Goal: Task Accomplishment & Management: Manage account settings

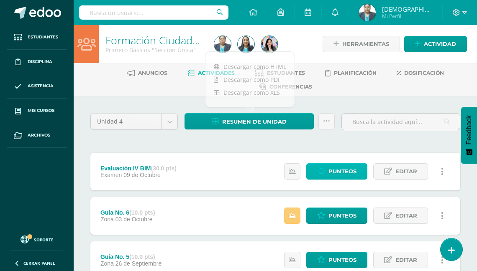
click at [342, 172] on span "Punteos" at bounding box center [342, 171] width 28 height 15
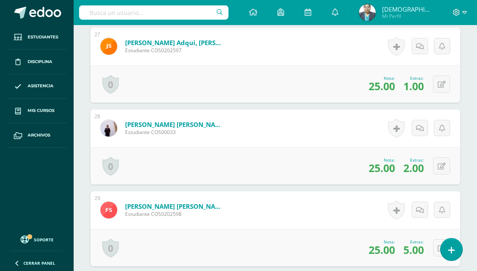
scroll to position [2449, 0]
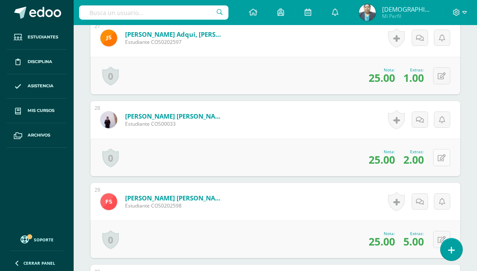
click at [442, 155] on icon at bounding box center [441, 158] width 8 height 7
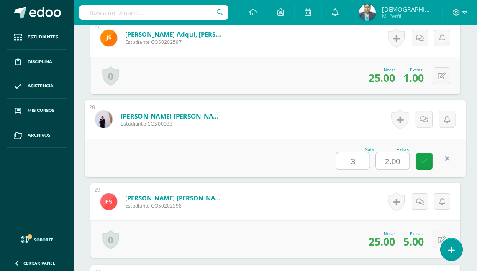
type input "30"
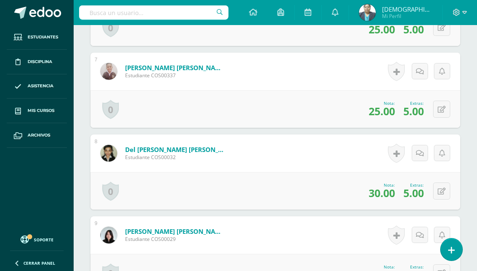
scroll to position [743, 0]
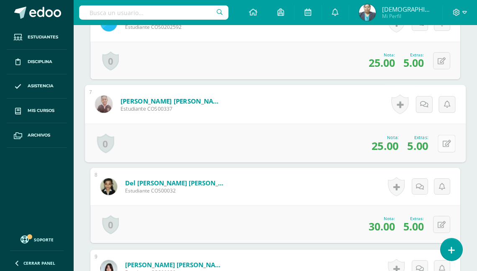
click at [439, 141] on button at bounding box center [446, 144] width 18 height 18
type input "30"
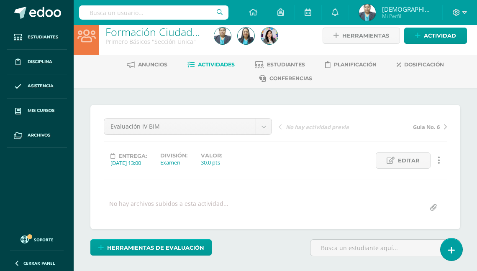
scroll to position [0, 0]
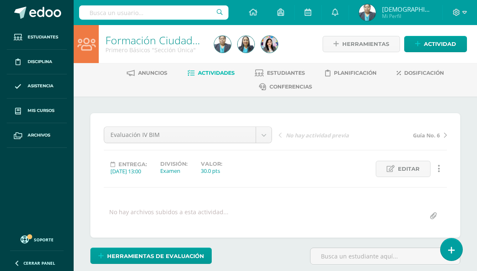
click at [213, 72] on span "Actividades" at bounding box center [216, 73] width 37 height 6
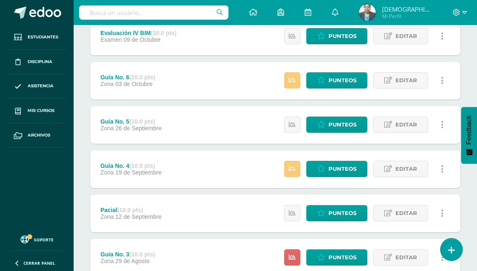
scroll to position [100, 0]
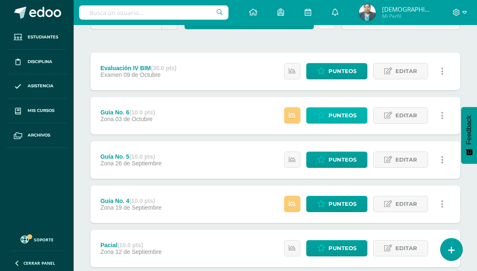
click at [340, 115] on span "Punteos" at bounding box center [342, 115] width 28 height 15
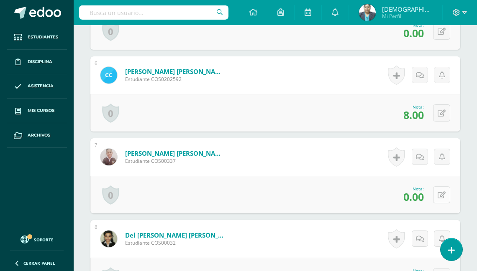
scroll to position [682, 0]
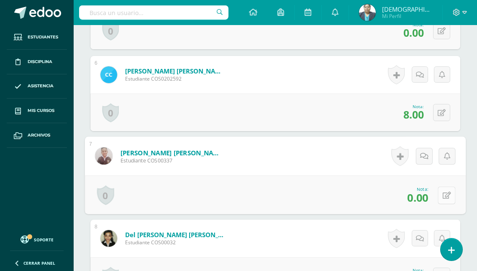
click at [442, 192] on icon at bounding box center [446, 195] width 8 height 7
type input "5"
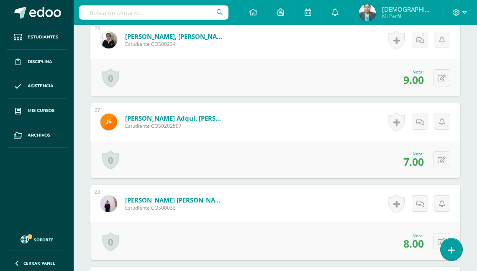
scroll to position [2389, 0]
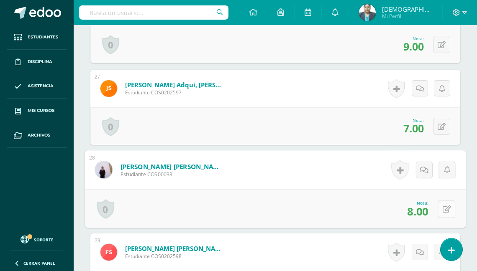
click at [442, 206] on icon at bounding box center [446, 209] width 8 height 7
type input "10"
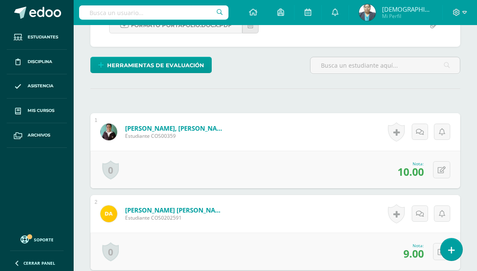
scroll to position [14, 0]
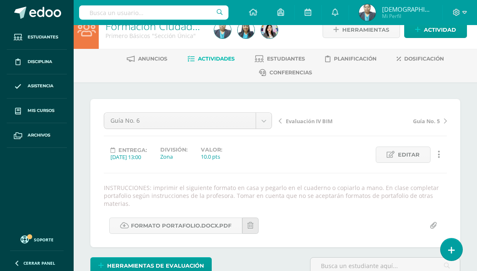
click at [217, 56] on span "Actividades" at bounding box center [216, 59] width 37 height 6
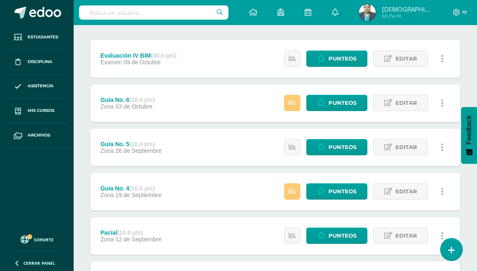
scroll to position [100, 0]
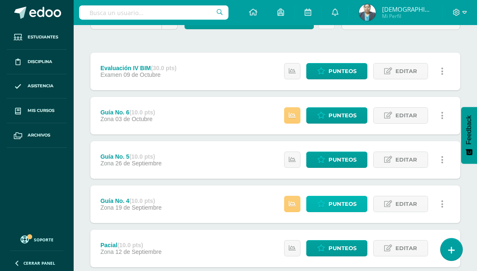
click at [342, 201] on span "Punteos" at bounding box center [342, 204] width 28 height 15
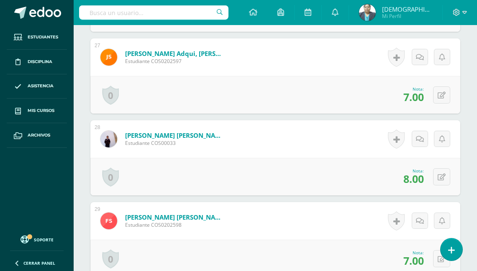
scroll to position [2399, 0]
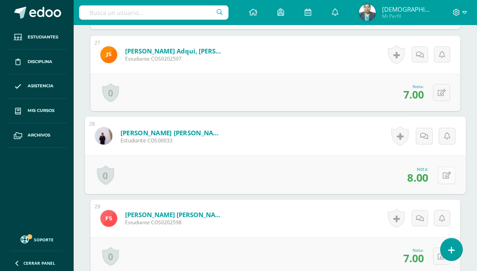
click at [439, 172] on button at bounding box center [446, 175] width 18 height 18
type input "10"
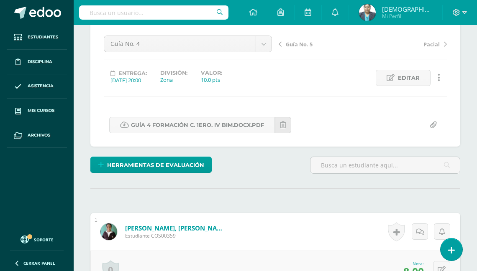
scroll to position [0, 0]
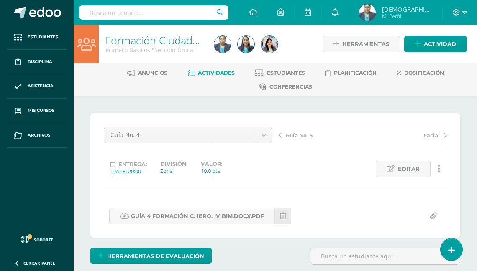
click at [218, 71] on span "Actividades" at bounding box center [216, 73] width 37 height 6
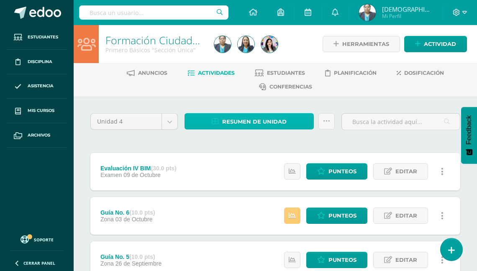
click at [261, 117] on span "Resumen de unidad" at bounding box center [254, 121] width 64 height 15
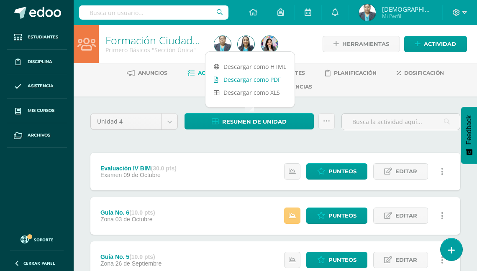
click at [265, 79] on link "Descargar como PDF" at bounding box center [249, 79] width 89 height 13
click at [375, 14] on img at bounding box center [367, 12] width 17 height 17
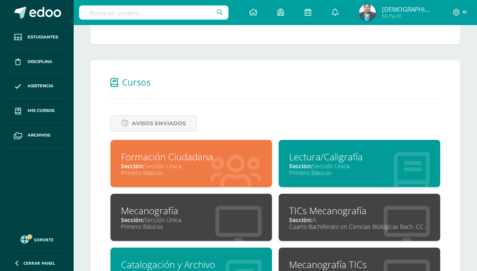
scroll to position [276, 0]
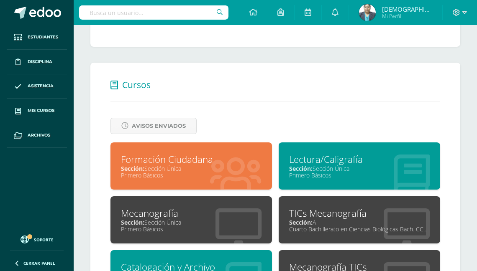
click at [310, 156] on div "Lectura/Caligrafía" at bounding box center [359, 159] width 140 height 13
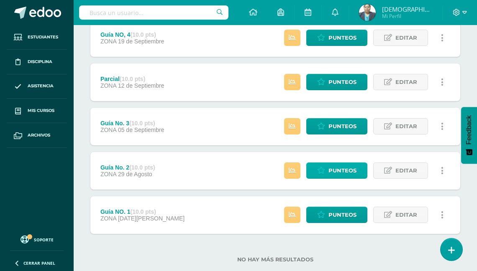
scroll to position [283, 0]
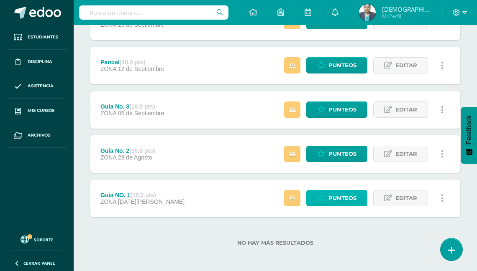
click at [331, 196] on span "Punteos" at bounding box center [342, 198] width 28 height 15
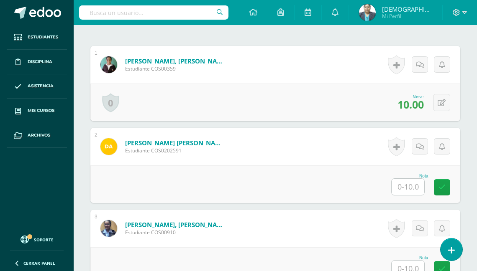
scroll to position [268, 0]
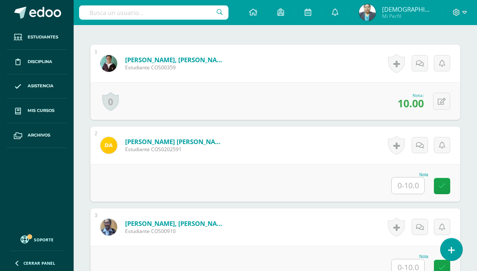
click at [409, 182] on input "text" at bounding box center [407, 186] width 33 height 16
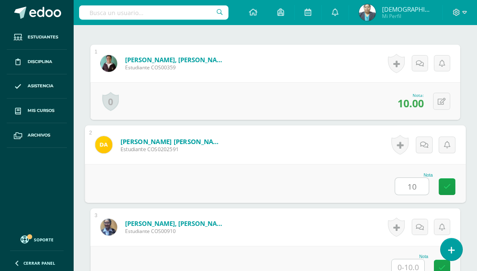
type input "10"
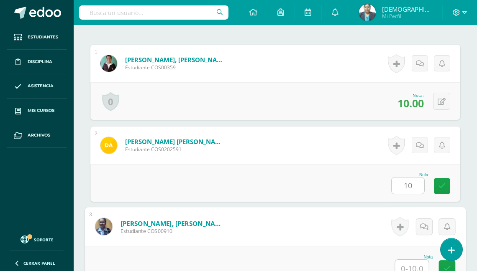
scroll to position [270, 0]
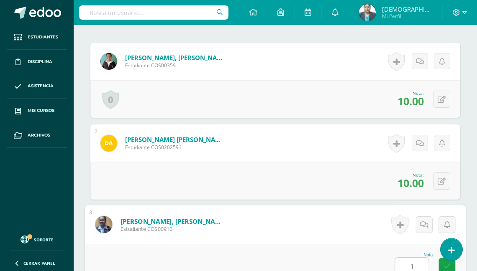
type input "10"
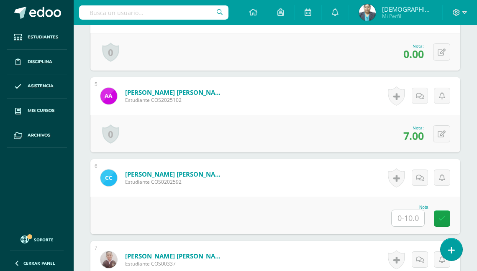
scroll to position [571, 0]
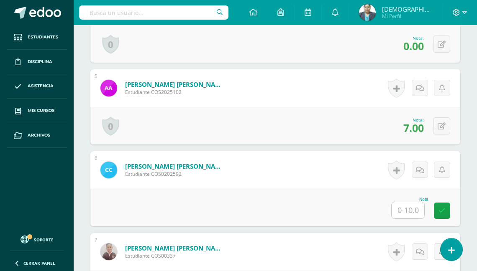
click at [410, 206] on input "text" at bounding box center [407, 210] width 33 height 16
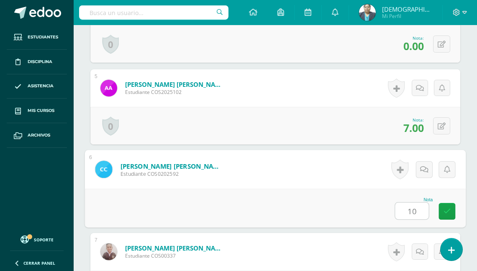
type input "10"
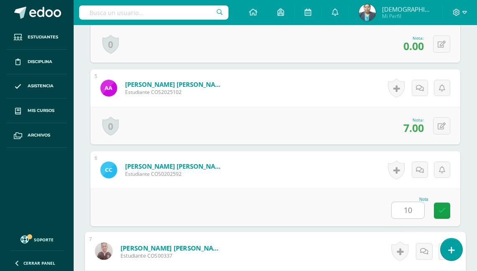
scroll to position [725, 0]
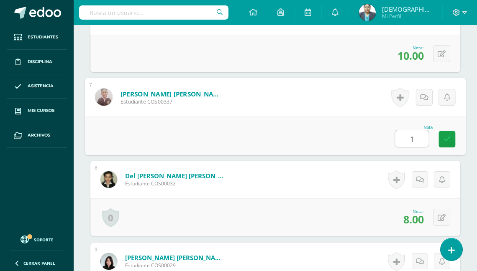
type input "10"
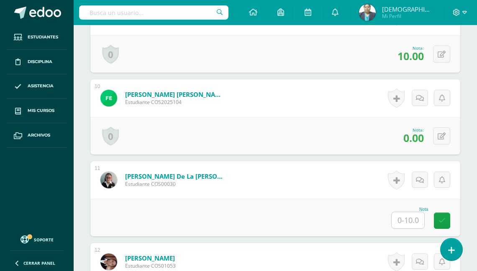
scroll to position [993, 0]
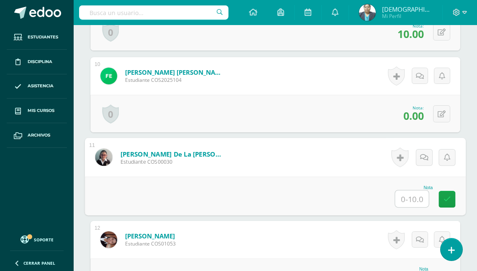
click at [406, 195] on input "text" at bounding box center [411, 199] width 33 height 17
type input "8"
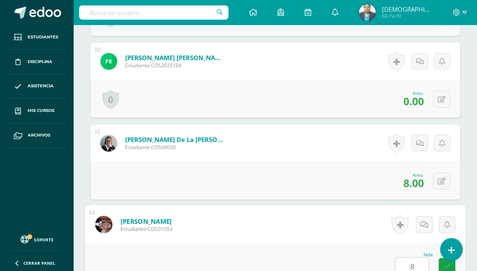
type input "8"
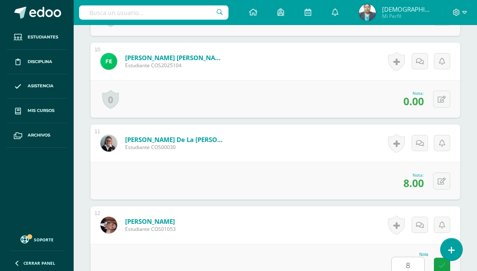
scroll to position [1217, 0]
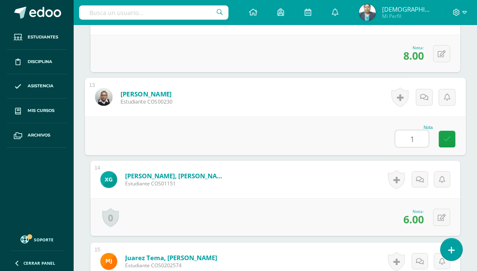
type input "10"
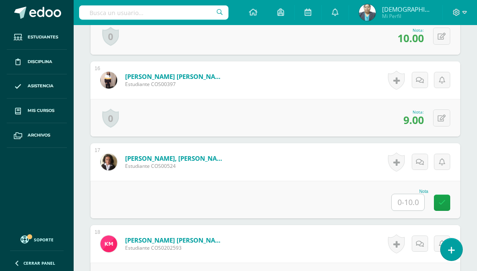
scroll to position [1484, 0]
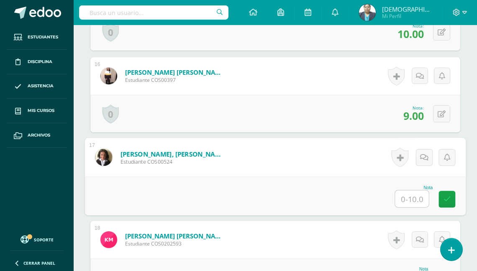
click at [406, 192] on input "text" at bounding box center [411, 199] width 33 height 17
type input "8"
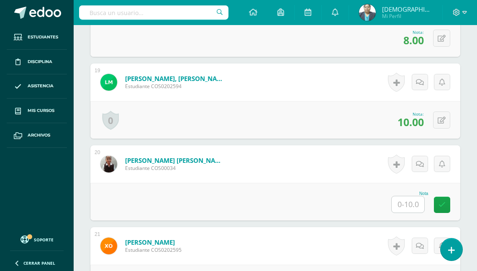
scroll to position [1633, 0]
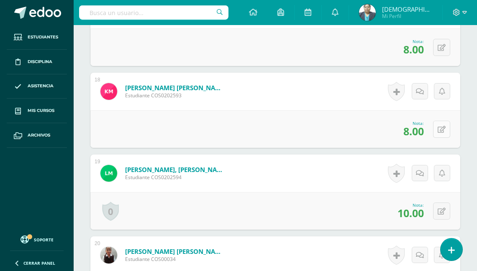
click at [441, 127] on button at bounding box center [441, 129] width 17 height 17
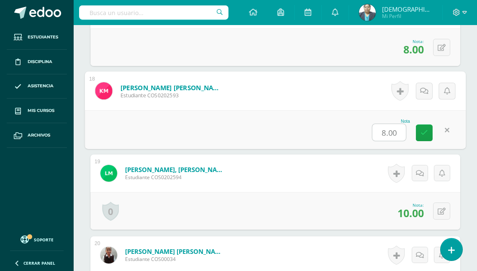
type input "0"
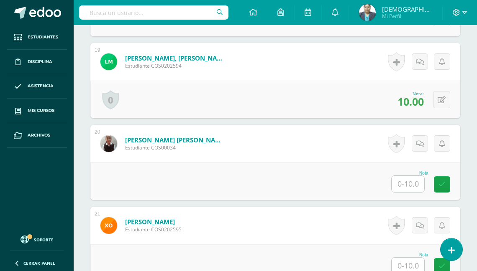
scroll to position [1767, 0]
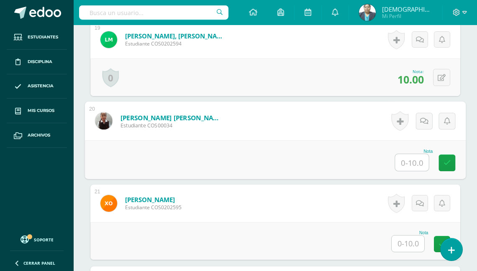
click at [407, 159] on input "text" at bounding box center [411, 162] width 33 height 17
type input "8"
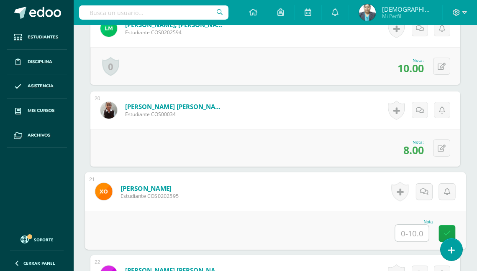
scroll to position [1800, 0]
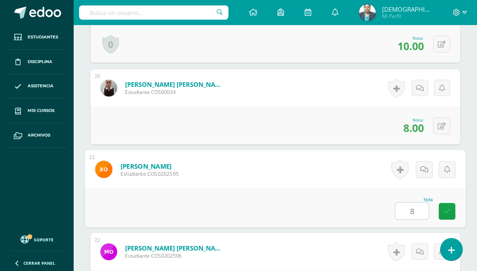
type input "8"
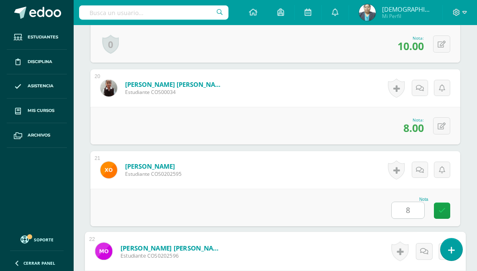
scroll to position [1954, 0]
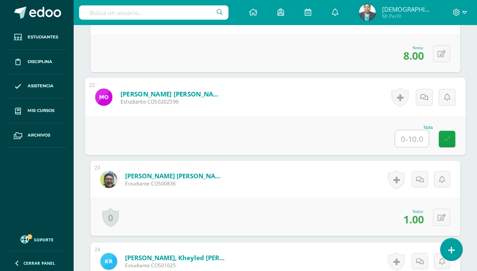
type input "8"
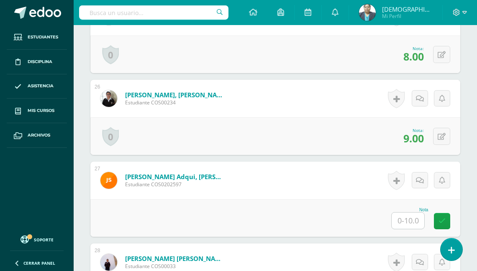
scroll to position [2322, 0]
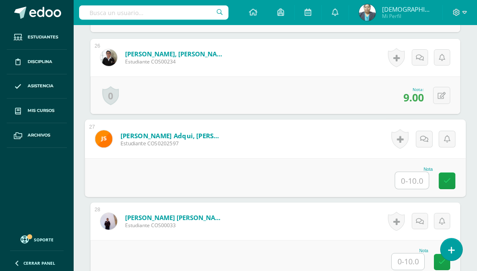
click at [410, 174] on input "text" at bounding box center [411, 180] width 33 height 17
type input "8"
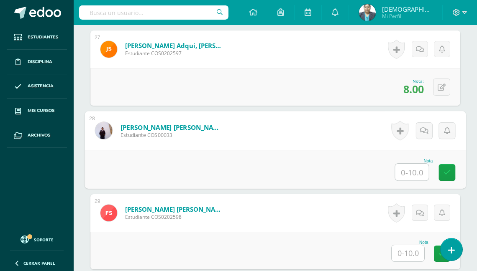
scroll to position [2423, 0]
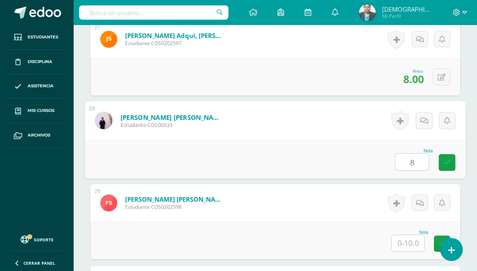
type input "8"
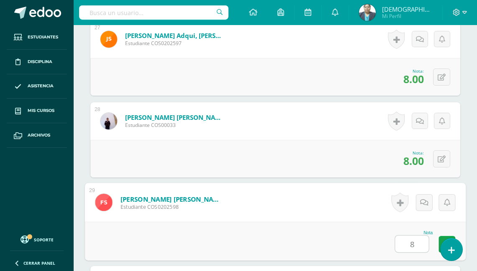
type input "8"
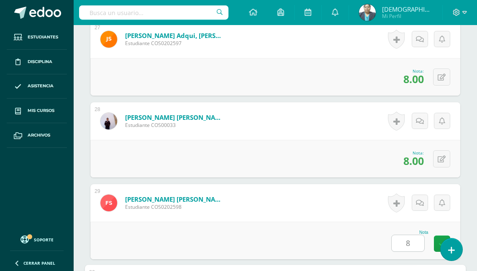
scroll to position [2610, 0]
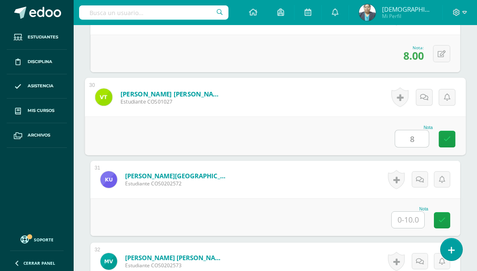
type input "8"
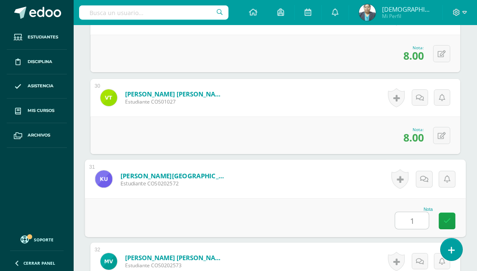
type input "10"
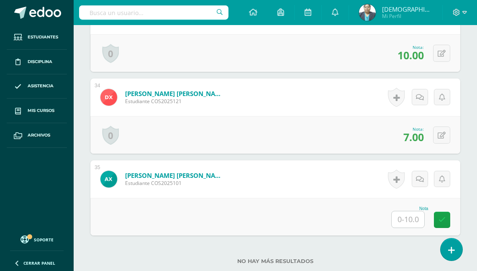
scroll to position [2945, 0]
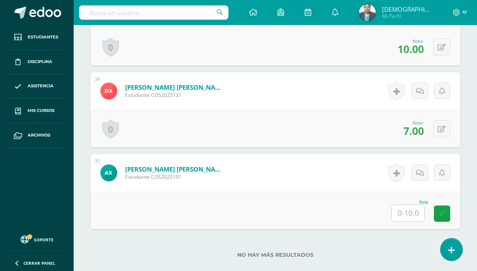
click at [413, 209] on input "text" at bounding box center [407, 213] width 33 height 16
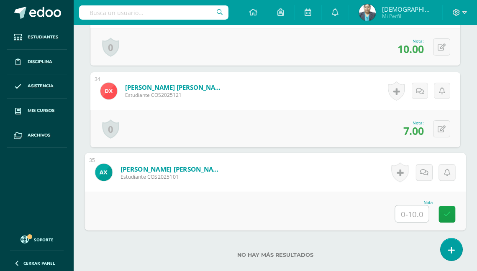
type input "8"
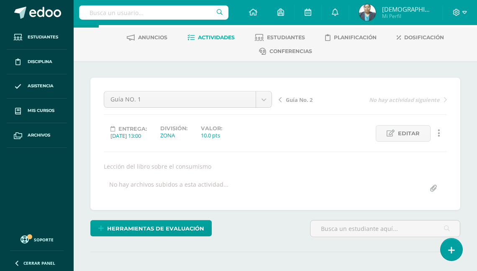
scroll to position [0, 0]
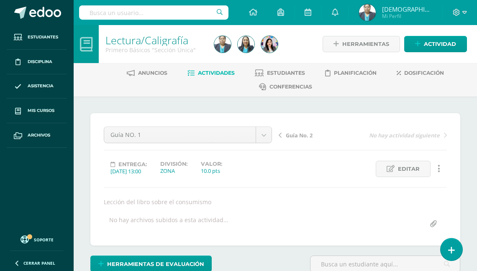
click at [219, 74] on span "Actividades" at bounding box center [216, 73] width 37 height 6
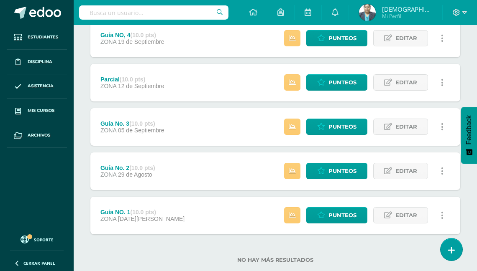
scroll to position [283, 0]
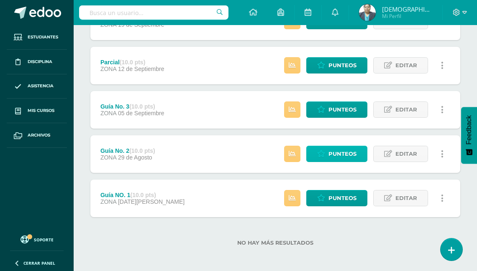
click at [345, 153] on span "Punteos" at bounding box center [342, 153] width 28 height 15
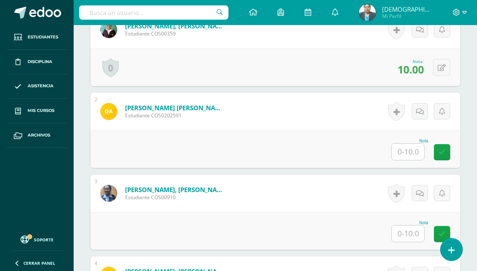
scroll to position [302, 0]
click at [406, 148] on input "text" at bounding box center [407, 151] width 33 height 16
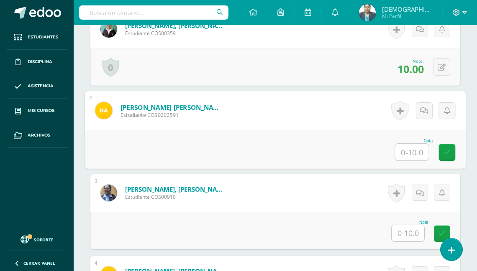
scroll to position [302, 0]
type input "8"
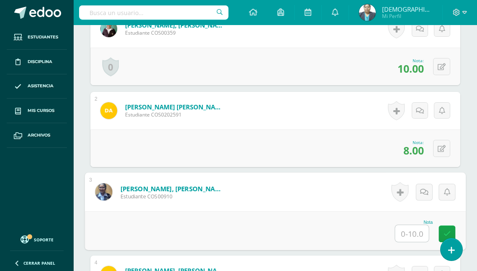
scroll to position [303, 0]
type input "10"
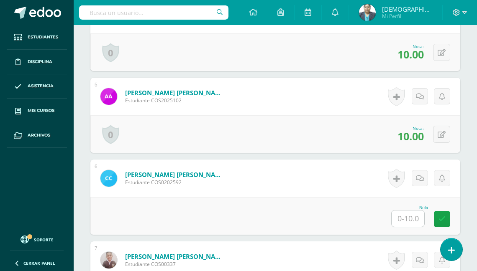
scroll to position [570, 0]
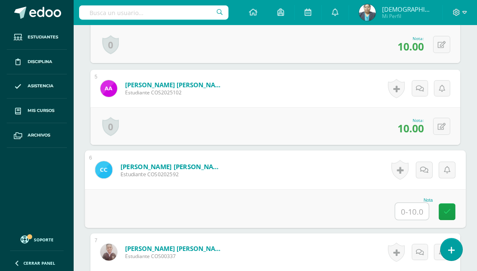
click at [409, 206] on input "text" at bounding box center [411, 211] width 33 height 17
type input "5"
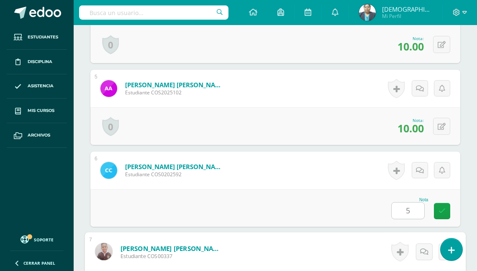
scroll to position [725, 0]
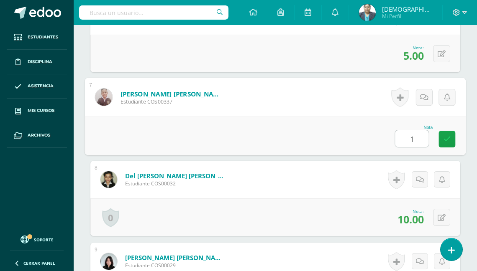
type input "10"
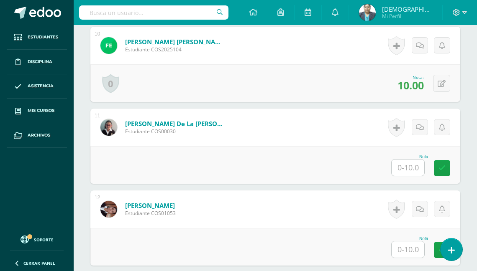
scroll to position [1026, 0]
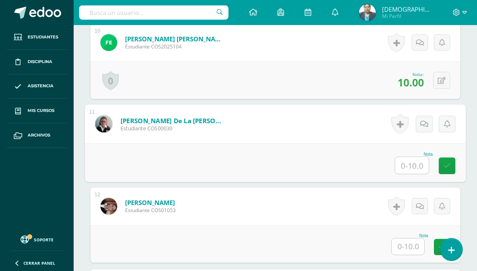
click at [409, 163] on input "text" at bounding box center [411, 165] width 33 height 17
type input "5"
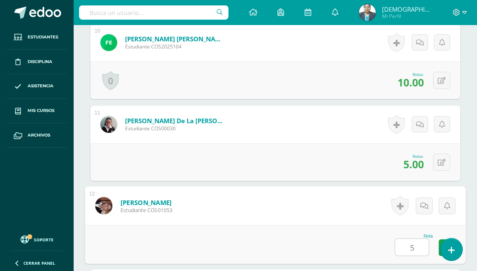
type input "5"
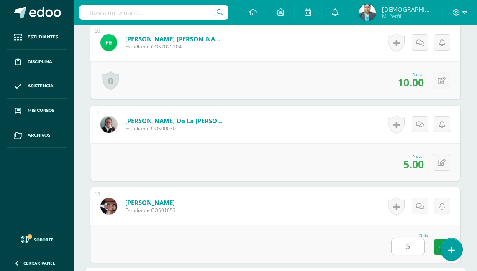
scroll to position [1217, 0]
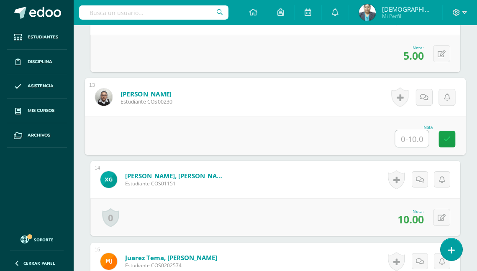
type input "5"
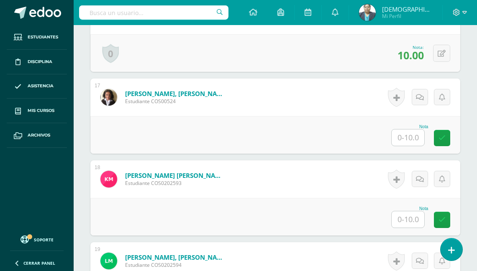
scroll to position [1551, 0]
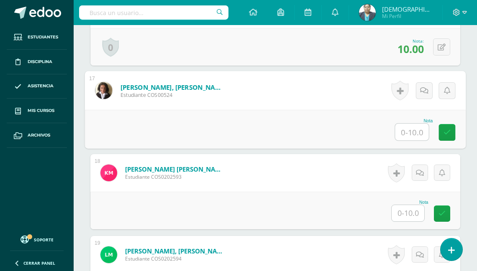
click at [406, 130] on input "text" at bounding box center [411, 132] width 33 height 17
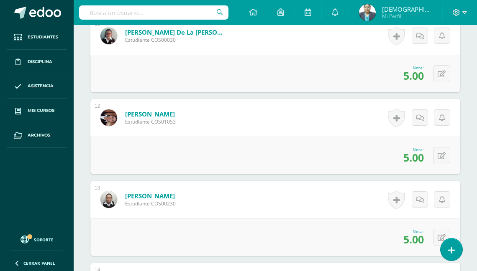
scroll to position [1116, 0]
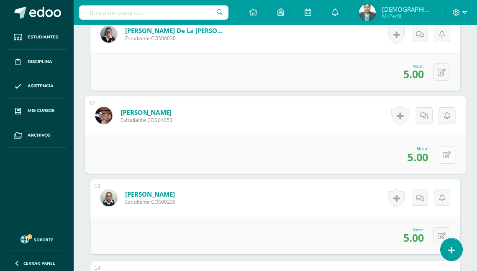
click at [441, 151] on button at bounding box center [446, 155] width 18 height 18
type input "8"
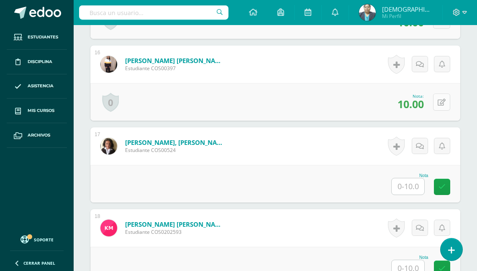
scroll to position [1518, 0]
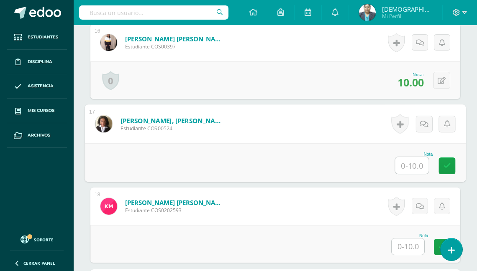
click at [408, 162] on input "text" at bounding box center [411, 165] width 33 height 17
type input "5"
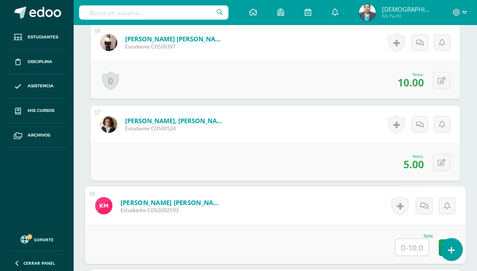
type input "0"
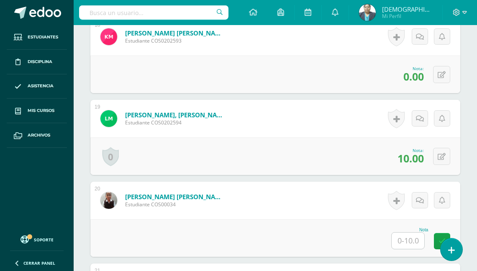
scroll to position [1719, 0]
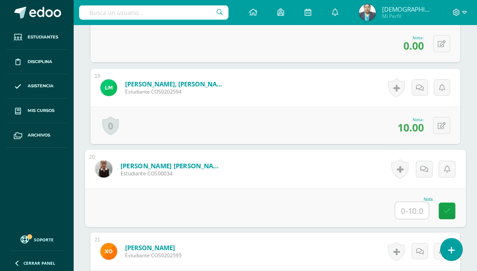
click at [411, 211] on input "text" at bounding box center [411, 210] width 33 height 17
type input "7"
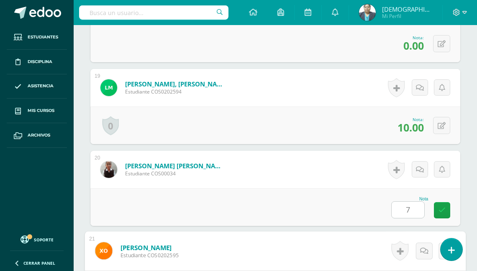
scroll to position [1872, 0]
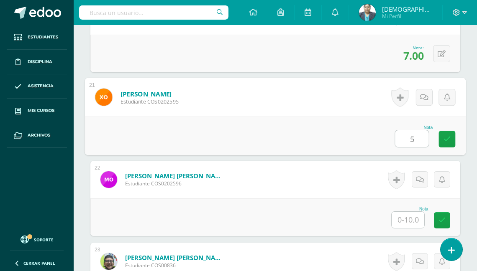
type input "5"
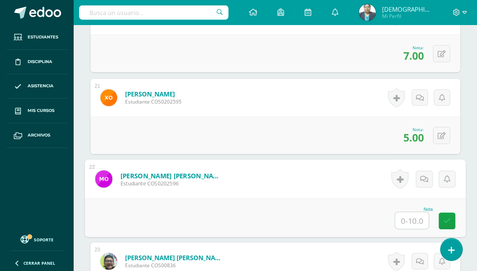
type input "8"
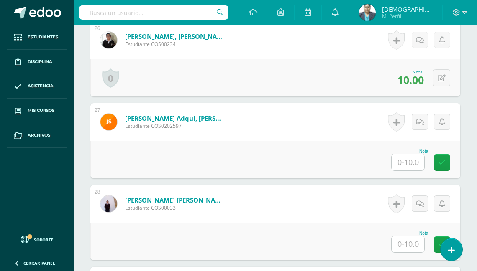
scroll to position [2341, 0]
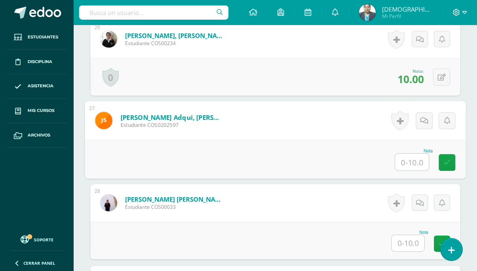
click at [406, 158] on input "text" at bounding box center [411, 162] width 33 height 17
type input "7"
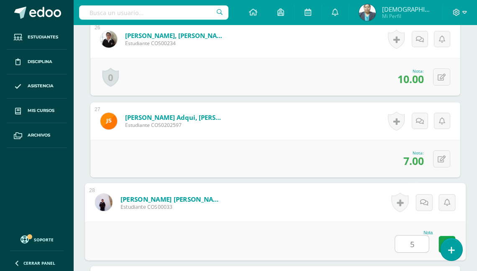
type input "5"
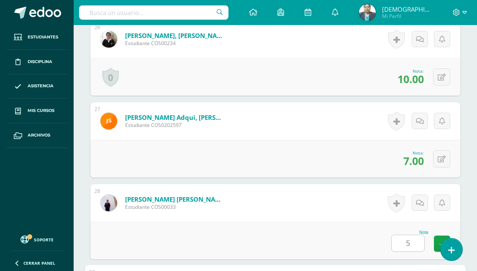
scroll to position [2528, 0]
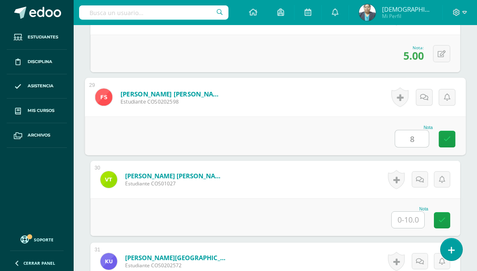
type input "8"
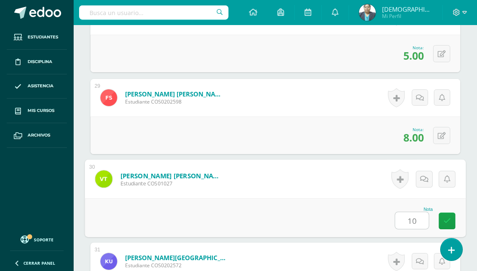
type input "10"
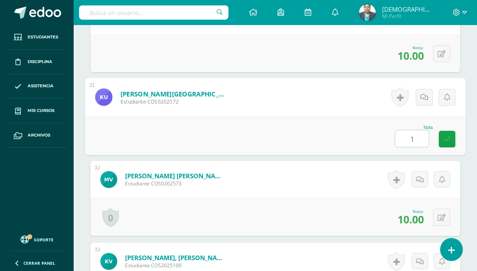
type input "10"
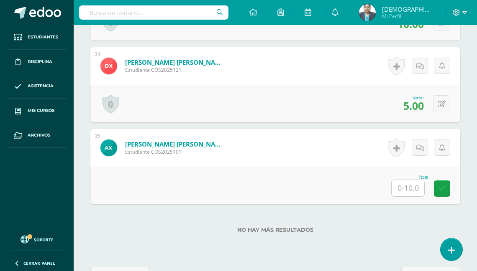
scroll to position [2996, 0]
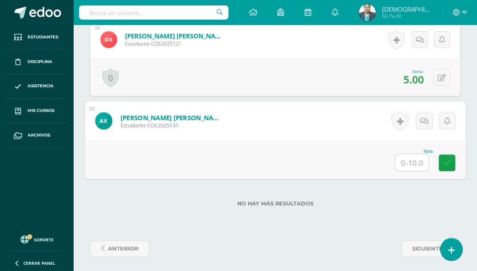
click at [406, 156] on input "text" at bounding box center [411, 162] width 33 height 17
type input "10"
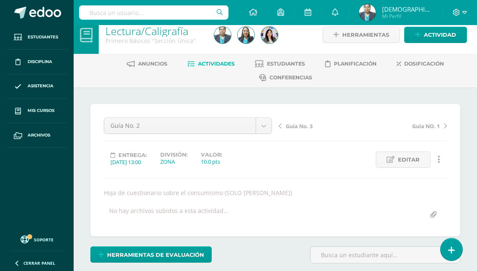
scroll to position [0, 0]
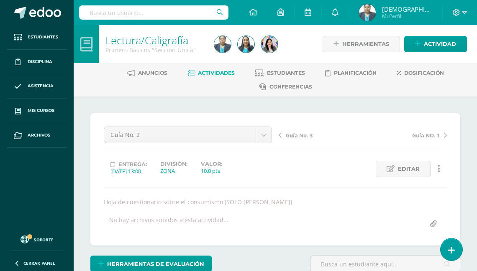
click at [219, 74] on span "Actividades" at bounding box center [216, 73] width 37 height 6
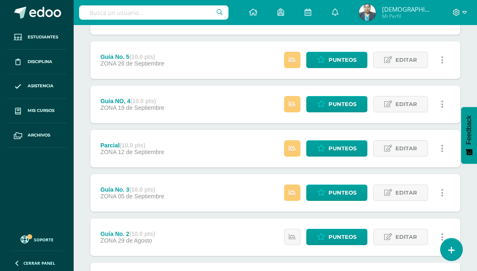
scroll to position [201, 0]
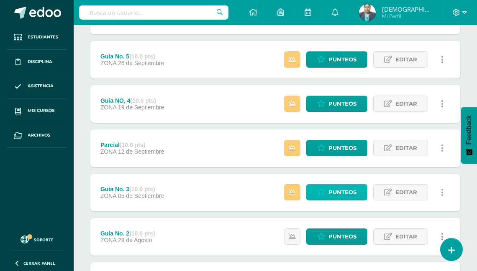
click at [336, 194] on span "Punteos" at bounding box center [342, 192] width 28 height 15
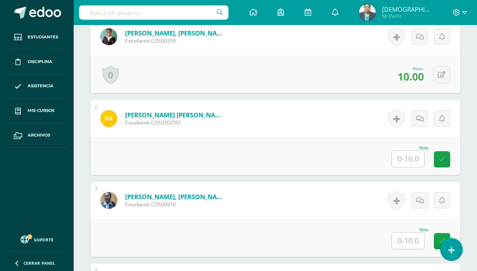
scroll to position [305, 0]
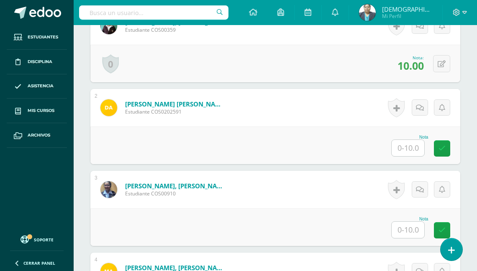
click at [410, 148] on input "text" at bounding box center [407, 148] width 33 height 16
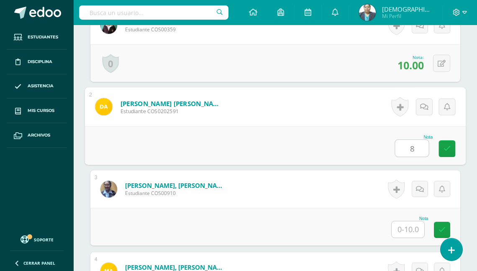
scroll to position [306, 0]
type input "8"
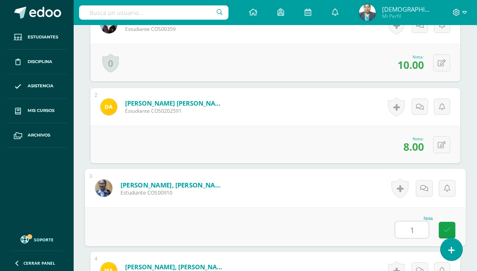
type input "10"
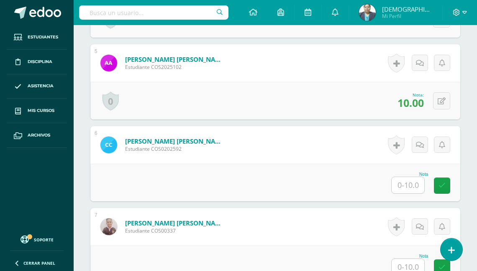
scroll to position [607, 0]
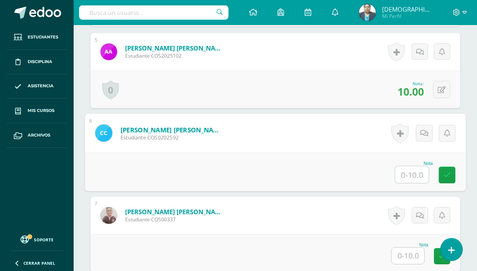
click at [406, 168] on input "text" at bounding box center [411, 174] width 33 height 17
type input "7"
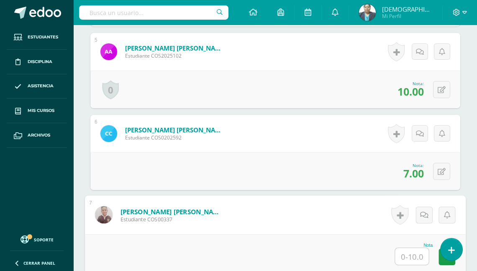
type input "7"
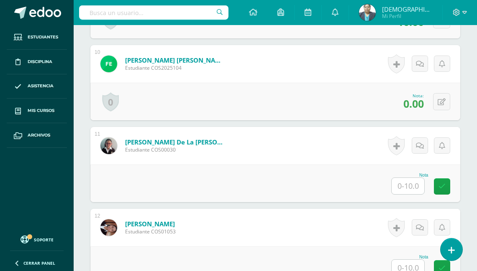
scroll to position [1009, 0]
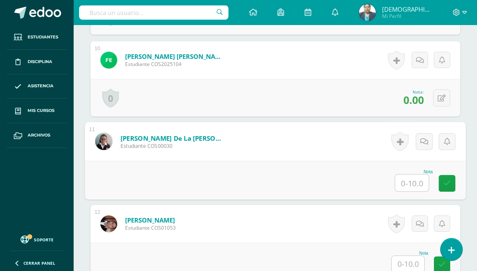
click at [414, 180] on input "text" at bounding box center [411, 183] width 33 height 17
type input "7"
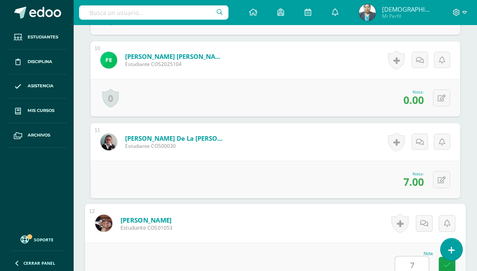
type input "7"
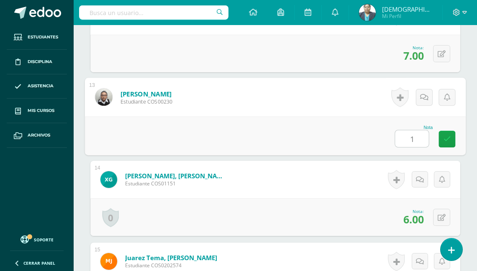
type input "10"
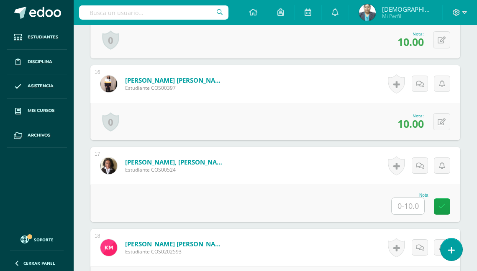
scroll to position [1484, 0]
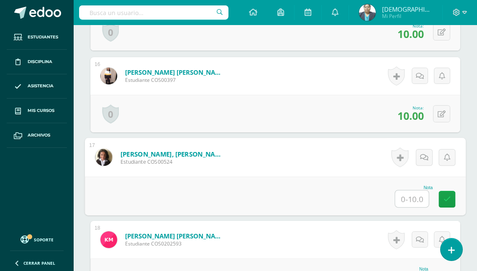
click at [410, 196] on input "text" at bounding box center [411, 199] width 33 height 17
type input "7"
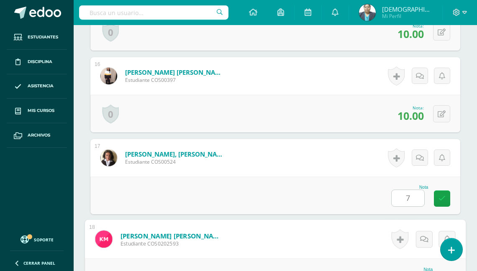
scroll to position [1499, 0]
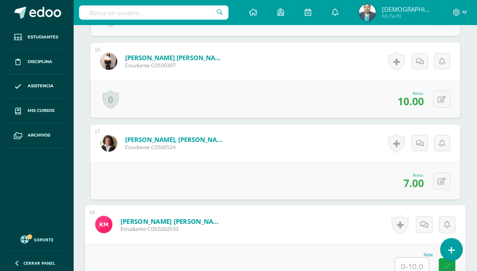
type input "0"
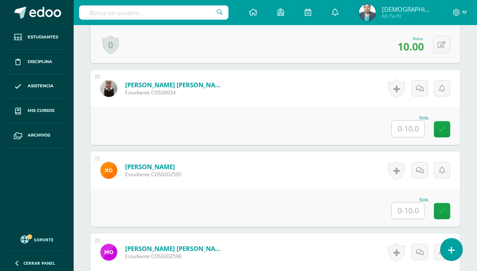
scroll to position [1800, 0]
click at [408, 126] on input "text" at bounding box center [407, 128] width 33 height 16
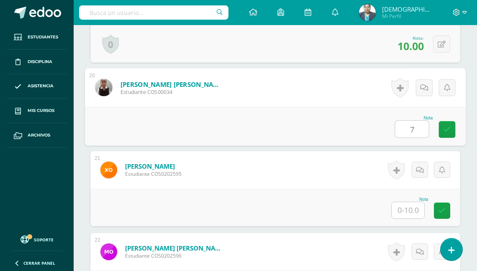
type input "7"
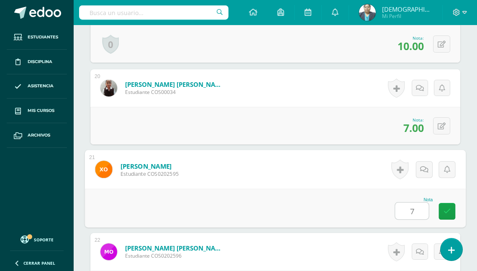
type input "7"
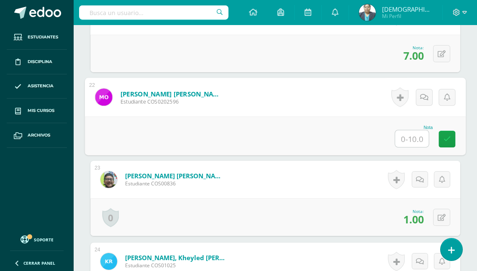
type input "7"
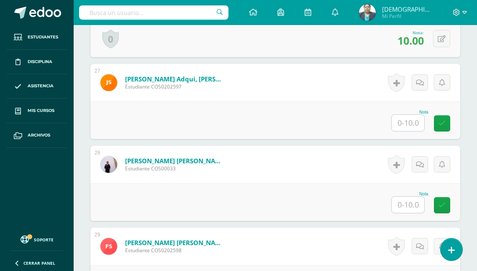
scroll to position [2389, 0]
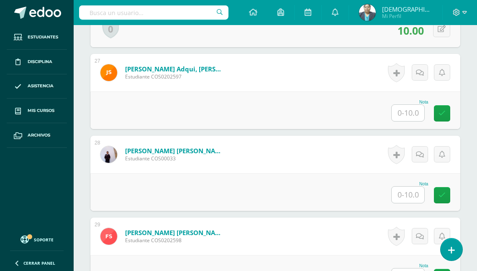
click at [407, 111] on input "text" at bounding box center [407, 113] width 33 height 16
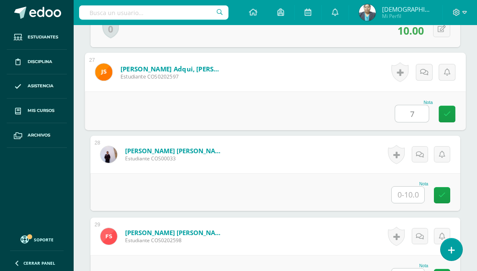
type input "7"
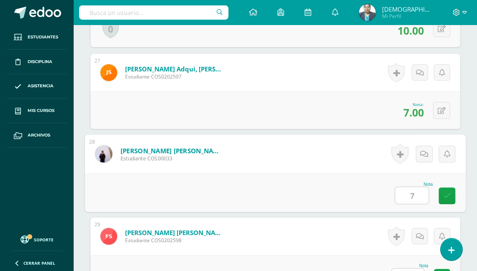
type input "7"
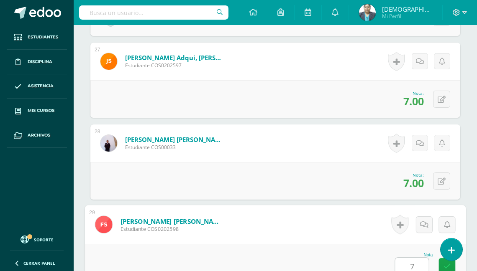
type input "7"
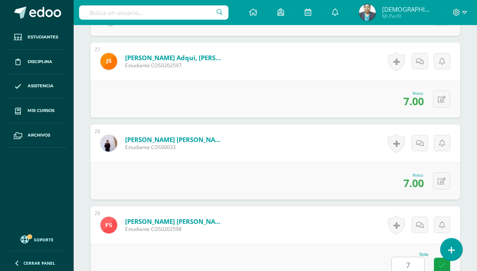
scroll to position [2610, 0]
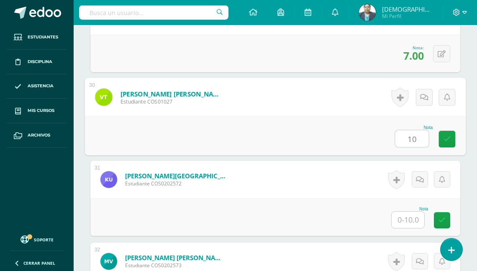
type input "10"
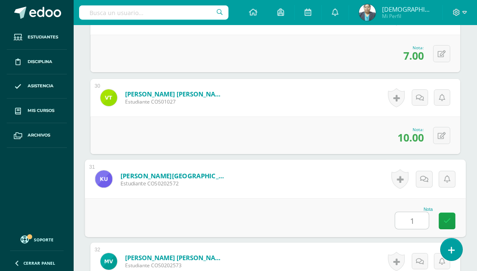
type input "10"
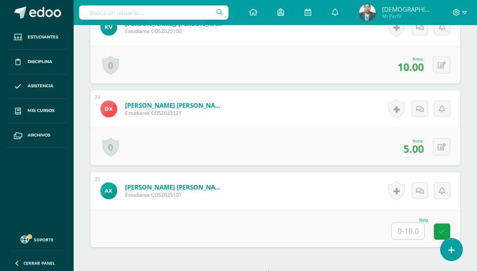
scroll to position [2945, 0]
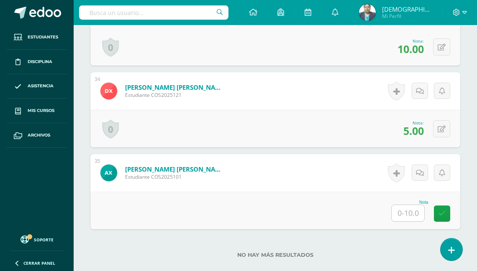
click at [408, 209] on input "text" at bounding box center [407, 213] width 33 height 16
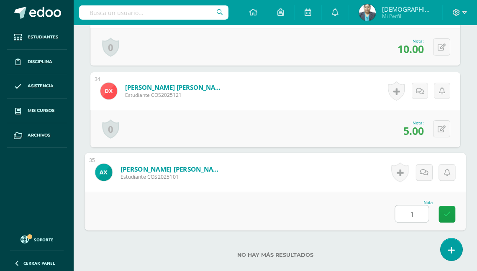
type input "10"
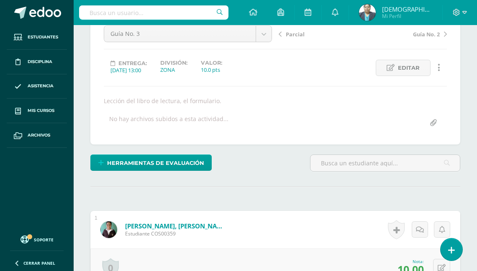
scroll to position [0, 0]
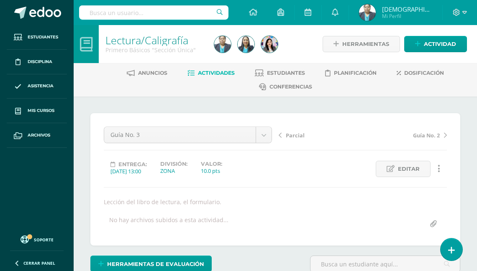
click at [211, 71] on span "Actividades" at bounding box center [216, 73] width 37 height 6
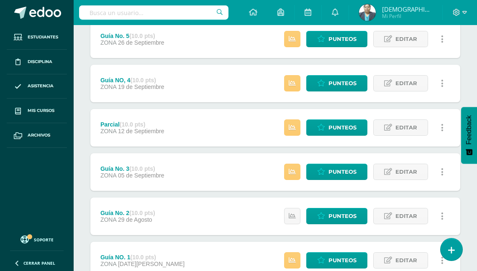
scroll to position [234, 0]
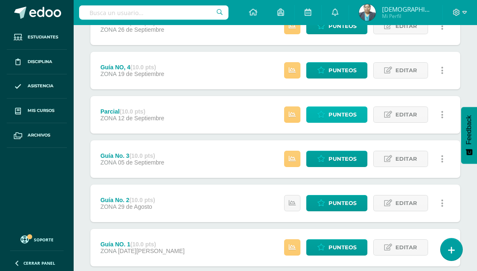
click at [335, 112] on span "Punteos" at bounding box center [342, 114] width 28 height 15
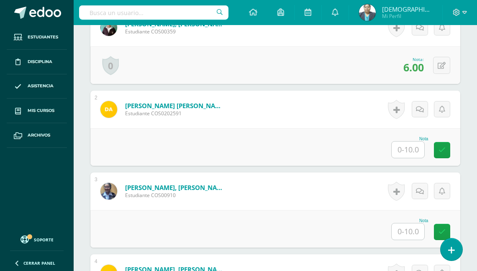
scroll to position [303, 0]
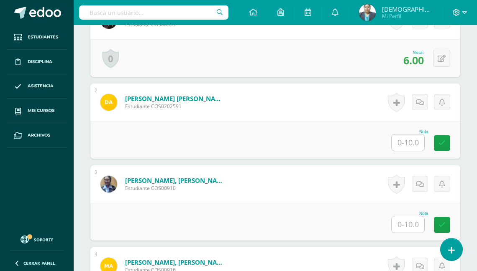
click at [404, 145] on input "text" at bounding box center [407, 143] width 33 height 16
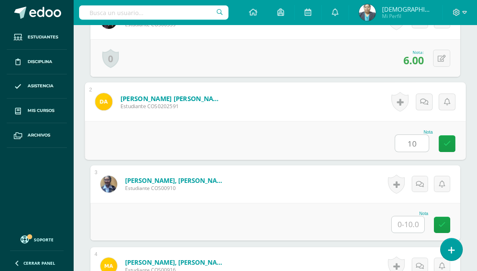
type input "10"
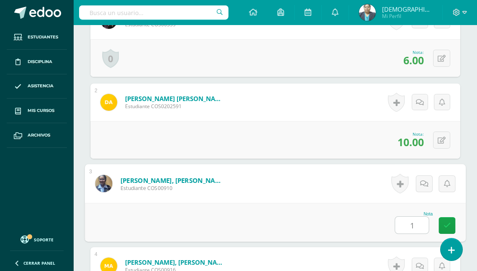
type input "10"
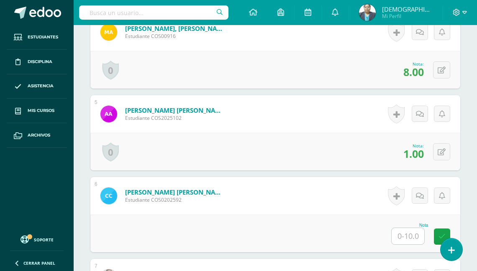
scroll to position [537, 0]
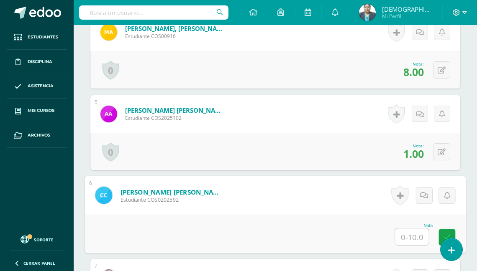
click at [401, 234] on input "text" at bounding box center [411, 237] width 33 height 17
type input "9"
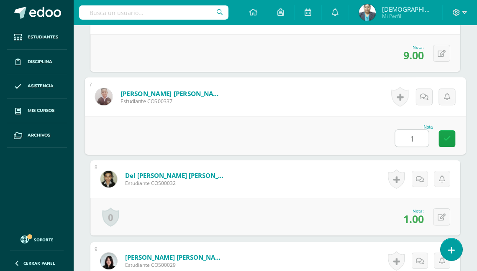
type input "10"
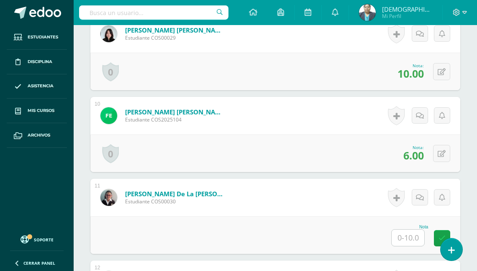
scroll to position [952, 0]
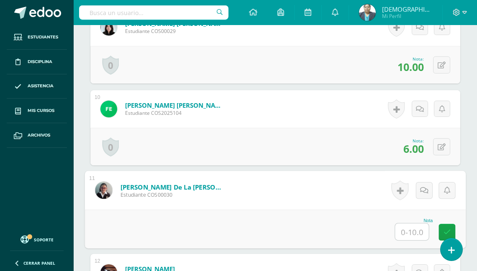
click at [405, 225] on input "text" at bounding box center [411, 232] width 33 height 17
type input "10"
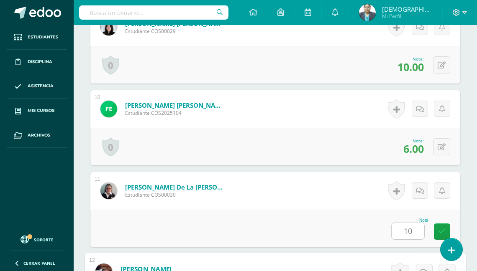
scroll to position [1127, 0]
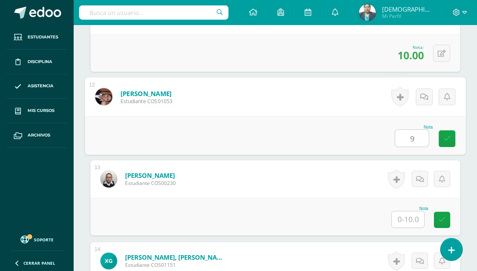
type input "9"
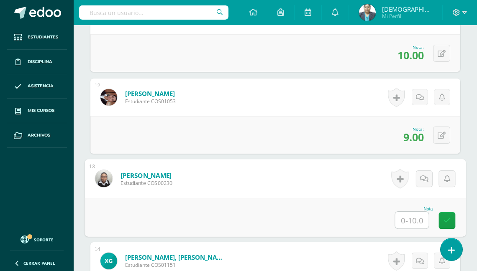
type input "0"
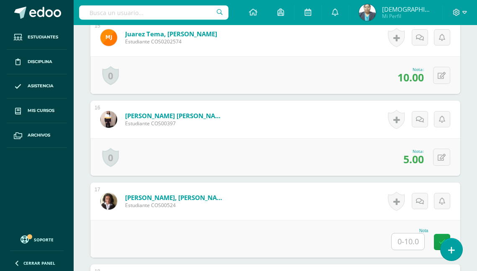
scroll to position [1495, 0]
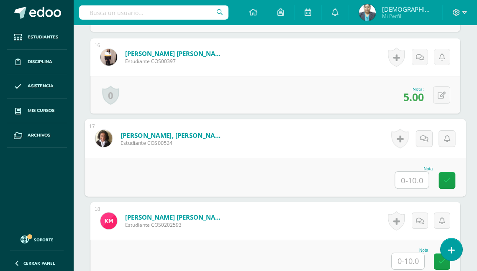
click at [409, 180] on input "text" at bounding box center [411, 180] width 33 height 17
type input "0"
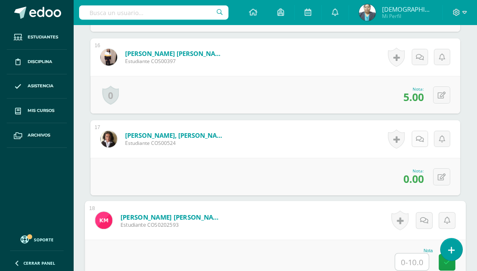
type input "0"
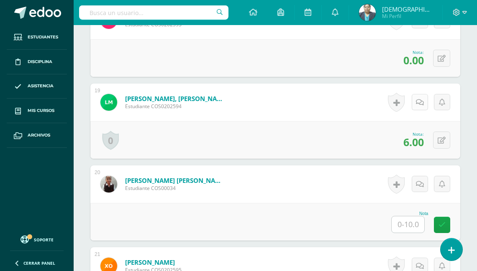
scroll to position [1729, 0]
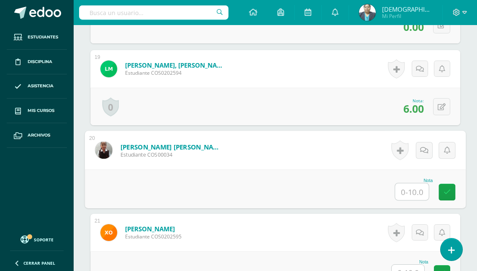
click at [403, 191] on input "text" at bounding box center [411, 192] width 33 height 17
type input "10"
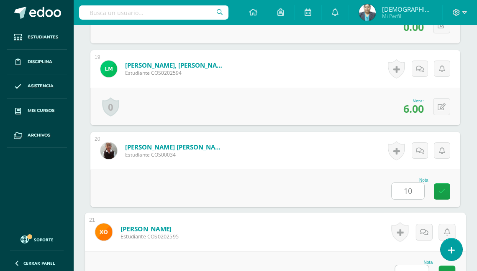
scroll to position [1737, 0]
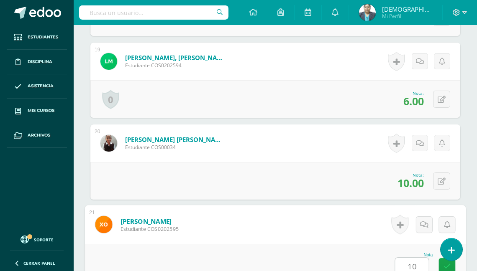
type input "10"
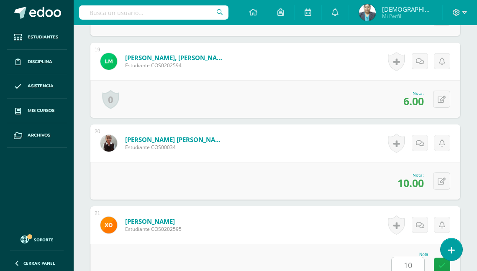
scroll to position [1947, 0]
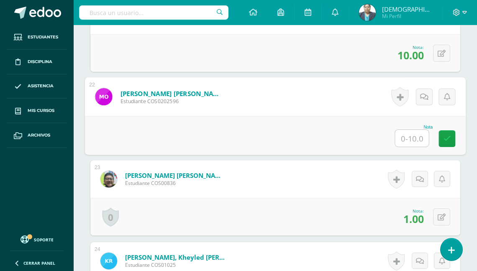
type input "7"
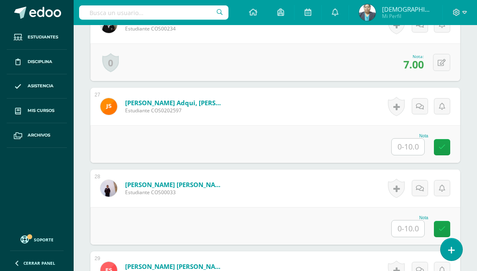
scroll to position [2348, 0]
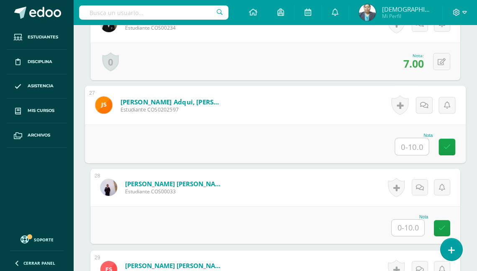
click at [408, 144] on input "text" at bounding box center [411, 146] width 33 height 17
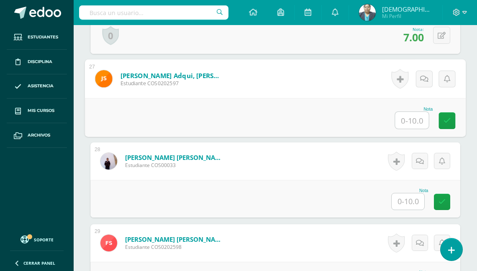
scroll to position [2375, 0]
type input "8"
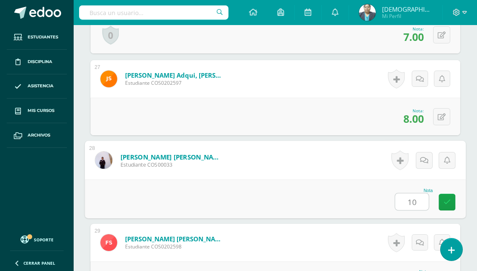
type input "10"
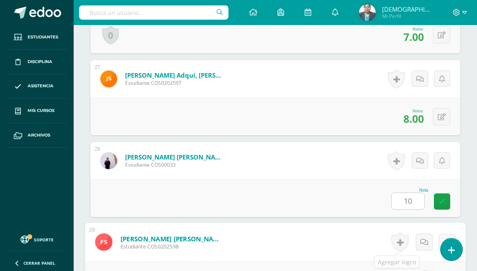
scroll to position [2521, 0]
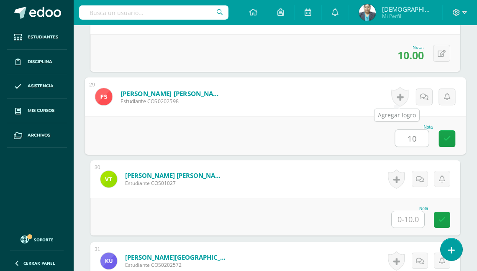
type input "10"
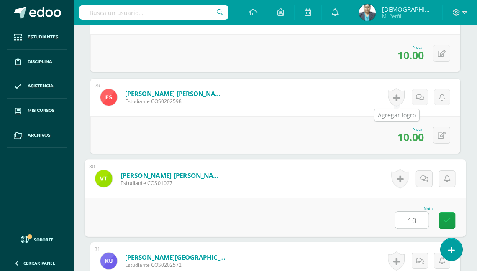
type input "10"
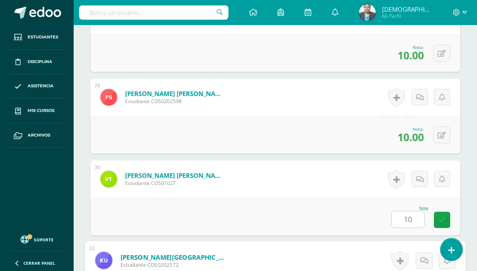
scroll to position [2684, 0]
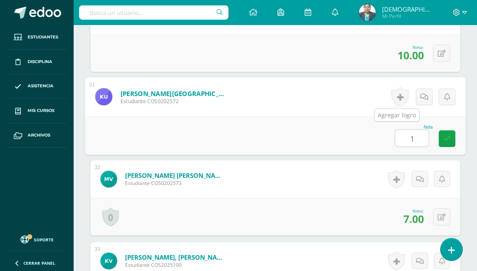
type input "10"
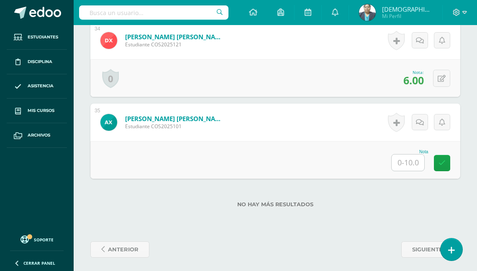
scroll to position [2988, 0]
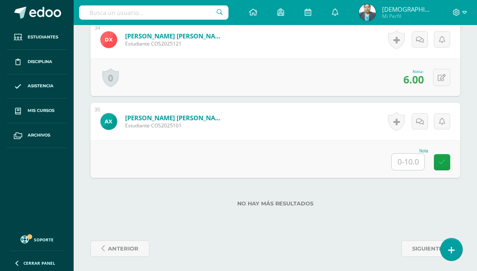
click at [411, 162] on input "text" at bounding box center [407, 162] width 33 height 16
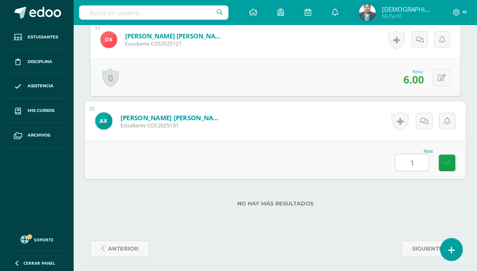
type input "10"
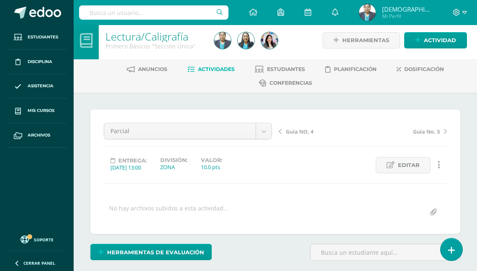
scroll to position [0, 0]
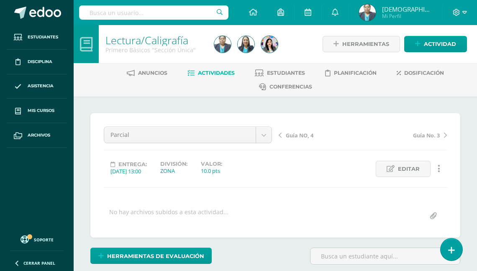
click at [212, 72] on span "Actividades" at bounding box center [216, 73] width 37 height 6
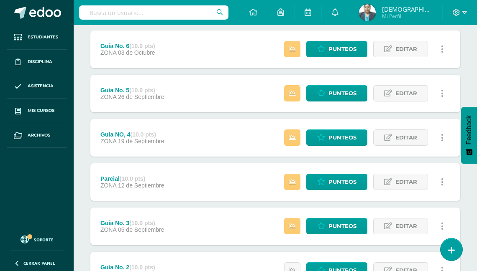
scroll to position [167, 0]
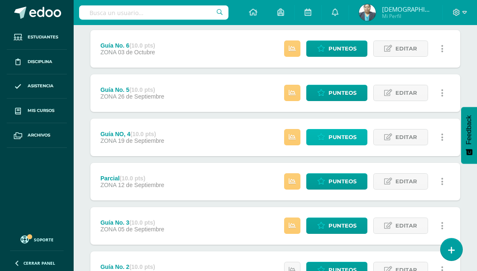
click at [348, 139] on span "Punteos" at bounding box center [342, 137] width 28 height 15
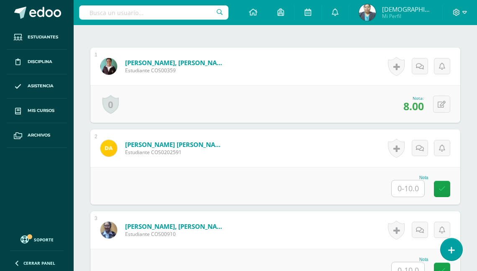
scroll to position [298, 0]
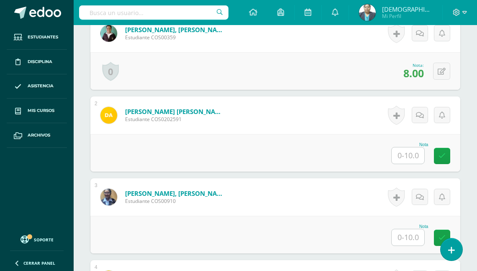
click at [408, 155] on input "text" at bounding box center [407, 156] width 33 height 16
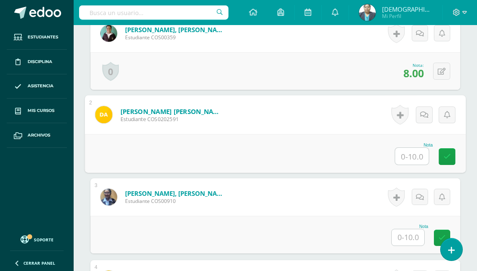
scroll to position [299, 0]
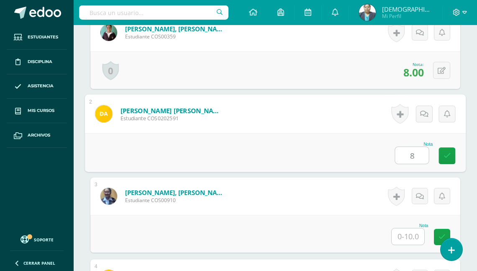
type input "8"
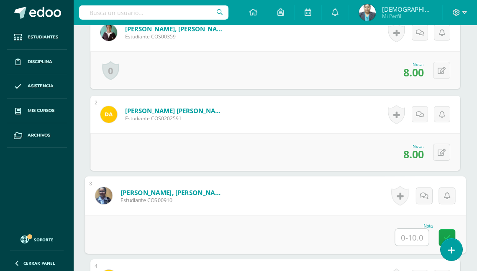
scroll to position [299, 0]
type input "10"
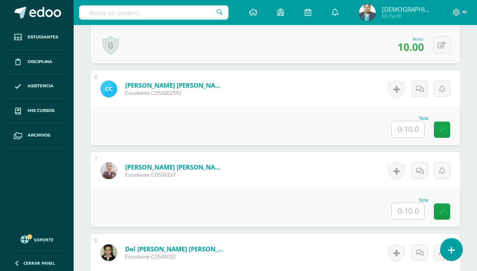
scroll to position [667, 0]
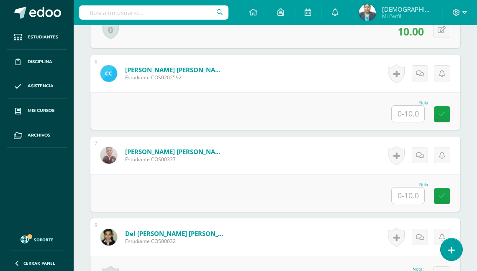
click at [403, 112] on input "text" at bounding box center [407, 114] width 33 height 16
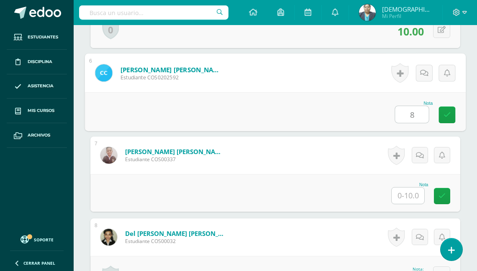
type input "8"
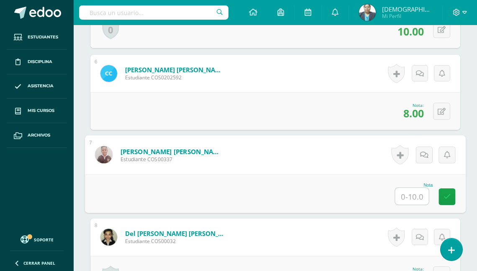
type input "8"
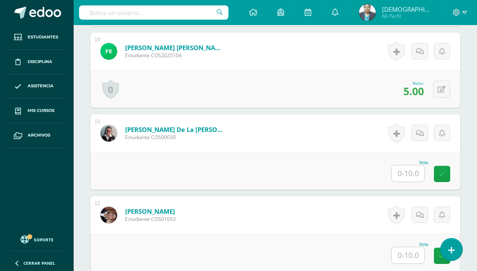
scroll to position [1035, 0]
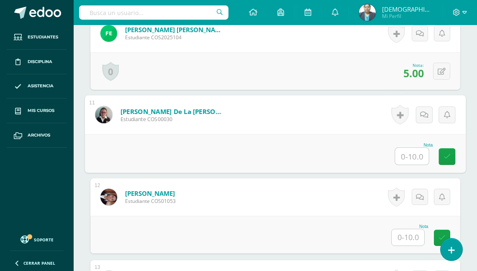
click at [408, 153] on input "text" at bounding box center [411, 156] width 33 height 17
type input "8"
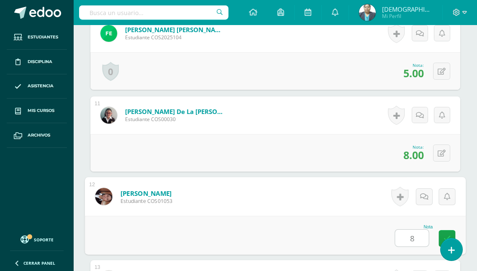
type input "8"
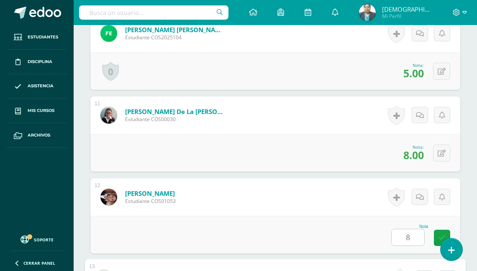
scroll to position [1217, 0]
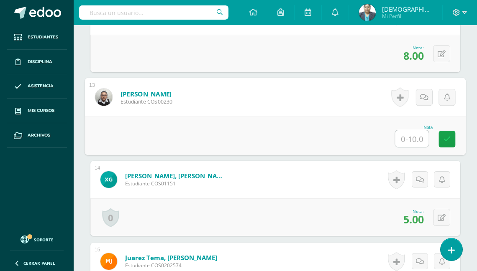
type input "7"
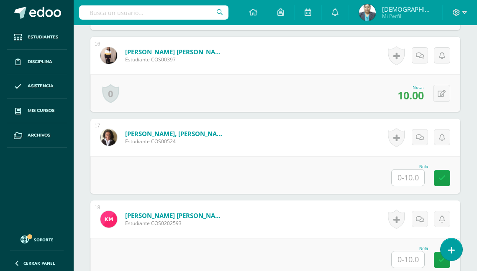
scroll to position [1518, 0]
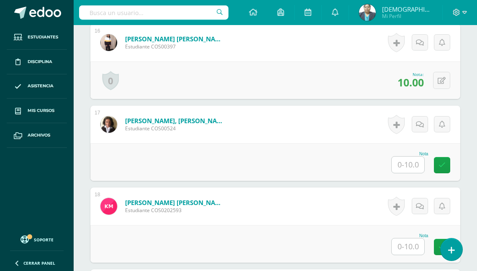
click at [409, 164] on input "text" at bounding box center [407, 165] width 33 height 16
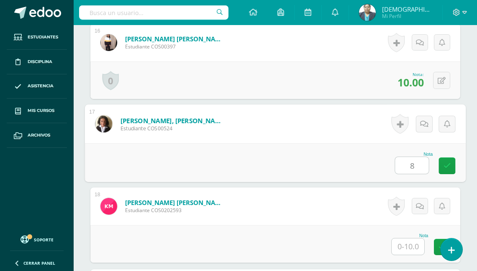
type input "8"
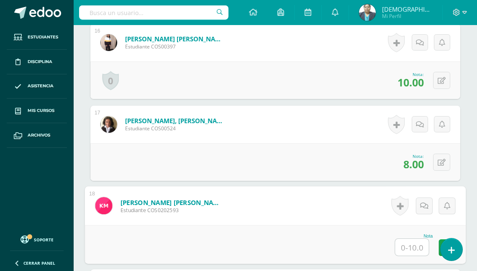
type input "0"
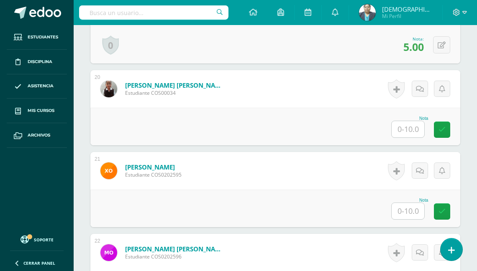
scroll to position [1785, 0]
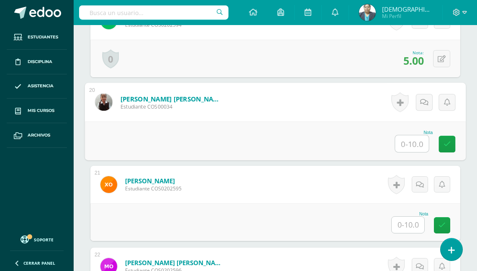
click at [410, 142] on input "text" at bounding box center [411, 143] width 33 height 17
type input "8"
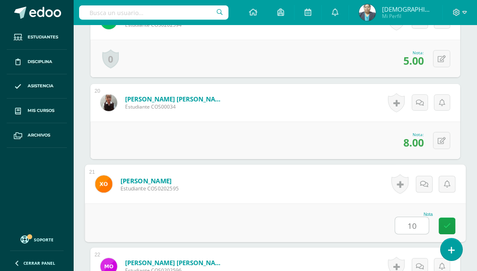
type input "10"
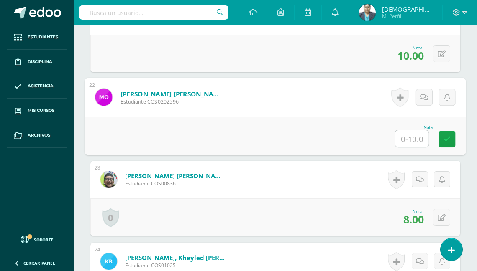
type input "5"
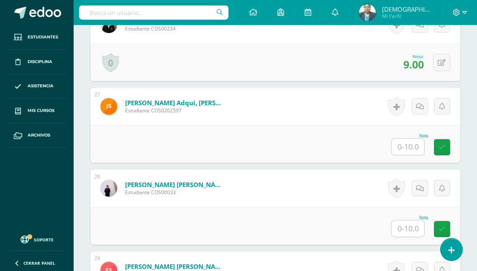
scroll to position [2356, 0]
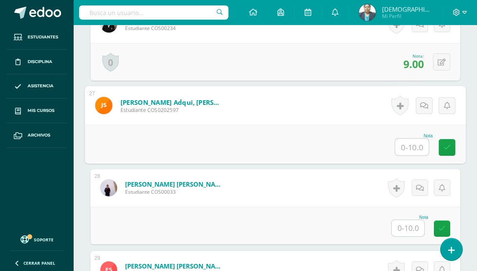
click at [408, 142] on input "text" at bounding box center [411, 147] width 33 height 17
type input "7"
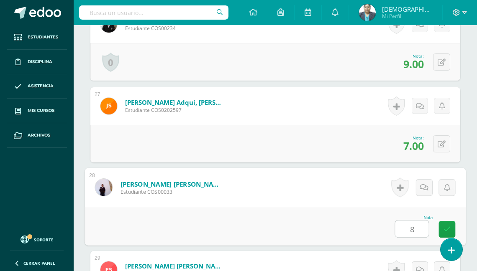
type input "8"
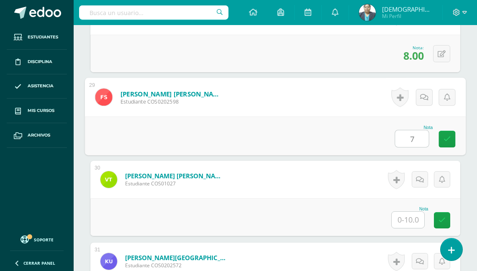
type input "7"
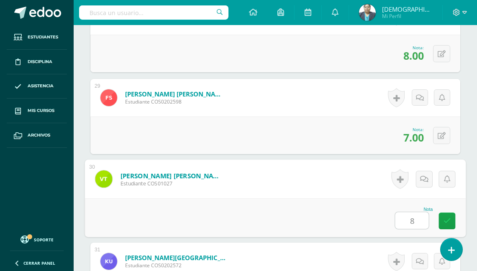
type input "8"
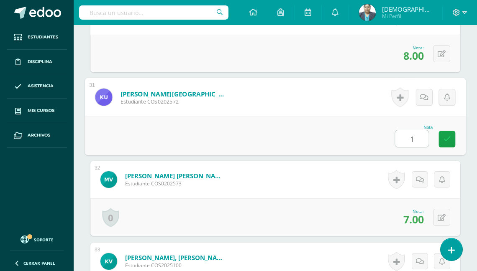
type input "10"
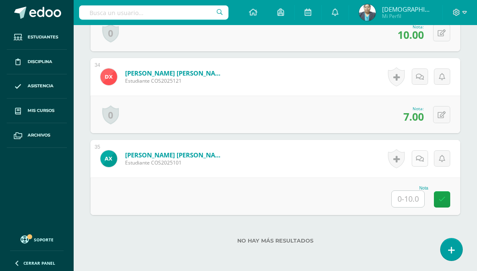
scroll to position [2996, 0]
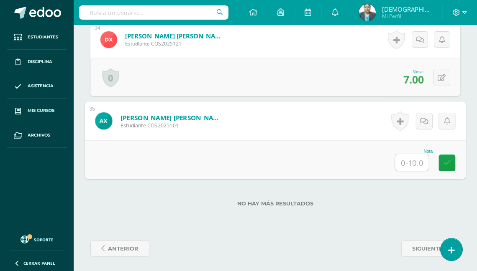
click at [411, 156] on input "text" at bounding box center [411, 162] width 33 height 17
type input "10"
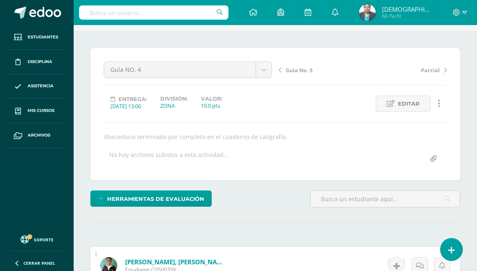
scroll to position [0, 0]
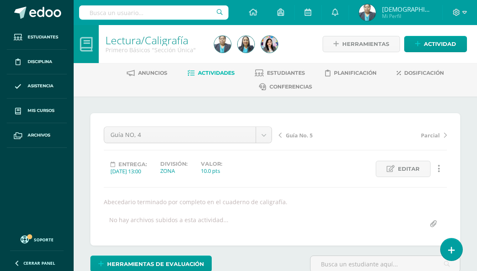
click at [213, 75] on span "Actividades" at bounding box center [216, 73] width 37 height 6
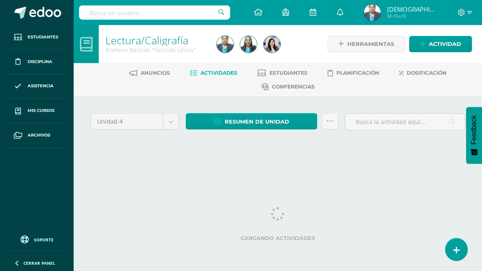
click at [215, 73] on span "Actividades" at bounding box center [218, 73] width 37 height 6
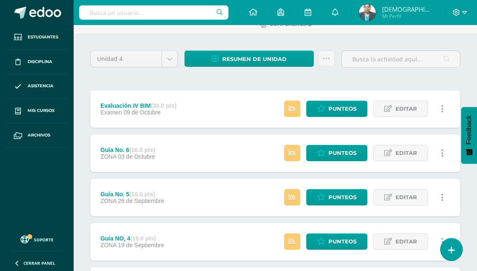
scroll to position [67, 0]
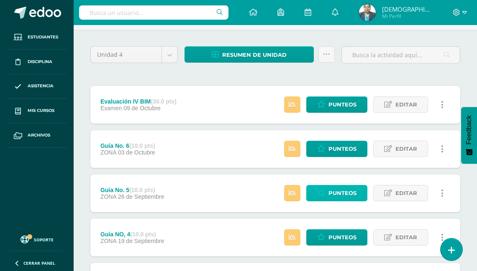
click at [347, 194] on span "Punteos" at bounding box center [342, 193] width 28 height 15
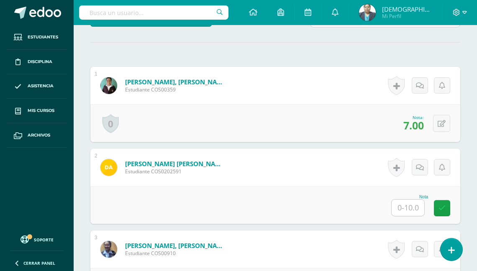
scroll to position [242, 0]
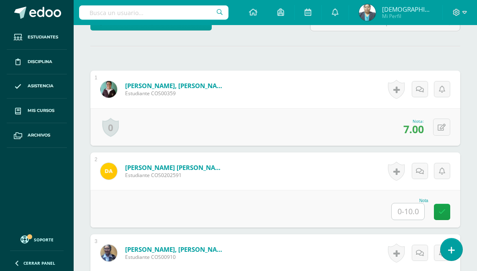
click at [412, 212] on input "text" at bounding box center [407, 212] width 33 height 16
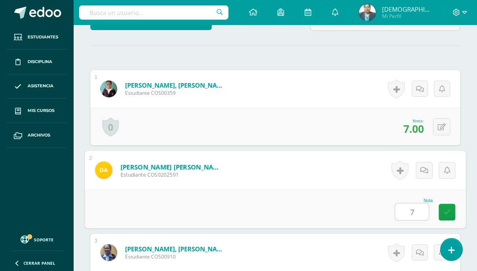
type input "7"
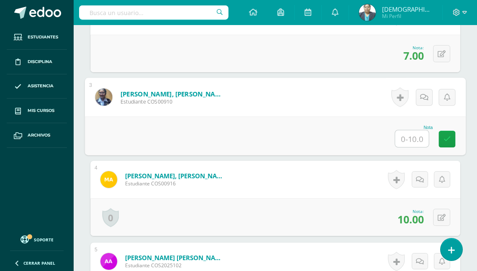
scroll to position [398, 0]
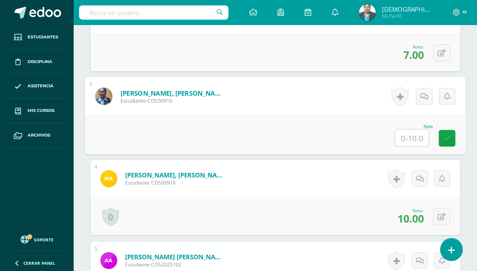
type input "8"
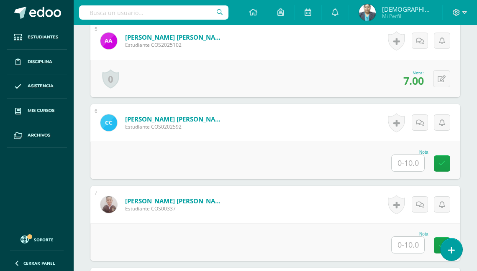
scroll to position [636, 0]
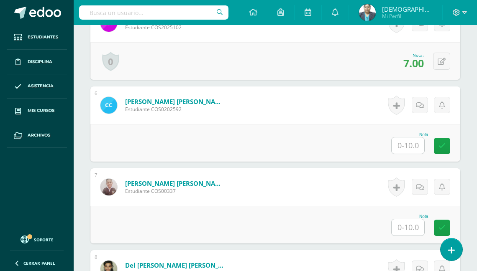
click at [402, 140] on input "text" at bounding box center [407, 146] width 33 height 16
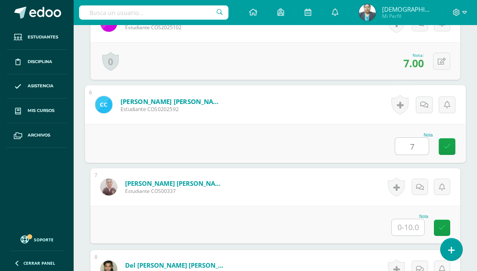
type input "7"
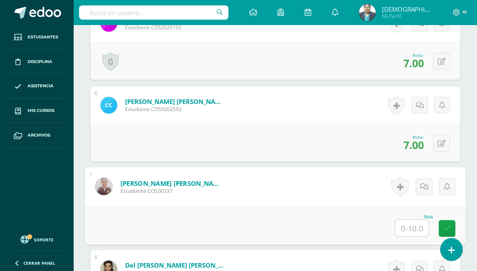
type input "7"
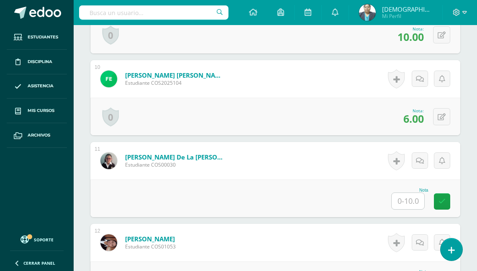
scroll to position [1004, 0]
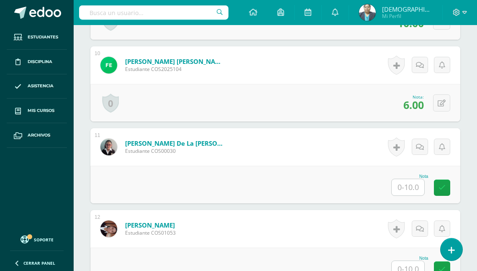
click at [401, 181] on input "text" at bounding box center [407, 187] width 33 height 16
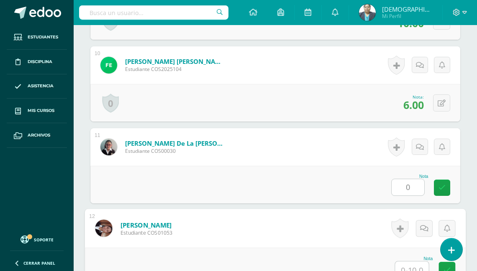
scroll to position [1007, 0]
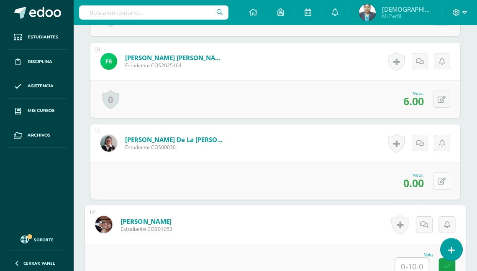
click at [440, 180] on button at bounding box center [441, 181] width 17 height 17
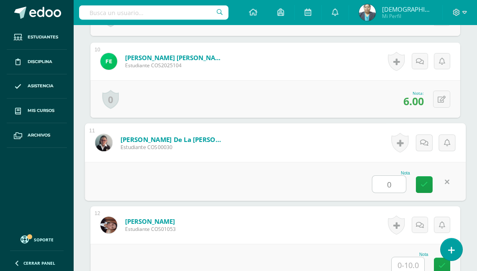
type input "0"
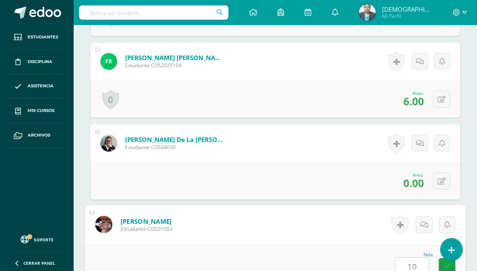
type input "10"
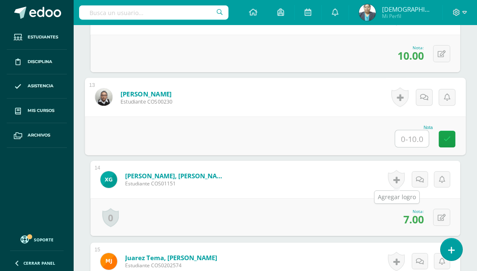
type input "8"
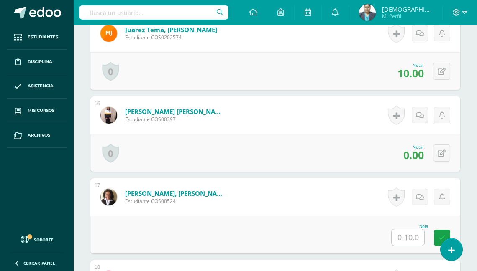
scroll to position [1451, 0]
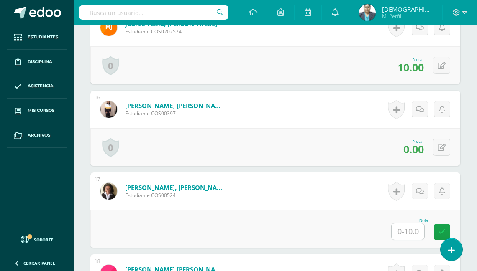
click at [404, 228] on input "text" at bounding box center [407, 232] width 33 height 16
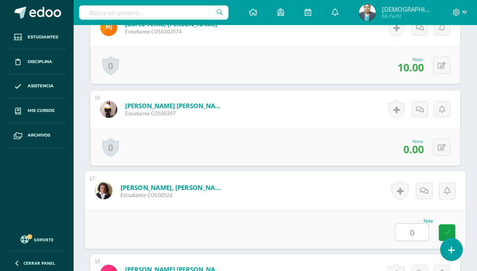
type input "0"
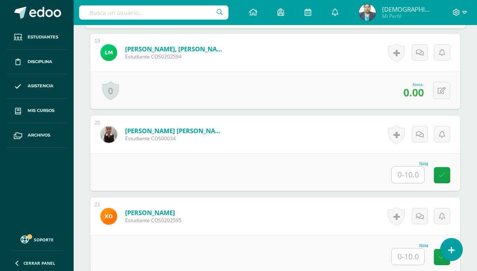
scroll to position [1760, 0]
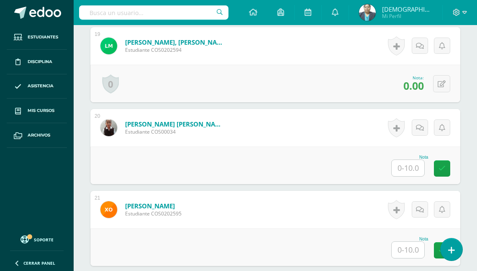
click at [408, 161] on input "text" at bounding box center [407, 168] width 33 height 16
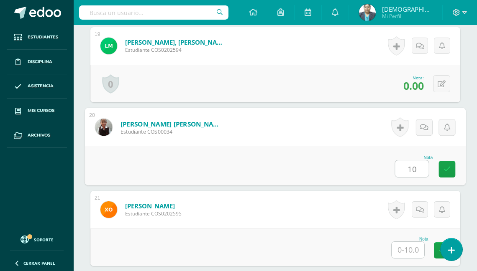
type input "10"
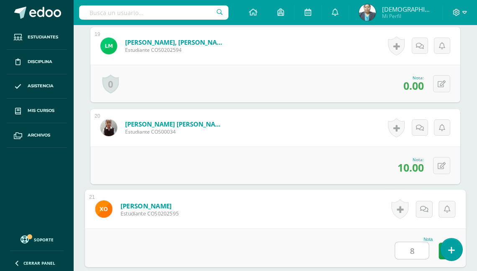
type input "8"
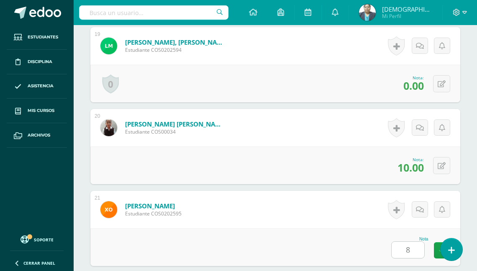
scroll to position [1954, 0]
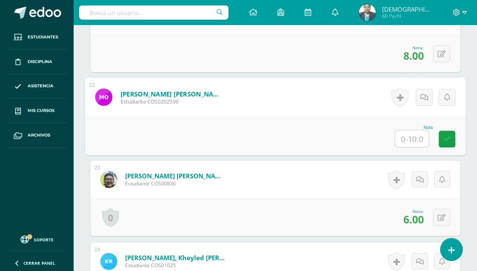
type input "7"
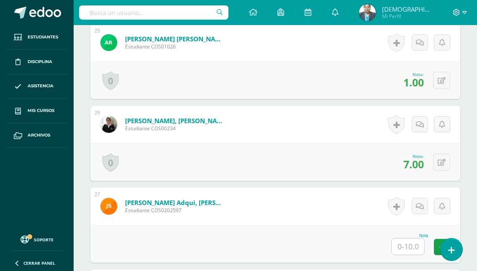
scroll to position [2289, 0]
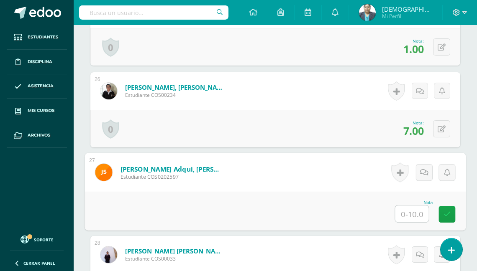
click at [409, 212] on input "text" at bounding box center [411, 214] width 33 height 17
type input "7"
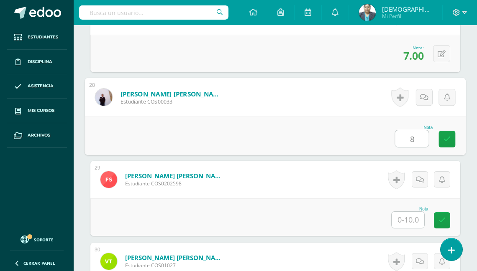
type input "8"
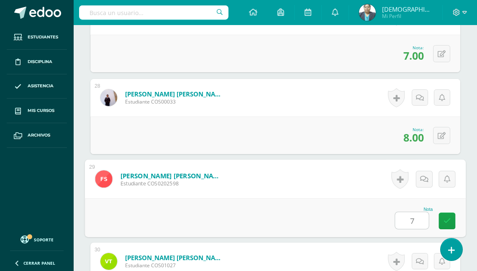
type input "7"
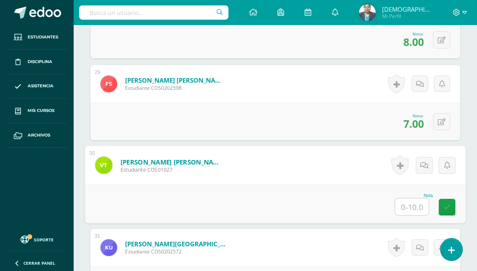
scroll to position [2577, 0]
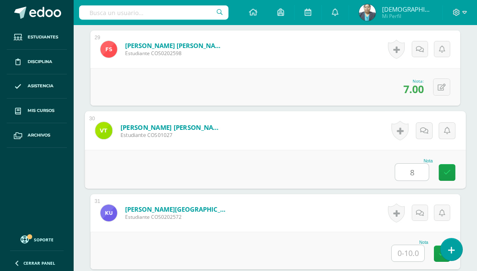
type input "8"
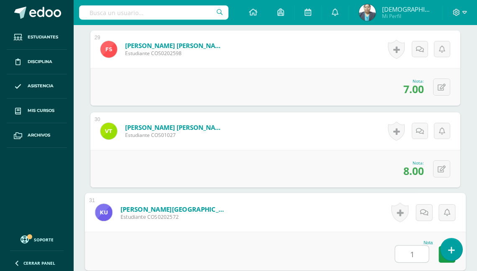
type input "10"
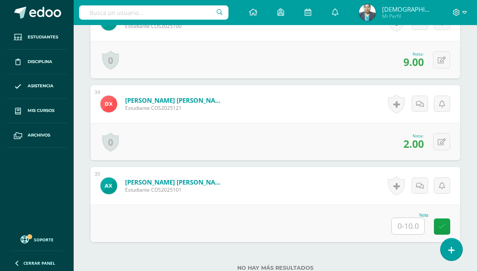
scroll to position [2978, 0]
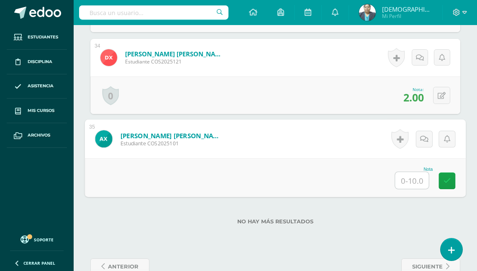
click at [411, 179] on input "text" at bounding box center [411, 180] width 33 height 17
type input "10"
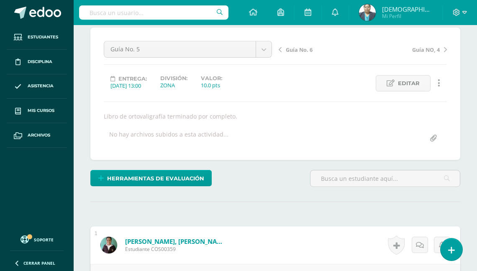
scroll to position [0, 0]
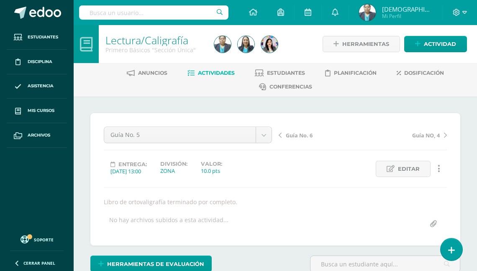
click at [213, 74] on span "Actividades" at bounding box center [216, 73] width 37 height 6
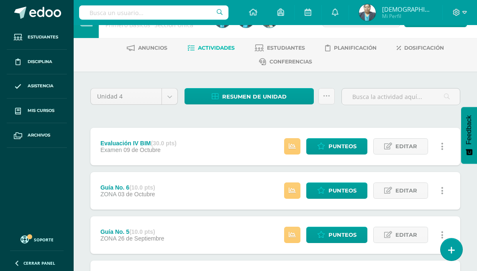
scroll to position [33, 0]
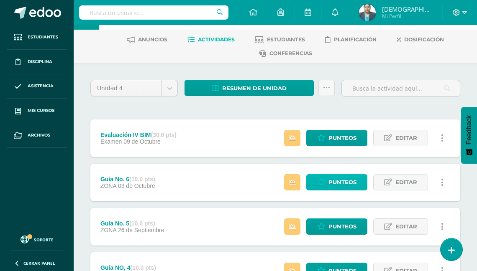
click at [344, 182] on span "Punteos" at bounding box center [342, 182] width 28 height 15
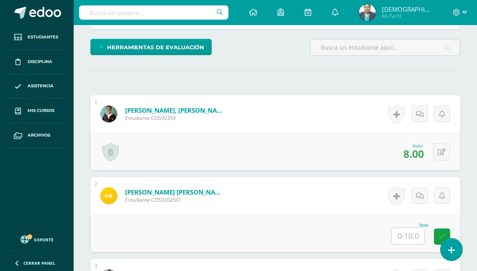
scroll to position [248, 0]
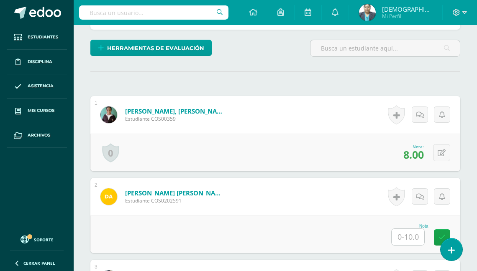
click at [403, 235] on input "text" at bounding box center [407, 237] width 33 height 16
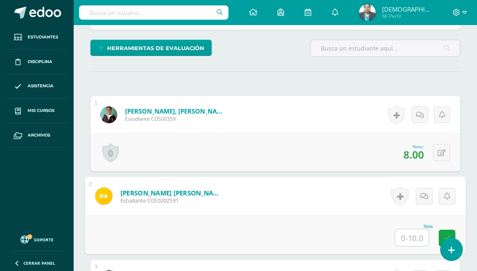
scroll to position [249, 0]
type input "10"
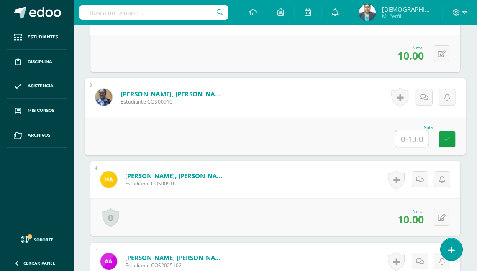
scroll to position [430, 0]
type input "8"
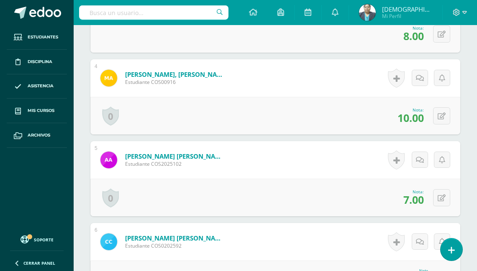
scroll to position [631, 0]
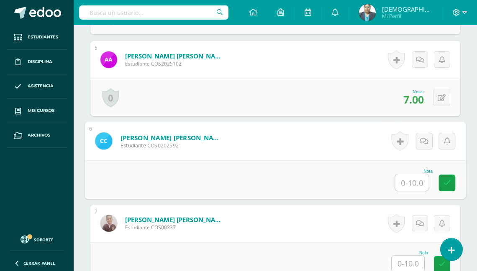
click at [414, 177] on input "text" at bounding box center [411, 182] width 33 height 17
type input "0"
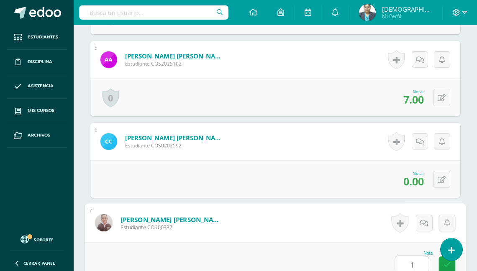
type input "10"
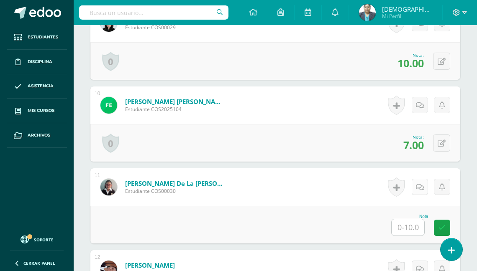
scroll to position [1066, 0]
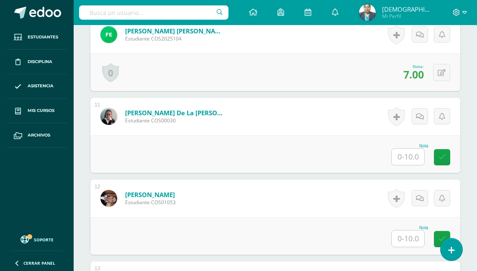
click at [408, 156] on input "text" at bounding box center [407, 157] width 33 height 16
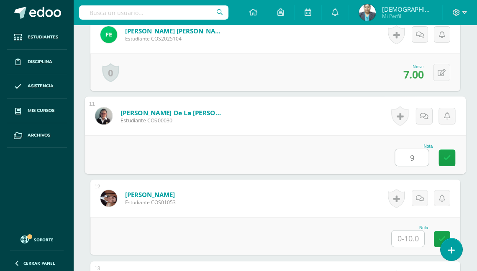
type input "9"
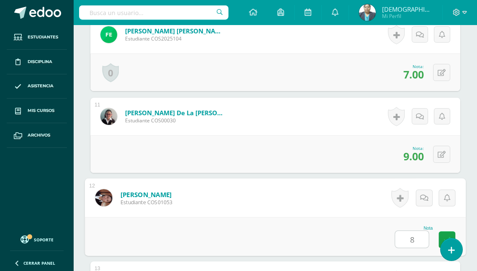
type input "8"
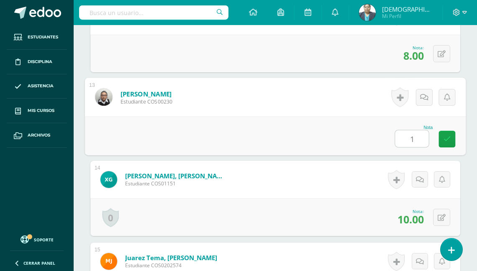
type input "10"
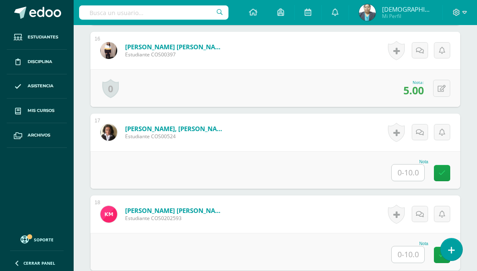
scroll to position [1550, 0]
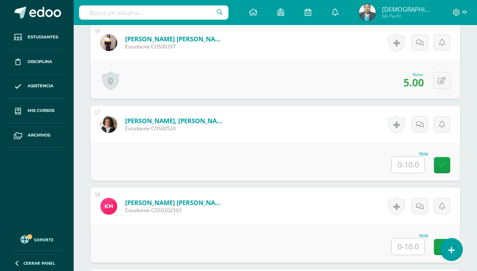
click at [408, 163] on input "text" at bounding box center [407, 165] width 33 height 16
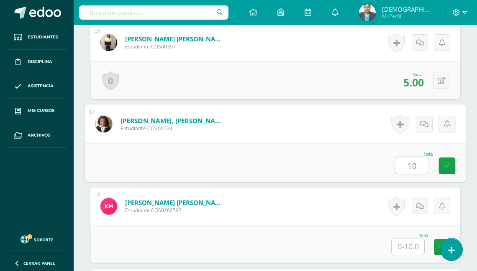
type input "10"
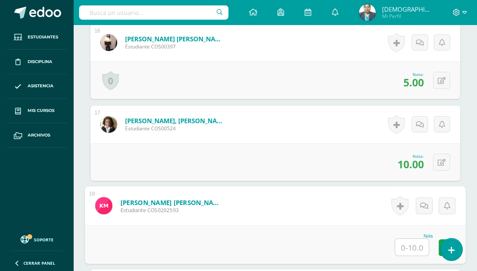
type input "0"
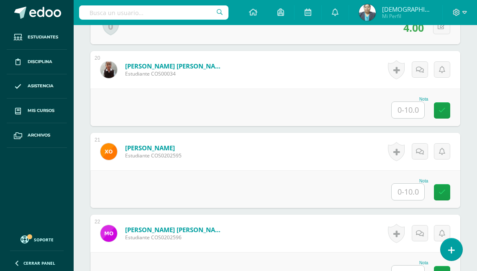
scroll to position [1851, 0]
click at [411, 104] on input "text" at bounding box center [407, 110] width 33 height 16
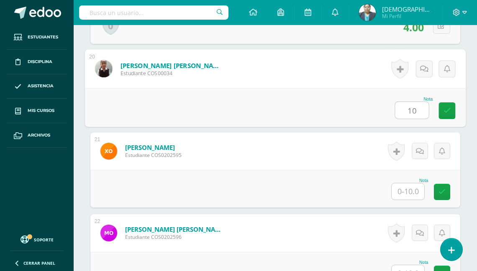
type input "10"
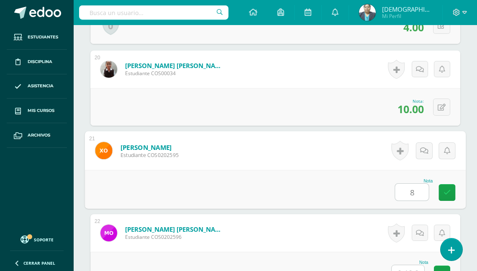
type input "8"
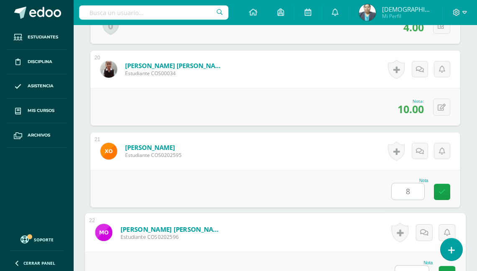
scroll to position [1859, 0]
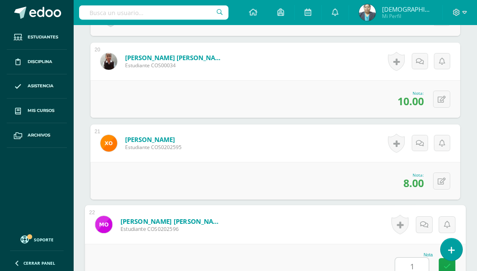
type input "10"
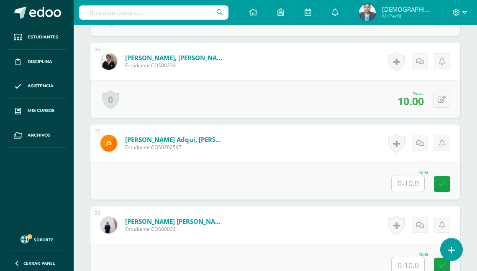
scroll to position [2361, 0]
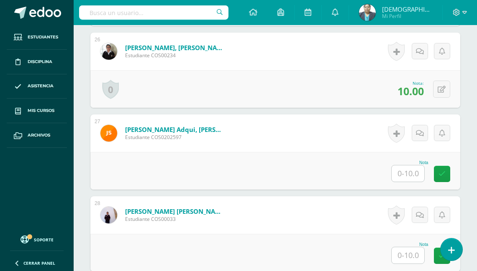
click at [409, 169] on input "text" at bounding box center [407, 174] width 33 height 16
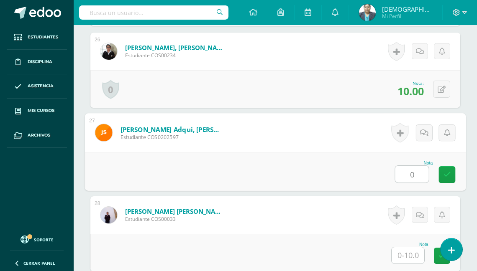
type input "0"
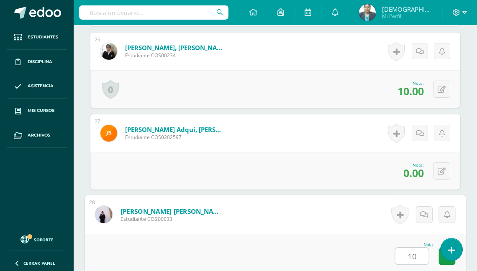
type input "10"
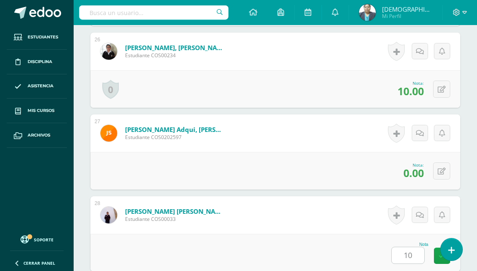
scroll to position [2560, 0]
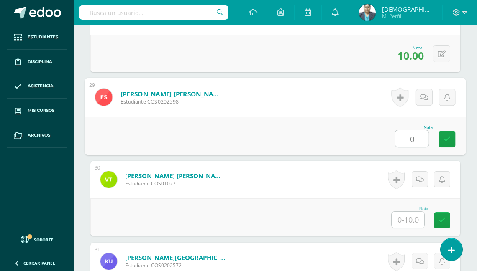
type input "0"
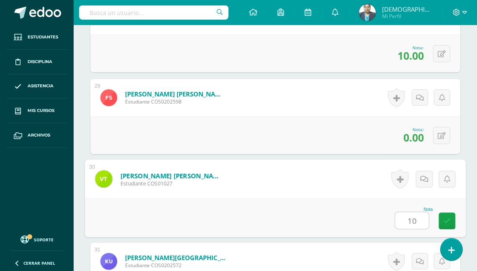
type input "10"
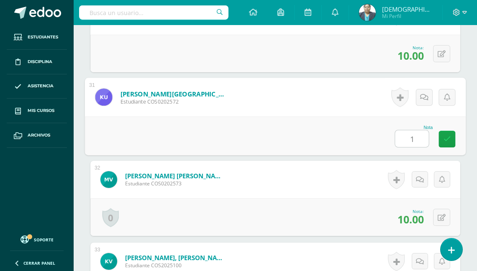
type input "10"
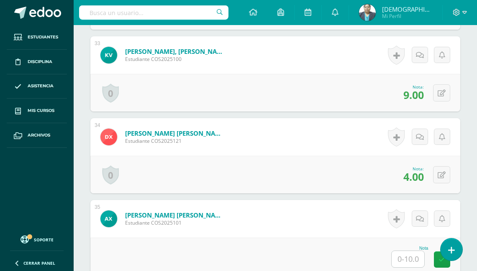
scroll to position [3025, 0]
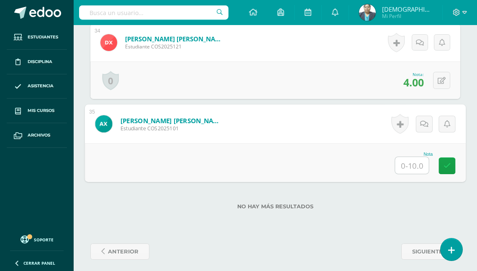
click at [407, 162] on input "text" at bounding box center [411, 165] width 33 height 17
type input "10"
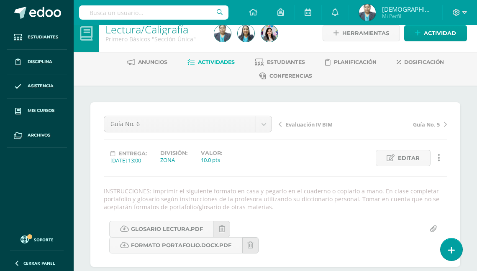
scroll to position [0, 0]
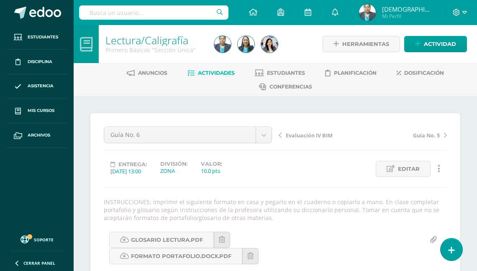
click at [222, 74] on span "Actividades" at bounding box center [216, 73] width 37 height 6
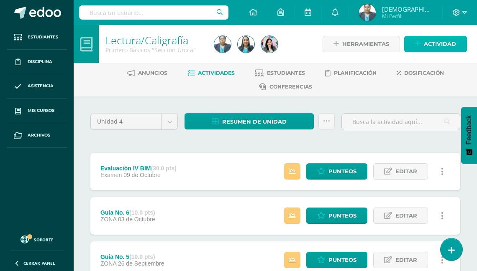
click at [432, 43] on span "Actividad" at bounding box center [440, 43] width 32 height 15
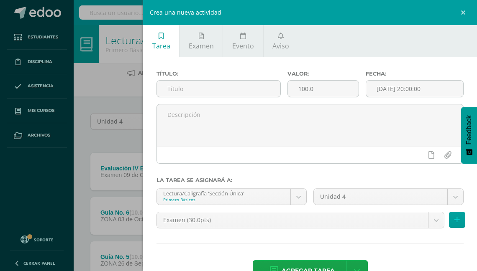
scroll to position [25, 0]
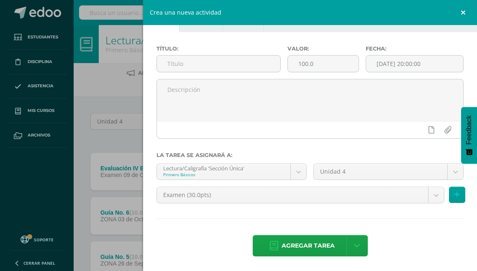
click at [464, 13] on link at bounding box center [464, 12] width 25 height 25
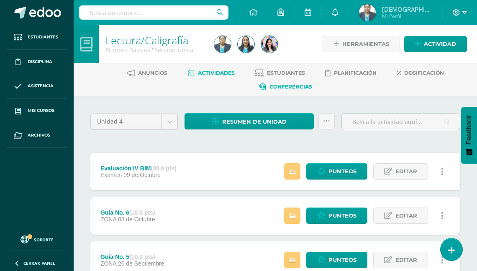
scroll to position [33, 0]
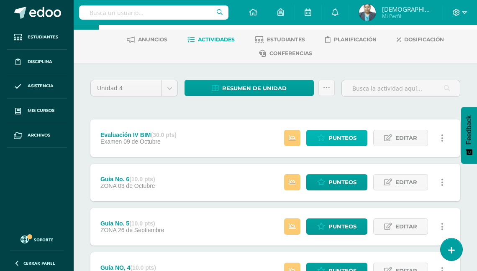
click at [341, 134] on span "Punteos" at bounding box center [342, 137] width 28 height 15
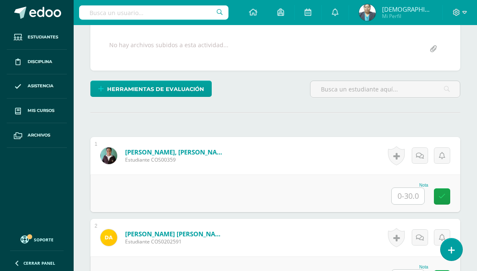
scroll to position [168, 0]
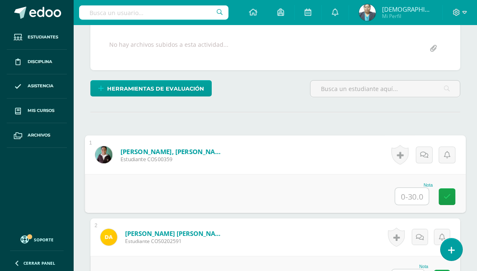
click at [409, 195] on input "text" at bounding box center [411, 196] width 33 height 17
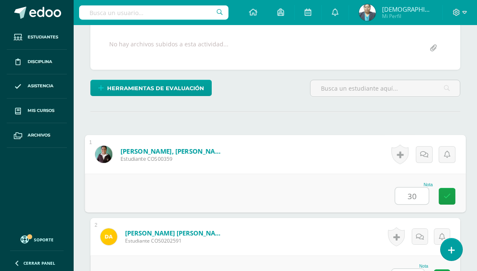
type input "30"
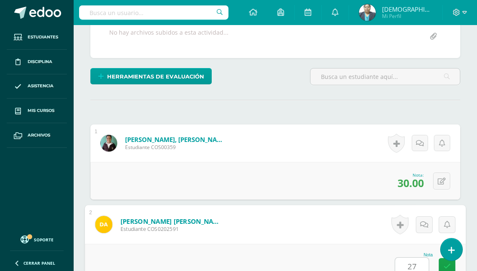
type input "27"
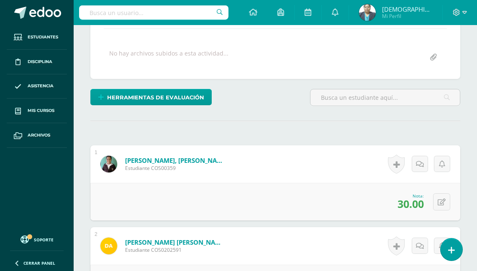
scroll to position [167, 0]
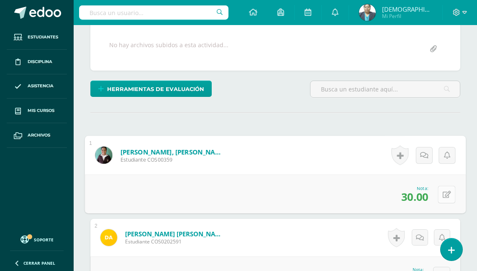
click at [441, 193] on button at bounding box center [446, 195] width 18 height 18
type input "0"
click at [422, 197] on icon at bounding box center [424, 197] width 8 height 7
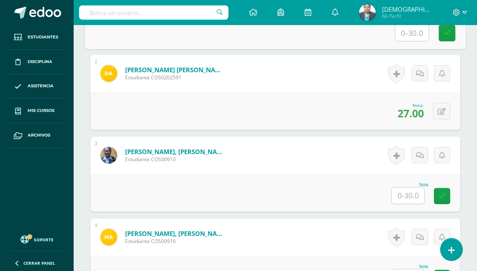
scroll to position [335, 0]
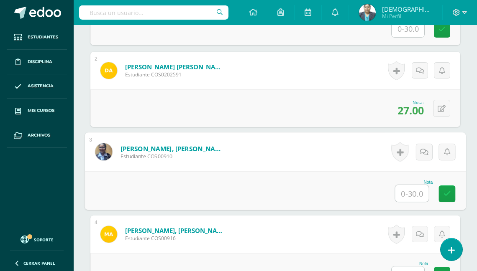
click at [410, 191] on input "text" at bounding box center [411, 193] width 33 height 17
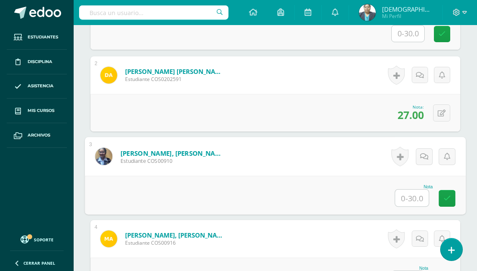
scroll to position [268, 0]
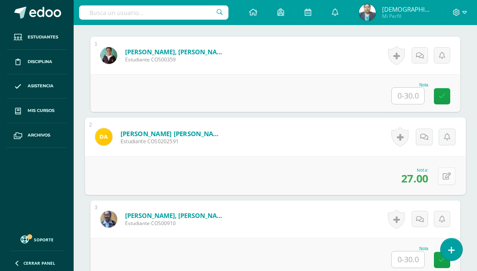
click at [440, 175] on button at bounding box center [446, 176] width 18 height 18
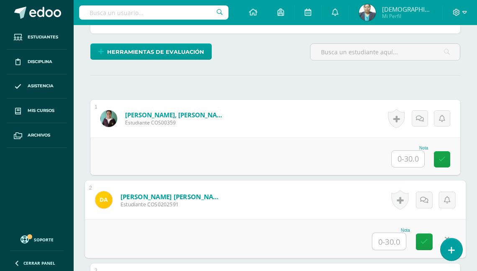
scroll to position [301, 0]
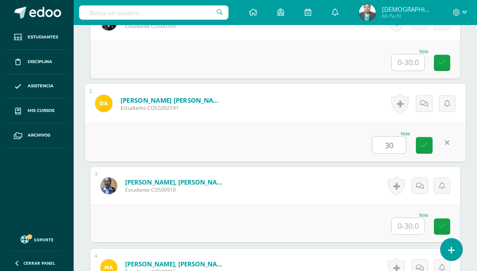
type input "30"
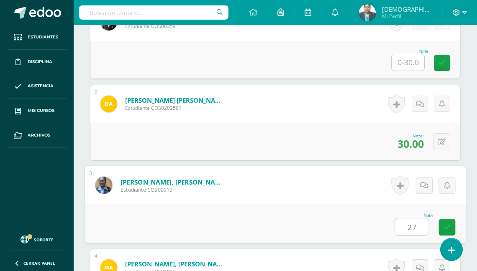
type input "27"
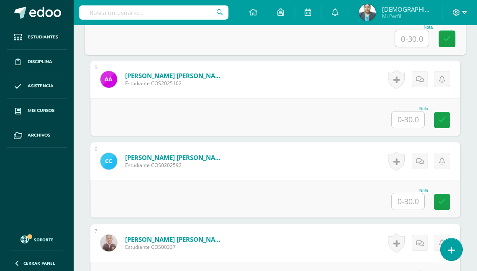
scroll to position [572, 0]
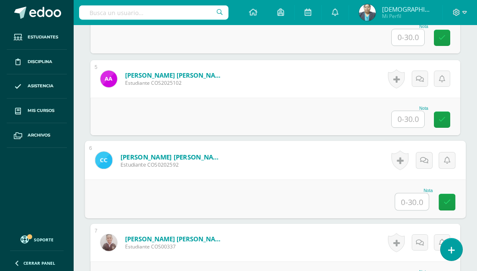
click at [411, 202] on input "text" at bounding box center [411, 202] width 33 height 17
type input "25"
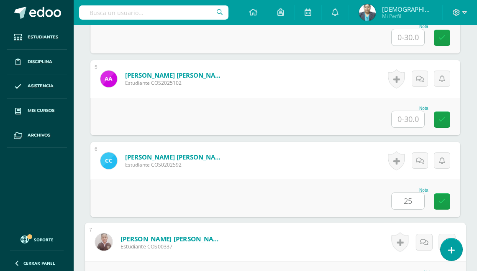
scroll to position [718, 0]
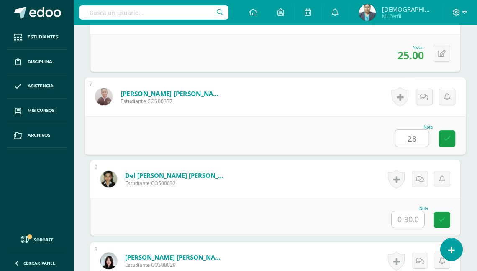
type input "28"
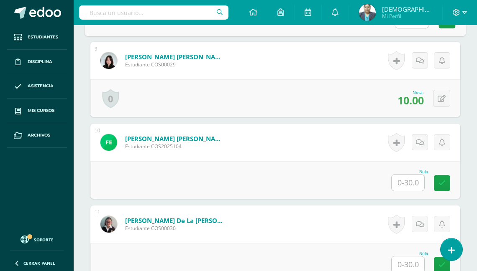
scroll to position [985, 0]
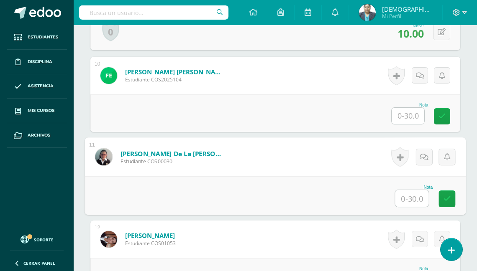
click at [408, 197] on input "text" at bounding box center [411, 198] width 33 height 17
type input "27"
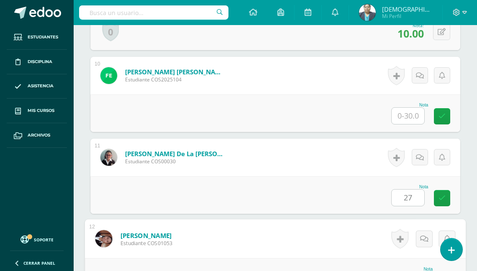
scroll to position [999, 0]
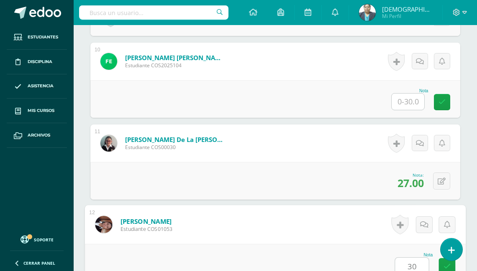
type input "30"
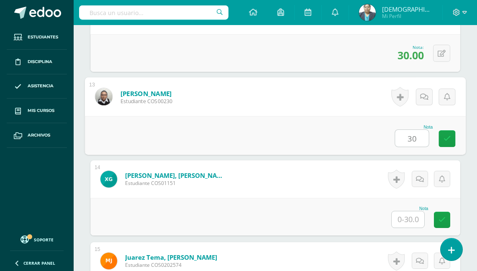
type input "30"
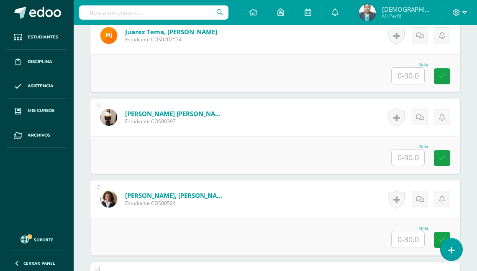
scroll to position [1443, 0]
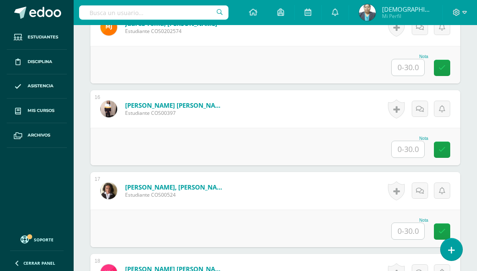
click at [405, 227] on input "text" at bounding box center [407, 231] width 33 height 16
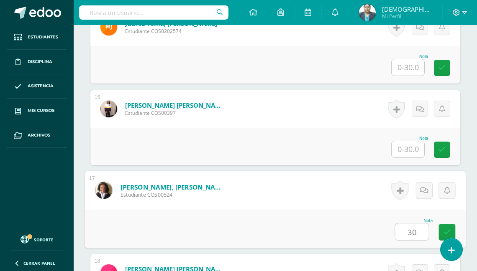
type input "30"
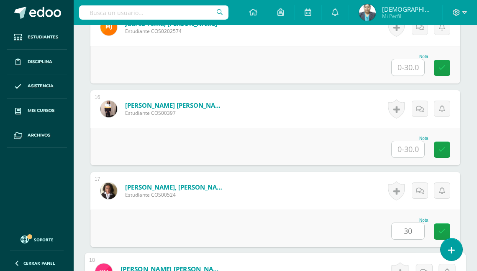
scroll to position [1619, 0]
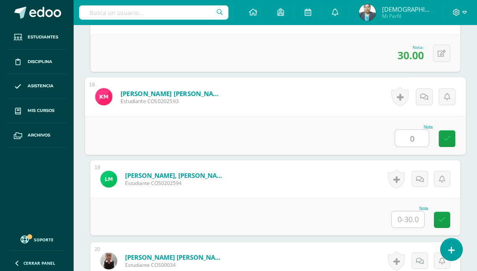
type input "0"
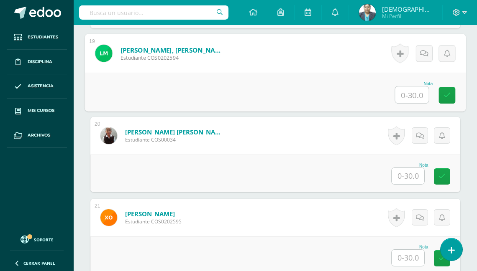
scroll to position [1753, 0]
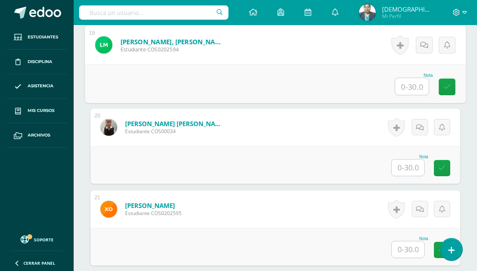
click at [409, 168] on input "text" at bounding box center [407, 168] width 33 height 16
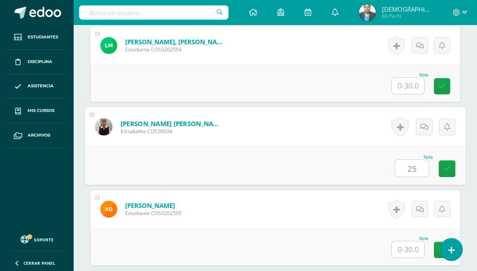
type input "25"
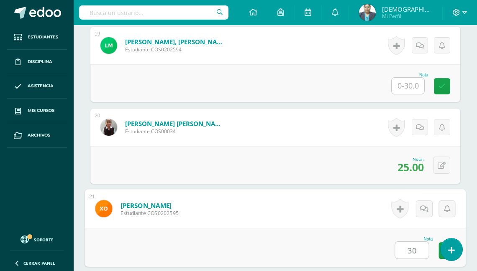
type input "30"
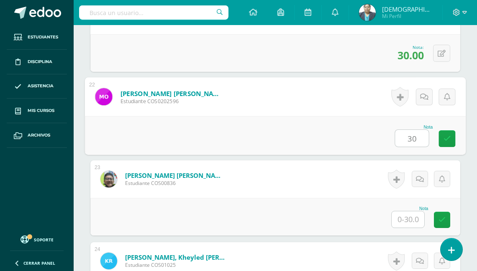
type input "30"
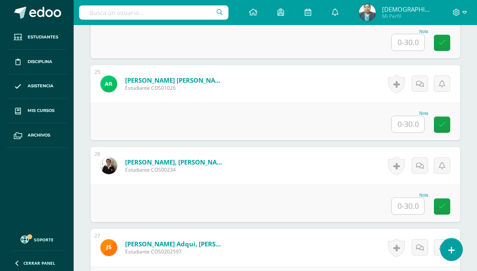
scroll to position [2248, 0]
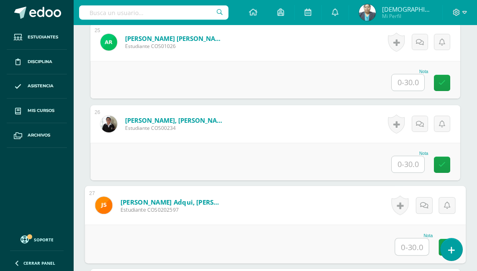
click at [409, 246] on input "text" at bounding box center [411, 247] width 33 height 17
type input "20"
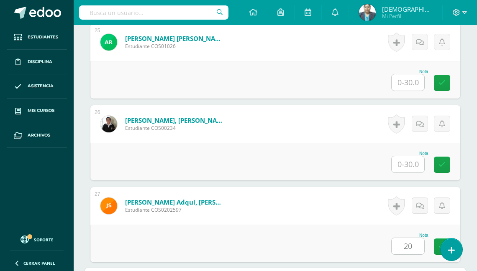
scroll to position [2439, 0]
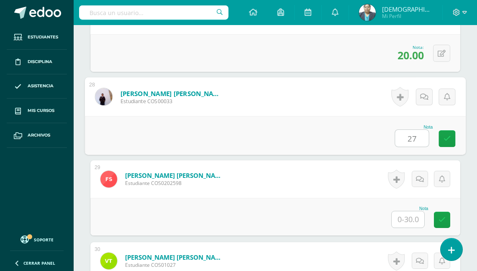
type input "27"
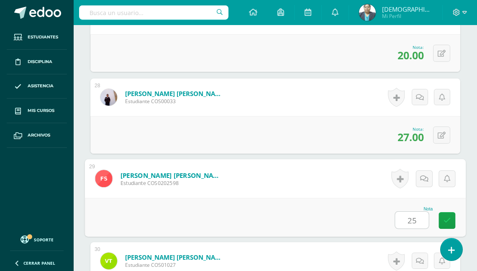
type input "25"
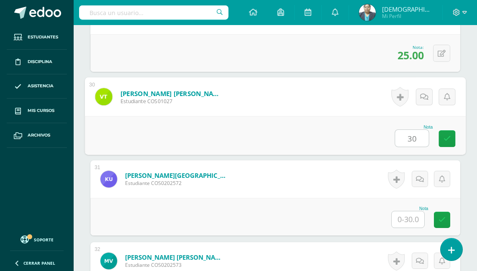
type input "30"
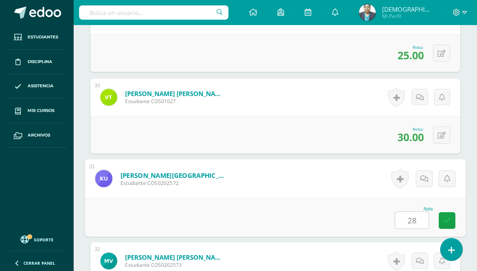
type input "28"
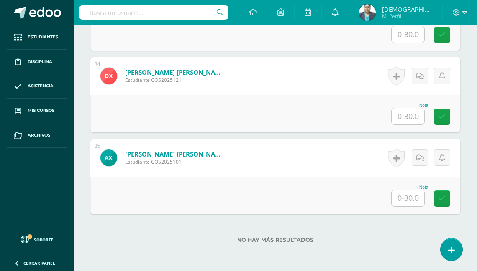
scroll to position [2934, 0]
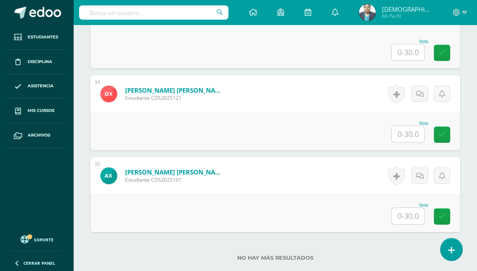
click at [410, 219] on input "text" at bounding box center [407, 216] width 33 height 16
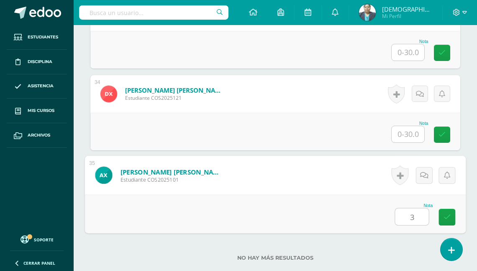
type input "30"
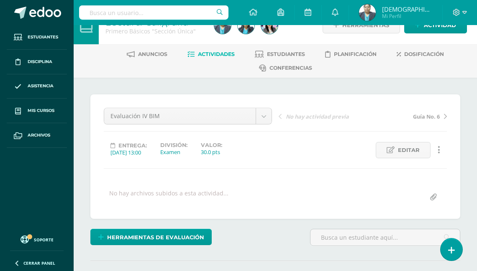
scroll to position [0, 0]
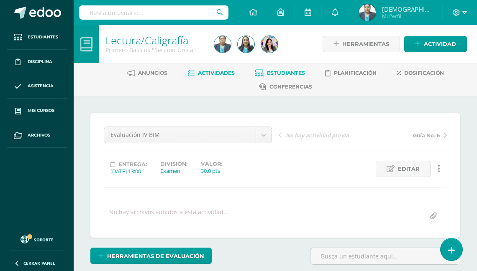
click at [281, 72] on span "Estudiantes" at bounding box center [286, 73] width 38 height 6
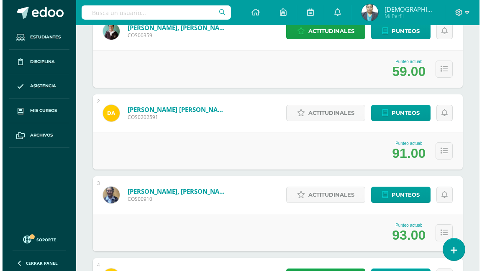
scroll to position [167, 0]
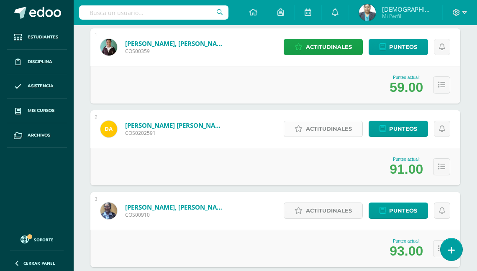
click at [317, 127] on span "Actitudinales" at bounding box center [329, 128] width 46 height 15
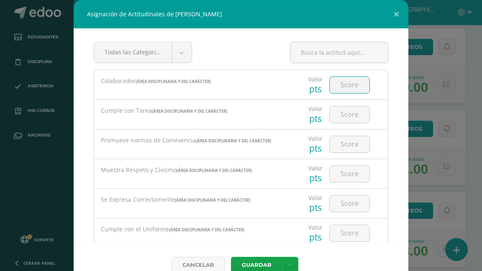
click at [332, 82] on input "number" at bounding box center [349, 85] width 40 height 16
type input "3"
click at [338, 114] on input "number" at bounding box center [349, 115] width 40 height 16
type input "3"
click at [339, 143] on input "number" at bounding box center [349, 144] width 40 height 16
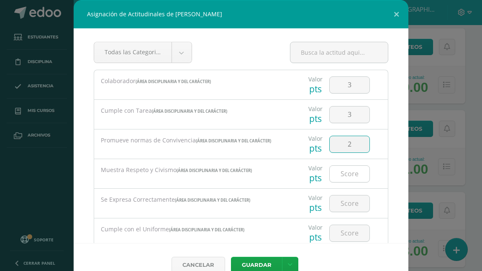
type input "2"
click at [346, 176] on input "number" at bounding box center [349, 174] width 40 height 16
type input "2"
click at [345, 202] on input "number" at bounding box center [349, 204] width 40 height 16
type input "3"
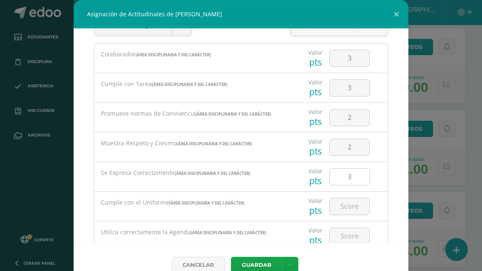
scroll to position [33, 0]
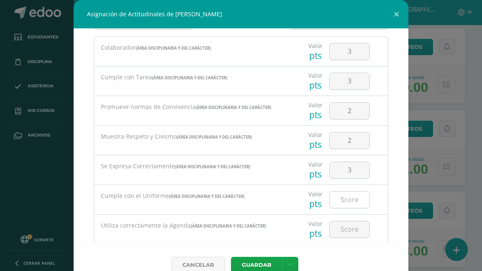
click at [342, 200] on input "number" at bounding box center [349, 200] width 40 height 16
type input "3"
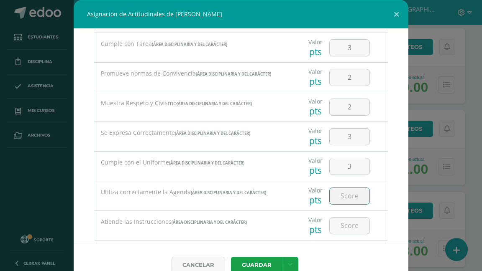
click at [342, 197] on input "number" at bounding box center [349, 196] width 40 height 16
type input "3"
click at [343, 225] on input "number" at bounding box center [349, 226] width 40 height 16
type input "2"
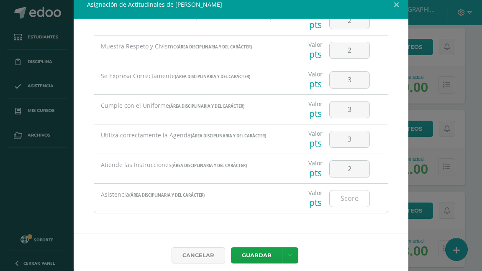
scroll to position [15, 0]
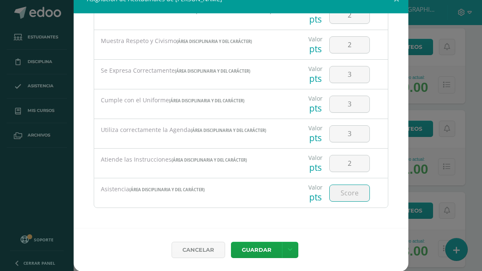
click at [341, 195] on input "number" at bounding box center [349, 193] width 40 height 16
type input "2"
type input "1"
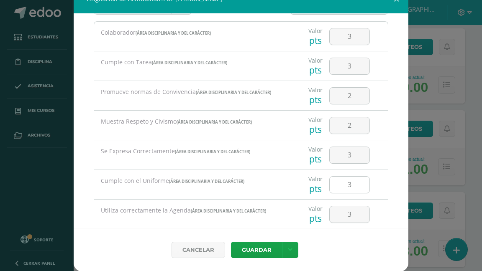
scroll to position [114, 0]
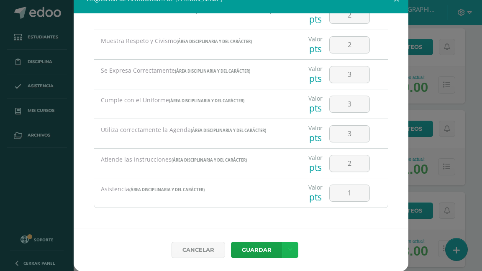
click at [288, 251] on icon at bounding box center [290, 250] width 5 height 7
click at [266, 222] on link "Guardar y poblar en todos mis cursos" at bounding box center [270, 218] width 92 height 20
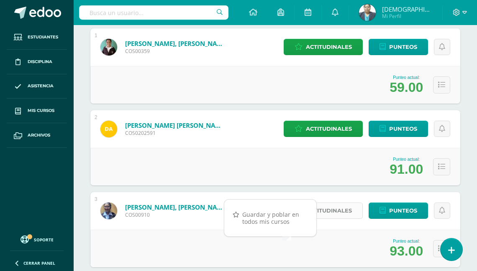
click at [332, 209] on span "Actitudinales" at bounding box center [329, 210] width 46 height 15
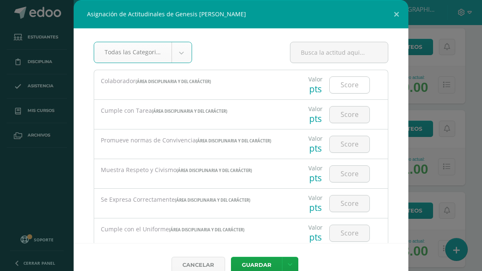
click at [339, 86] on input "number" at bounding box center [349, 85] width 40 height 16
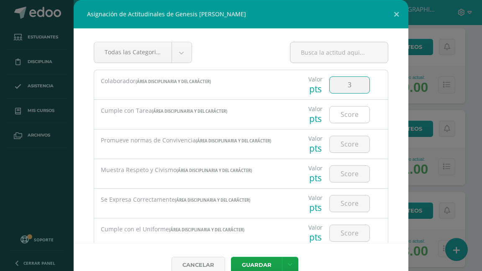
type input "3"
click at [341, 117] on input "number" at bounding box center [349, 115] width 40 height 16
type input "3"
click at [341, 145] on input "number" at bounding box center [349, 144] width 40 height 16
type input "2"
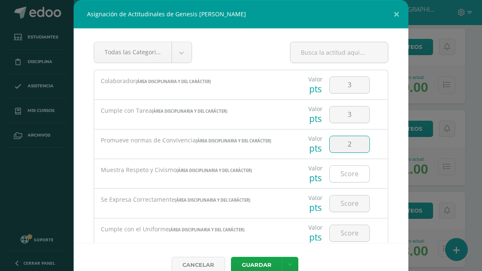
click at [342, 175] on input "number" at bounding box center [349, 174] width 40 height 16
type input "2"
click at [340, 200] on input "number" at bounding box center [349, 204] width 40 height 16
type input "3"
click at [339, 235] on input "number" at bounding box center [349, 233] width 40 height 16
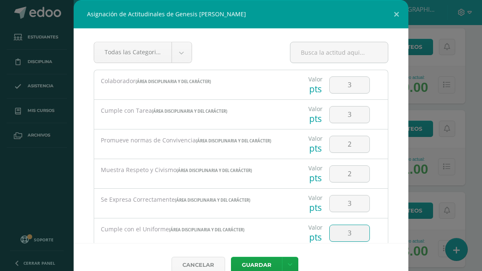
type input "3"
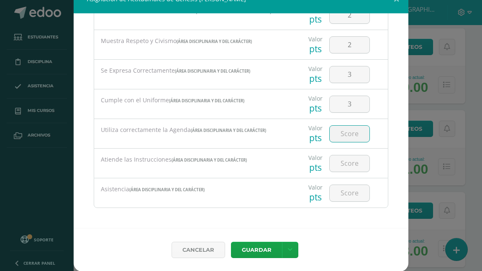
click at [340, 132] on input "number" at bounding box center [349, 134] width 40 height 16
type input "3"
click at [347, 163] on input "number" at bounding box center [349, 164] width 40 height 16
type input "2"
click at [344, 193] on input "number" at bounding box center [349, 193] width 40 height 16
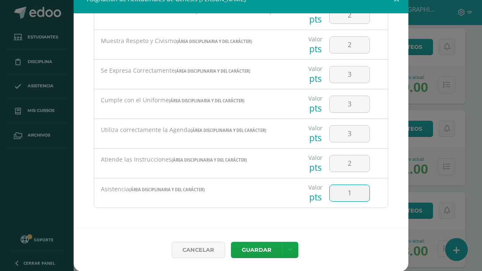
type input "1"
click at [288, 249] on icon at bounding box center [290, 250] width 5 height 7
click at [276, 221] on link "Guardar y poblar en todos mis cursos" at bounding box center [270, 218] width 92 height 20
click at [260, 248] on button "Guardar" at bounding box center [256, 250] width 51 height 16
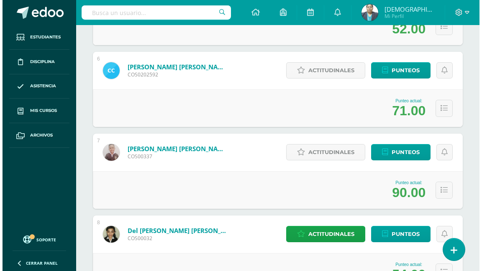
scroll to position [535, 0]
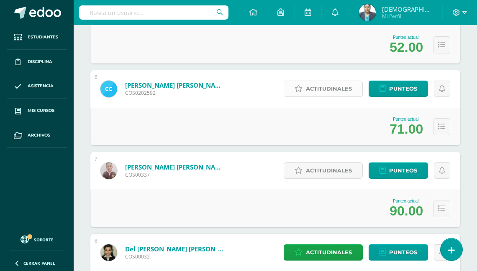
click at [322, 87] on span "Actitudinales" at bounding box center [329, 88] width 46 height 15
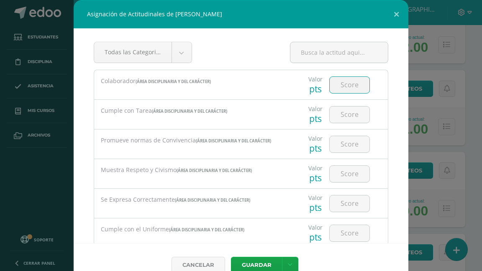
click at [336, 86] on input "number" at bounding box center [349, 85] width 40 height 16
type input "3"
click at [340, 117] on input "number" at bounding box center [349, 115] width 40 height 16
type input "2"
click at [341, 142] on input "number" at bounding box center [349, 144] width 40 height 16
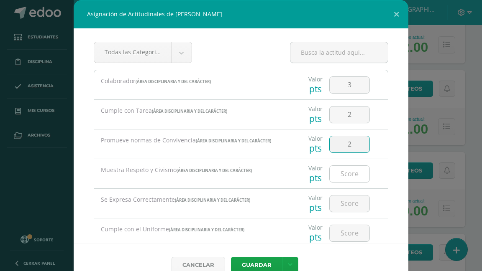
type input "2"
click at [339, 174] on input "number" at bounding box center [349, 174] width 40 height 16
type input "3"
click at [344, 202] on input "number" at bounding box center [349, 204] width 40 height 16
type input "2"
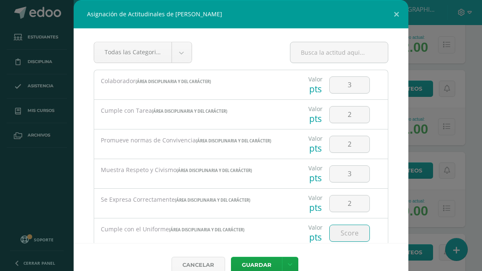
click at [345, 233] on input "number" at bounding box center [349, 233] width 40 height 16
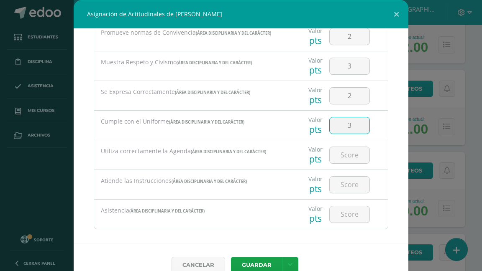
scroll to position [114, 0]
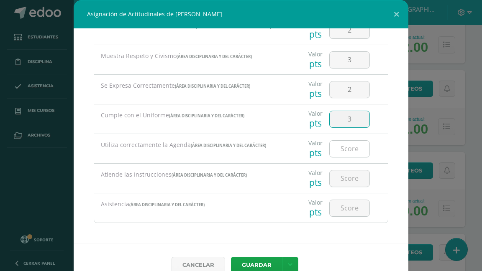
type input "3"
click at [338, 146] on input "number" at bounding box center [349, 149] width 40 height 16
type input "2"
click at [342, 182] on input "number" at bounding box center [349, 179] width 40 height 16
type input "2"
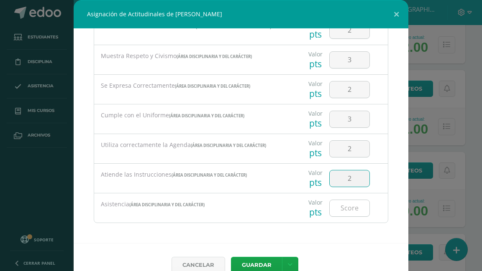
click at [345, 210] on input "number" at bounding box center [349, 208] width 40 height 16
type input "1"
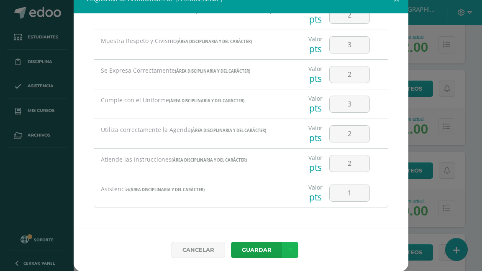
click at [288, 250] on icon at bounding box center [290, 250] width 5 height 7
click at [276, 220] on link "Guardar y poblar en todos mis cursos" at bounding box center [270, 218] width 92 height 20
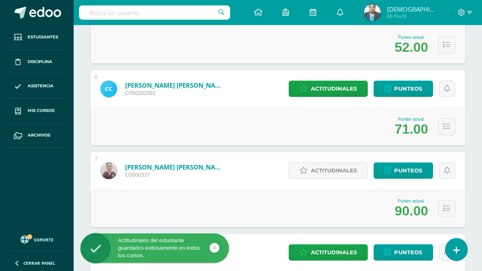
click at [261, 249] on div "Cancelar Guardar" at bounding box center [240, 237] width 301 height 39
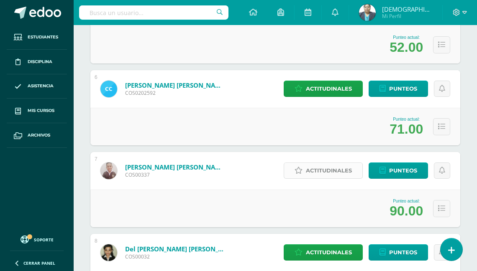
click at [336, 168] on span "Actitudinales" at bounding box center [329, 170] width 46 height 15
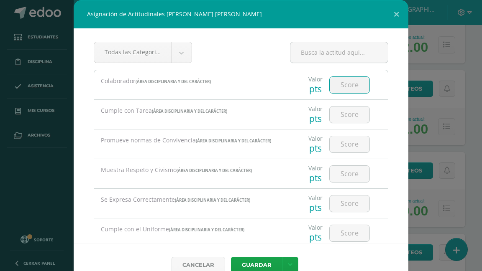
click at [340, 83] on input "number" at bounding box center [349, 85] width 40 height 16
type input "3"
click at [342, 117] on input "number" at bounding box center [349, 115] width 40 height 16
type input "3"
click at [347, 143] on input "number" at bounding box center [349, 144] width 40 height 16
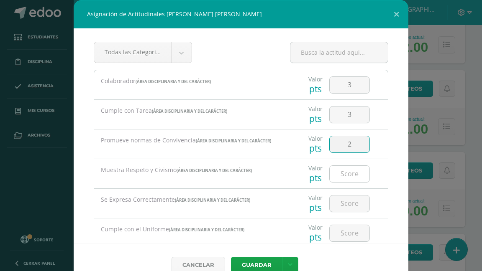
type input "2"
click at [342, 174] on input "number" at bounding box center [349, 174] width 40 height 16
type input "2"
click at [342, 201] on input "number" at bounding box center [349, 204] width 40 height 16
type input "2"
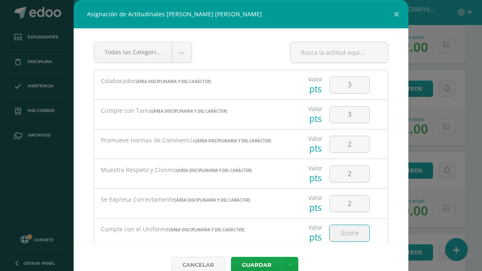
click at [341, 232] on input "number" at bounding box center [349, 233] width 40 height 16
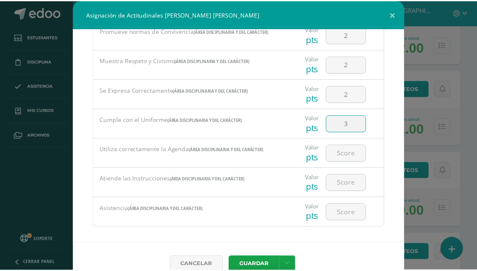
scroll to position [114, 0]
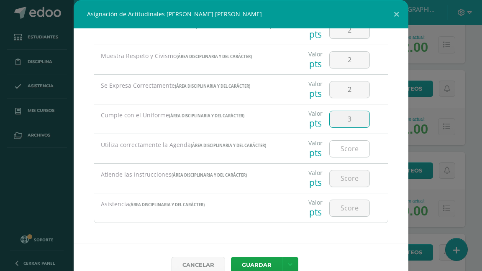
type input "3"
click at [337, 146] on input "number" at bounding box center [349, 149] width 40 height 16
type input "2"
click at [345, 181] on input "number" at bounding box center [349, 179] width 40 height 16
type input "3"
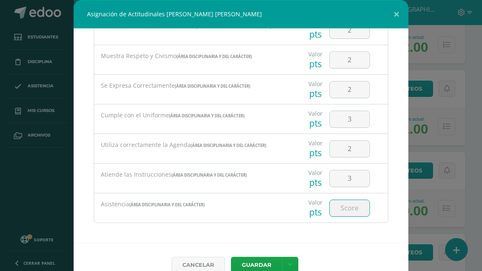
click at [339, 207] on input "number" at bounding box center [349, 208] width 40 height 16
type input "1"
click at [289, 267] on link at bounding box center [290, 265] width 16 height 16
click at [277, 238] on link "Guardar y poblar en todos mis cursos" at bounding box center [270, 233] width 92 height 20
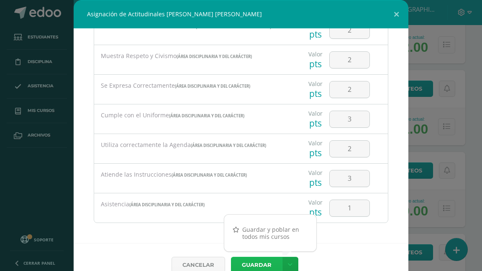
click at [267, 264] on button "Guardar" at bounding box center [256, 265] width 51 height 16
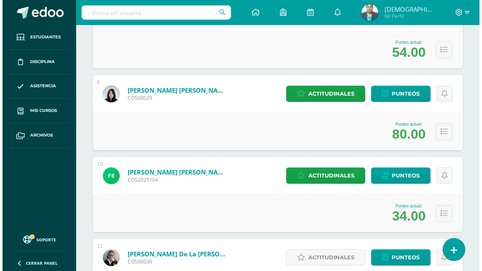
scroll to position [870, 0]
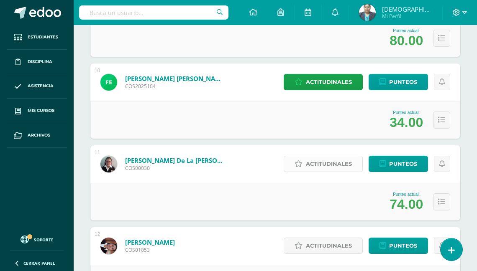
click at [321, 161] on span "Actitudinales" at bounding box center [329, 163] width 46 height 15
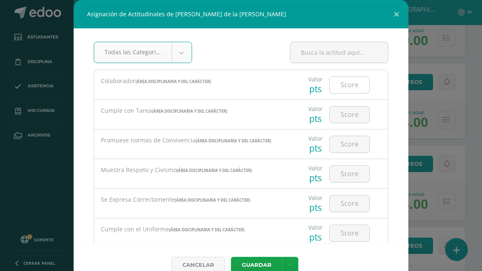
click at [346, 86] on input "number" at bounding box center [349, 85] width 40 height 16
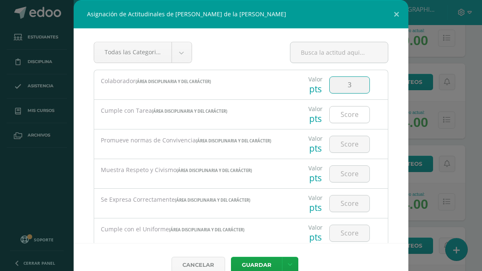
type input "3"
click at [343, 113] on input "number" at bounding box center [349, 115] width 40 height 16
type input "3"
click at [342, 146] on input "number" at bounding box center [349, 144] width 40 height 16
type input "3"
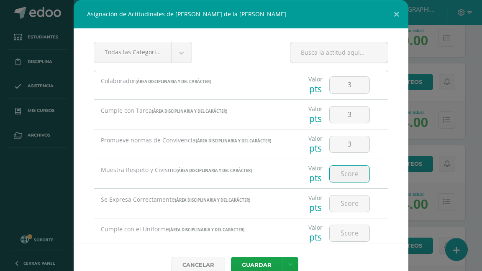
click at [340, 171] on input "number" at bounding box center [349, 174] width 40 height 16
type input "2"
click at [337, 201] on input "number" at bounding box center [349, 204] width 40 height 16
type input "3"
click at [340, 234] on input "number" at bounding box center [349, 233] width 40 height 16
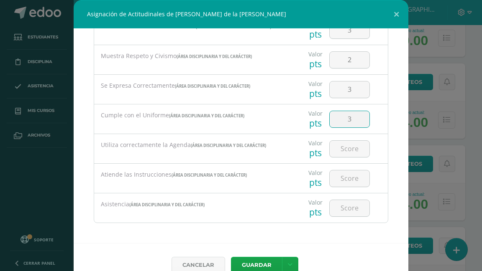
scroll to position [114, 0]
type input "3"
click at [341, 149] on input "number" at bounding box center [349, 149] width 40 height 16
type input "3"
click at [346, 174] on input "number" at bounding box center [349, 179] width 40 height 16
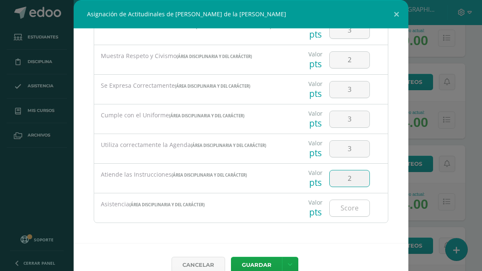
type input "2"
click at [341, 209] on input "number" at bounding box center [349, 208] width 40 height 16
type input "1"
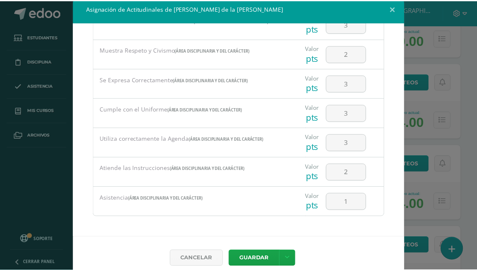
scroll to position [15, 0]
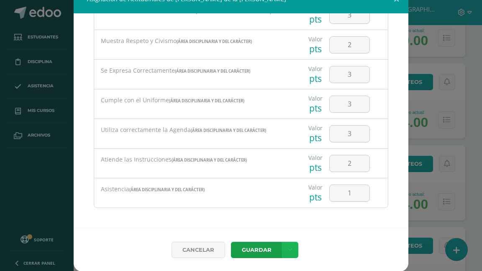
click at [284, 246] on link at bounding box center [290, 250] width 16 height 16
click at [277, 221] on link "Guardar y poblar en todos mis cursos" at bounding box center [270, 218] width 92 height 20
click at [260, 248] on button "Guardar" at bounding box center [256, 250] width 51 height 16
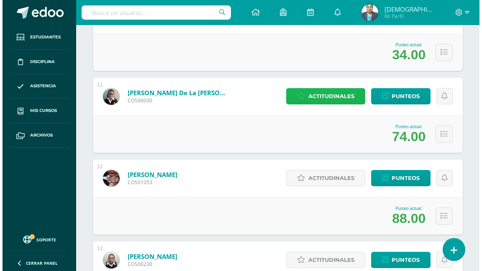
scroll to position [1037, 0]
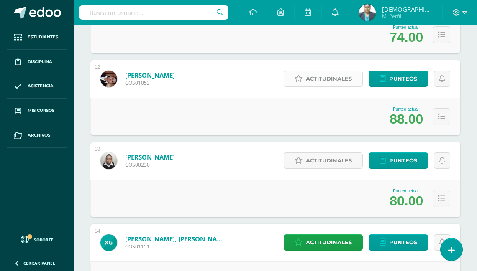
click at [324, 79] on span "Actitudinales" at bounding box center [329, 78] width 46 height 15
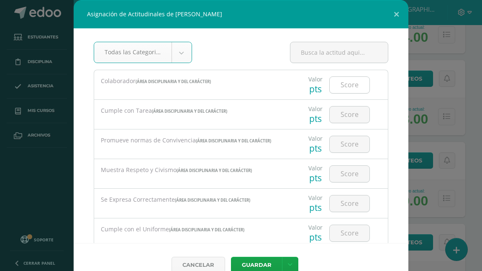
click at [340, 86] on input "number" at bounding box center [349, 85] width 40 height 16
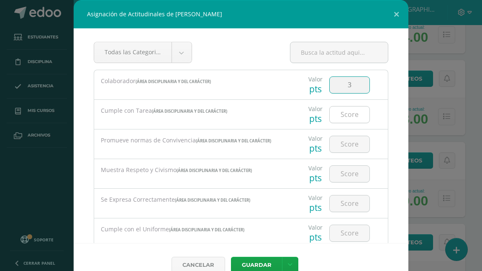
type input "3"
click at [340, 116] on input "number" at bounding box center [349, 115] width 40 height 16
type input "3"
click at [342, 147] on input "number" at bounding box center [349, 144] width 40 height 16
type input "2"
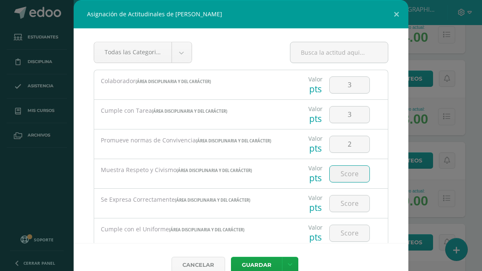
click at [343, 175] on input "number" at bounding box center [349, 174] width 40 height 16
type input "2"
click at [348, 206] on input "number" at bounding box center [349, 204] width 40 height 16
type input "3"
click at [341, 231] on input "number" at bounding box center [349, 233] width 40 height 16
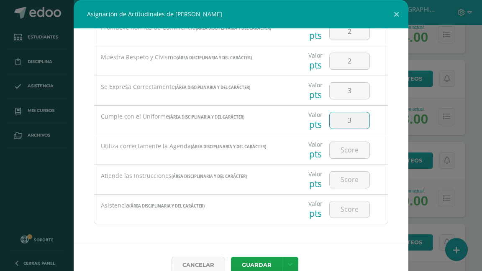
scroll to position [114, 0]
type input "3"
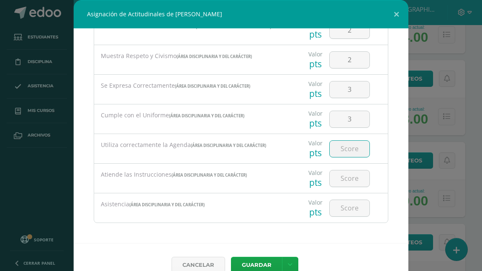
click at [342, 148] on input "number" at bounding box center [349, 149] width 40 height 16
type input "3"
click at [343, 179] on input "number" at bounding box center [349, 179] width 40 height 16
type input "3"
click at [341, 207] on input "number" at bounding box center [349, 208] width 40 height 16
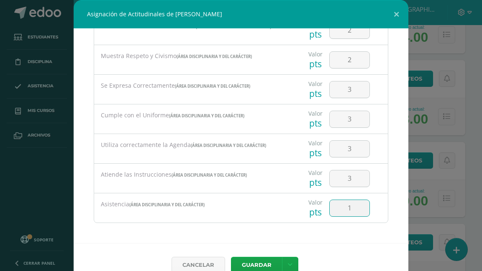
type input "1"
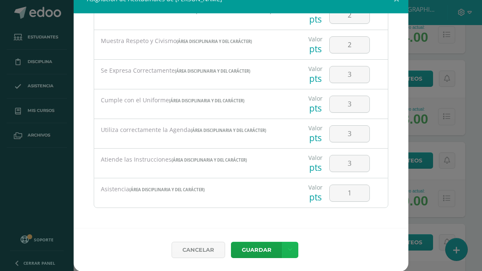
click at [290, 248] on link at bounding box center [290, 250] width 16 height 16
click at [274, 221] on link "Guardar y poblar en todos mis cursos" at bounding box center [270, 218] width 92 height 20
click at [259, 249] on button "Guardar" at bounding box center [256, 250] width 51 height 16
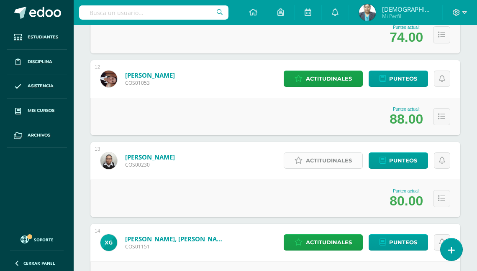
click at [329, 160] on span "Actitudinales" at bounding box center [329, 160] width 46 height 15
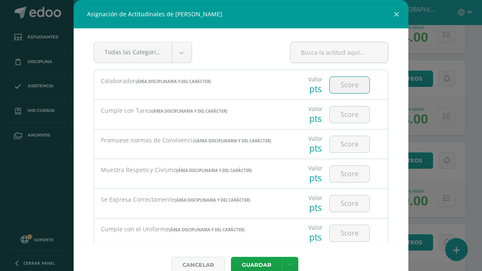
click at [344, 91] on input "number" at bounding box center [349, 85] width 40 height 16
type input "3"
click at [346, 120] on input "number" at bounding box center [349, 115] width 40 height 16
type input "3"
click at [343, 138] on input "number" at bounding box center [349, 144] width 40 height 16
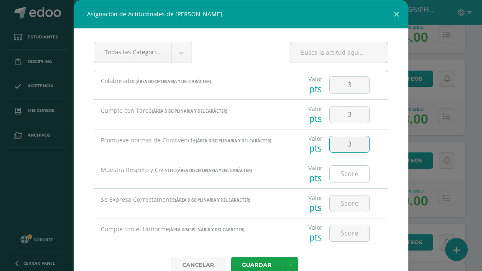
type input "3"
click at [343, 172] on input "number" at bounding box center [349, 174] width 40 height 16
type input "3"
click at [343, 206] on input "number" at bounding box center [349, 204] width 40 height 16
type input "3"
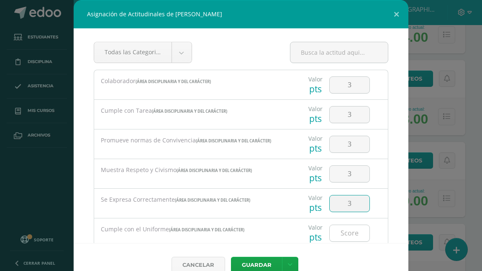
click at [340, 232] on input "number" at bounding box center [349, 233] width 40 height 16
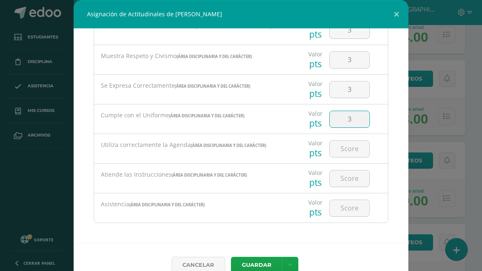
scroll to position [114, 0]
type input "3"
click at [343, 146] on input "number" at bounding box center [349, 149] width 40 height 16
type input "2"
click at [340, 176] on input "number" at bounding box center [349, 179] width 40 height 16
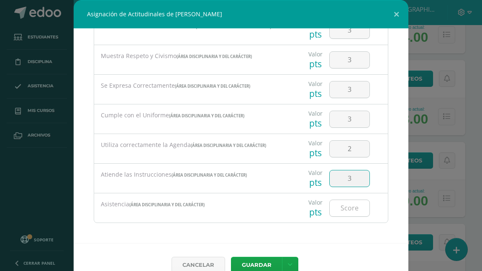
type input "3"
click at [344, 207] on input "number" at bounding box center [349, 208] width 40 height 16
type input "2"
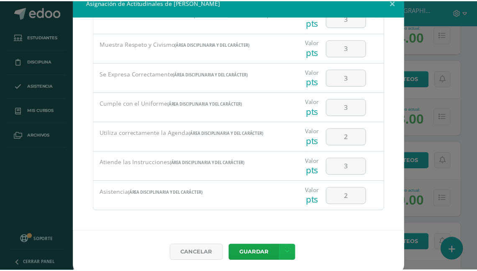
scroll to position [15, 0]
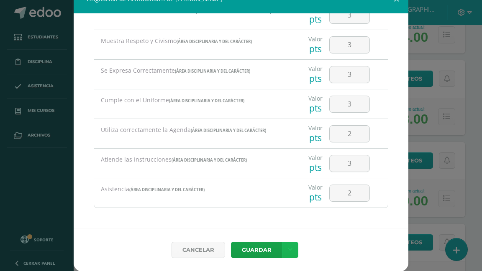
click at [289, 246] on link at bounding box center [290, 250] width 16 height 16
click at [278, 225] on link "Guardar y poblar en todos mis cursos" at bounding box center [270, 218] width 92 height 20
click at [266, 248] on button "Guardar" at bounding box center [256, 250] width 51 height 16
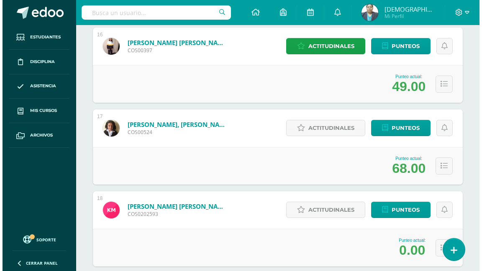
scroll to position [1405, 0]
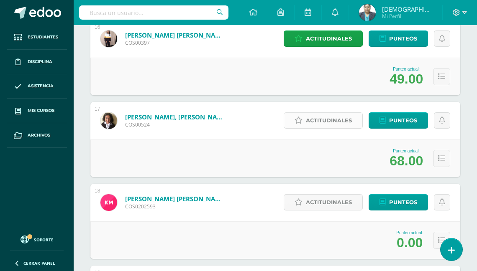
click at [322, 120] on span "Actitudinales" at bounding box center [329, 120] width 46 height 15
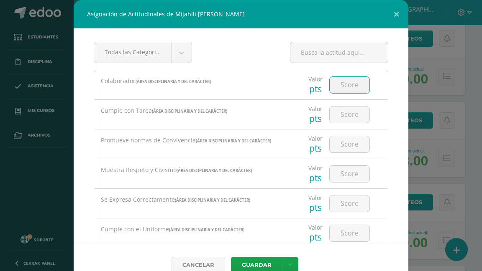
click at [336, 81] on input "number" at bounding box center [349, 85] width 40 height 16
type input "3"
click at [345, 120] on input "number" at bounding box center [349, 115] width 40 height 16
type input "2"
click at [345, 143] on input "number" at bounding box center [349, 144] width 40 height 16
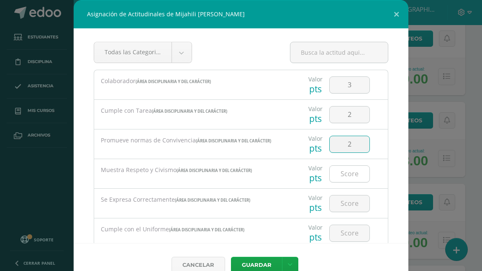
type input "2"
click at [340, 173] on input "number" at bounding box center [349, 174] width 40 height 16
type input "2"
click at [338, 207] on input "number" at bounding box center [349, 204] width 40 height 16
type input "2"
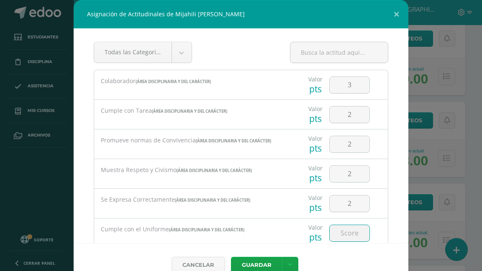
click at [347, 233] on input "number" at bounding box center [349, 233] width 40 height 16
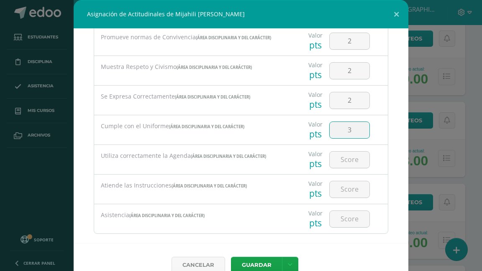
scroll to position [114, 0]
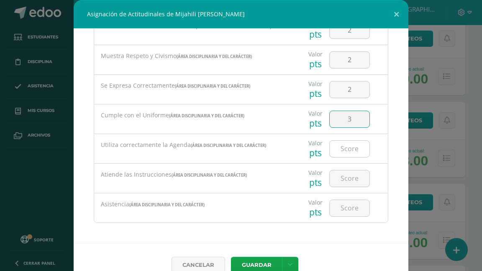
type input "3"
click at [343, 146] on input "number" at bounding box center [349, 149] width 40 height 16
type input "2"
click at [344, 174] on input "number" at bounding box center [349, 179] width 40 height 16
type input "2"
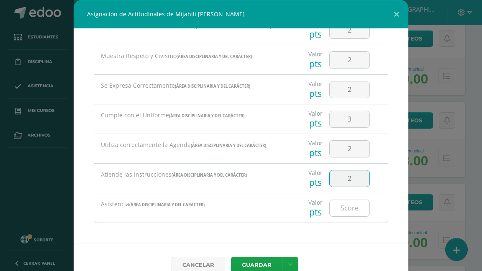
click at [340, 205] on input "number" at bounding box center [349, 208] width 40 height 16
type input "2"
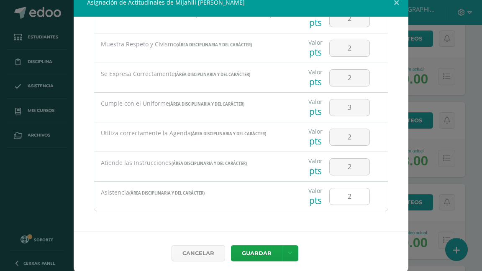
scroll to position [15, 0]
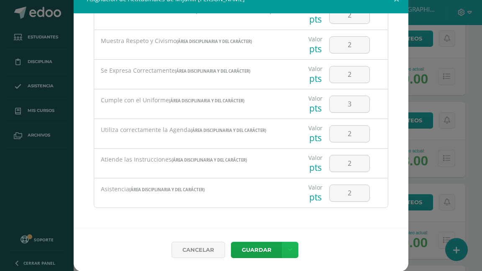
click at [290, 250] on link at bounding box center [290, 250] width 16 height 16
click at [278, 222] on link "Guardar y poblar en todos mis cursos" at bounding box center [270, 218] width 92 height 20
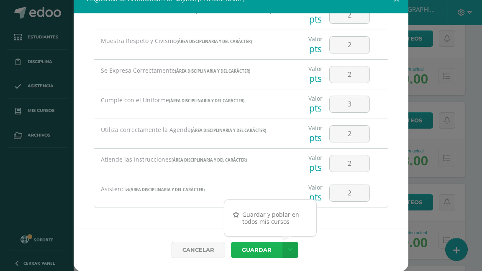
click at [259, 248] on div "Cancelar Guardar" at bounding box center [241, 249] width 335 height 43
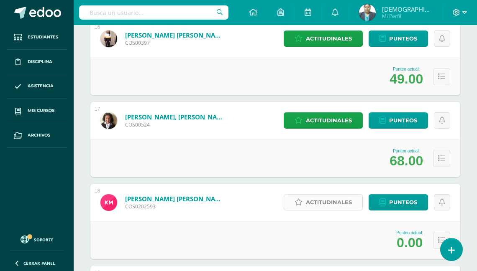
click at [320, 202] on span "Actitudinales" at bounding box center [329, 202] width 46 height 15
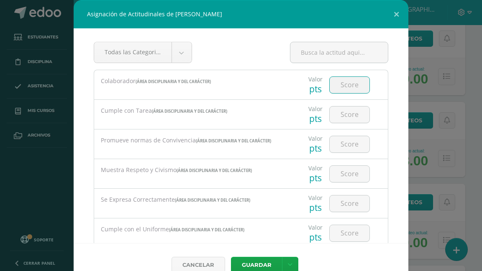
click at [344, 84] on input "number" at bounding box center [349, 85] width 40 height 16
type input "1"
click at [342, 112] on input "number" at bounding box center [349, 115] width 40 height 16
type input "1"
click at [338, 136] on div at bounding box center [349, 144] width 41 height 17
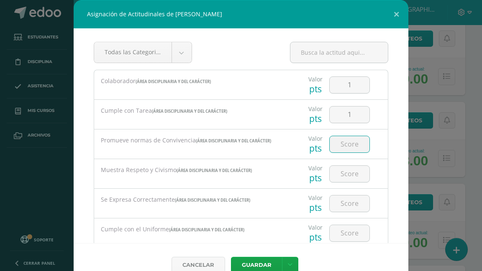
click at [342, 149] on input "number" at bounding box center [349, 144] width 40 height 16
type input "1"
click at [339, 172] on input "number" at bounding box center [349, 174] width 40 height 16
type input "1"
click at [341, 200] on input "number" at bounding box center [349, 204] width 40 height 16
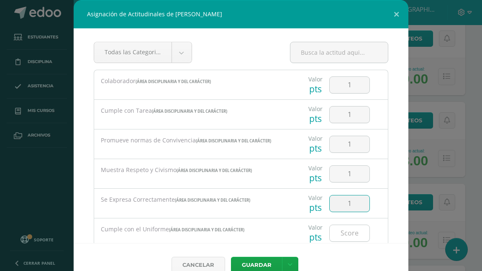
type input "1"
click at [349, 235] on input "number" at bounding box center [349, 233] width 40 height 16
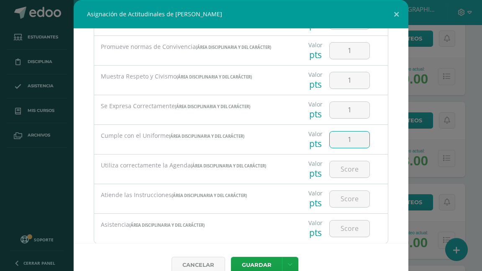
scroll to position [114, 0]
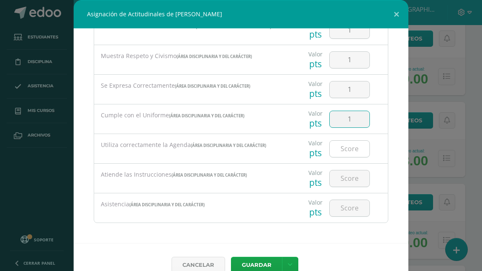
type input "1"
click at [337, 151] on input "number" at bounding box center [349, 149] width 40 height 16
type input "1"
click at [344, 172] on input "number" at bounding box center [349, 179] width 40 height 16
type input "1"
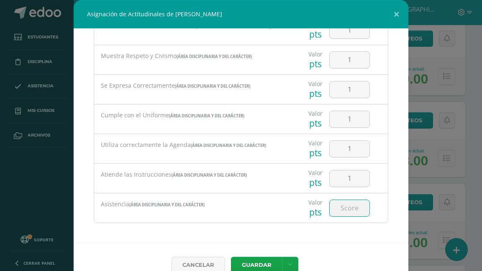
click at [337, 207] on input "number" at bounding box center [349, 208] width 40 height 16
type input "3"
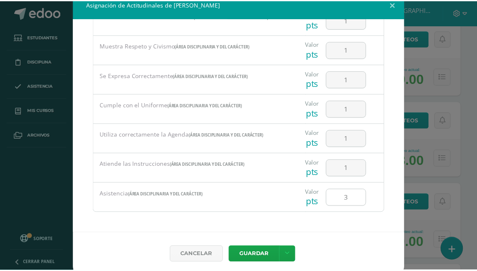
scroll to position [15, 0]
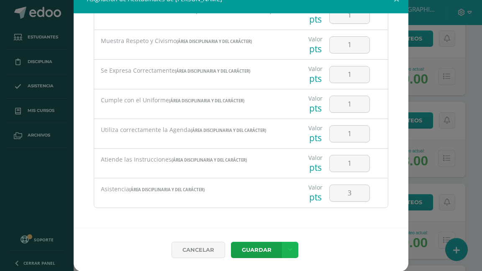
click at [289, 248] on link at bounding box center [290, 250] width 16 height 16
click at [275, 221] on link "Guardar y poblar en todos mis cursos" at bounding box center [270, 218] width 92 height 20
click at [263, 248] on button "Guardar" at bounding box center [256, 250] width 51 height 16
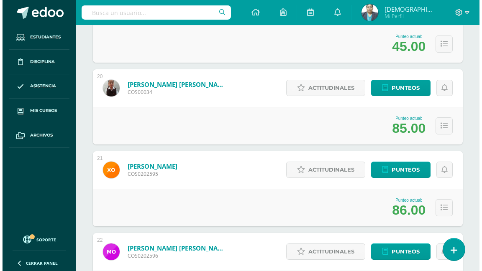
scroll to position [1673, 0]
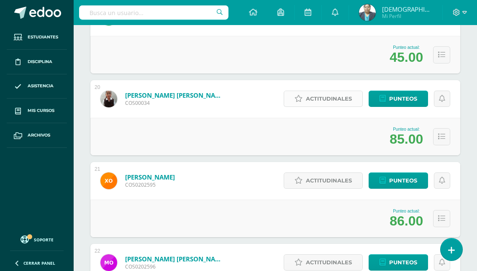
click at [324, 95] on span "Actitudinales" at bounding box center [329, 98] width 46 height 15
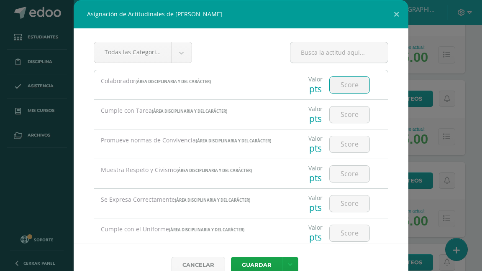
click at [338, 87] on input "number" at bounding box center [349, 85] width 40 height 16
type input "2"
click at [345, 118] on input "number" at bounding box center [349, 115] width 40 height 16
type input "2"
click at [343, 147] on input "number" at bounding box center [349, 144] width 40 height 16
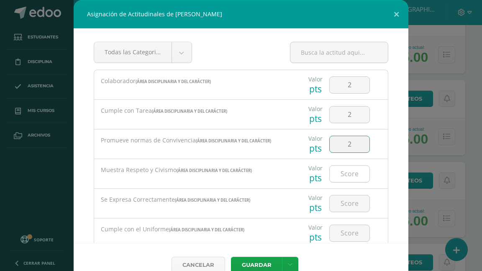
type input "2"
click at [345, 170] on input "number" at bounding box center [349, 174] width 40 height 16
type input "2"
click at [343, 197] on input "number" at bounding box center [349, 204] width 40 height 16
type input "2"
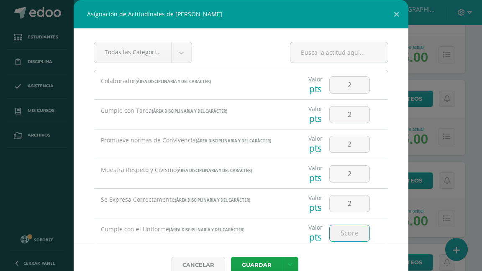
click at [344, 230] on input "number" at bounding box center [349, 233] width 40 height 16
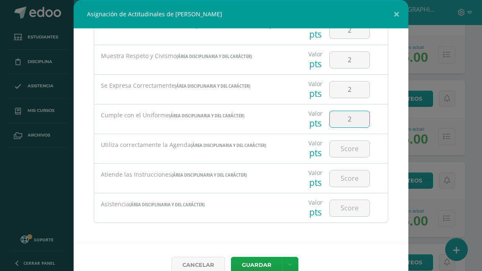
scroll to position [114, 0]
type input "2"
click at [345, 146] on input "number" at bounding box center [349, 149] width 40 height 16
type input "2"
click at [342, 180] on input "number" at bounding box center [349, 179] width 40 height 16
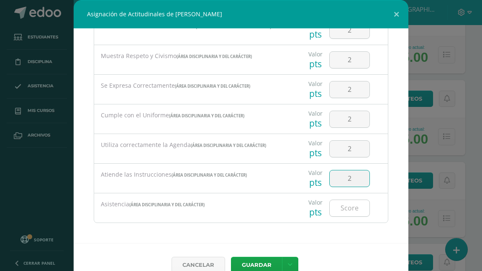
type input "2"
click at [340, 213] on input "number" at bounding box center [349, 208] width 40 height 16
type input "1"
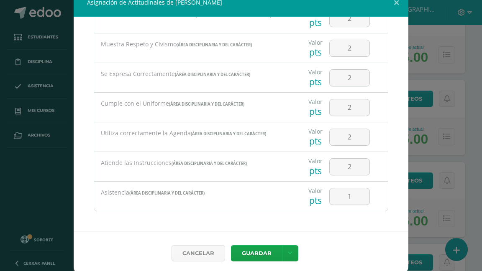
scroll to position [15, 0]
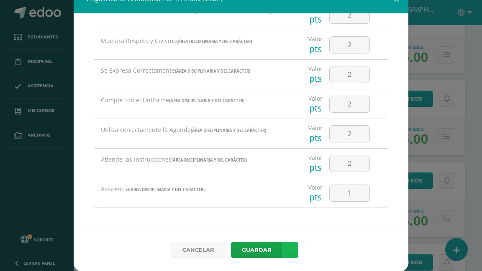
click at [289, 248] on link at bounding box center [290, 250] width 16 height 16
click at [282, 225] on link "Guardar y poblar en todos mis cursos" at bounding box center [270, 218] width 92 height 20
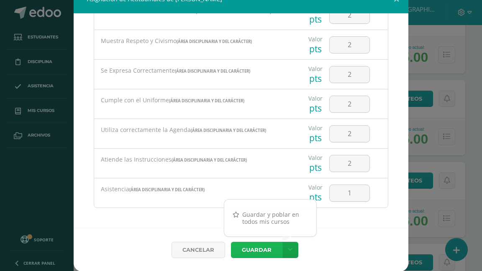
click at [262, 254] on button "Guardar" at bounding box center [256, 250] width 51 height 16
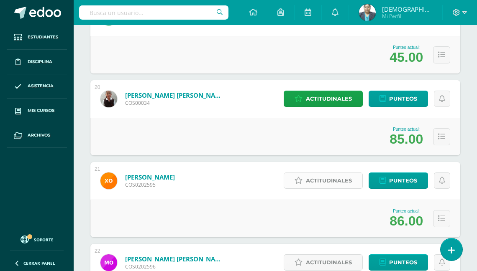
click at [333, 181] on span "Actitudinales" at bounding box center [329, 180] width 46 height 15
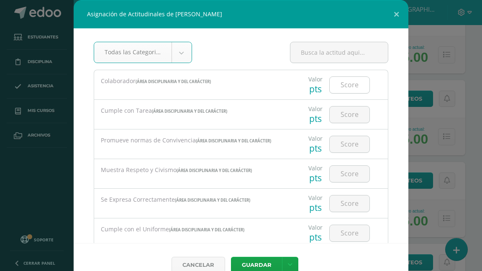
click at [349, 85] on input "number" at bounding box center [349, 85] width 40 height 16
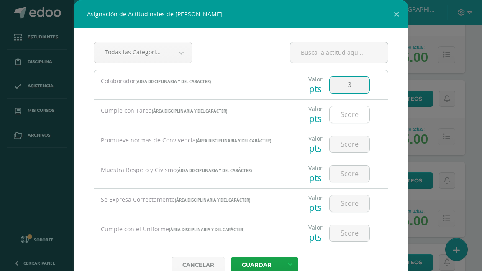
type input "3"
click at [342, 113] on input "number" at bounding box center [349, 115] width 40 height 16
type input "3"
click at [339, 149] on input "number" at bounding box center [349, 144] width 40 height 16
type input "3"
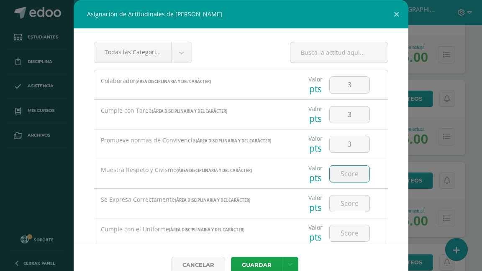
click at [341, 172] on input "number" at bounding box center [349, 174] width 40 height 16
type input "3"
click at [336, 199] on input "number" at bounding box center [349, 204] width 40 height 16
type input "3"
click at [332, 235] on input "number" at bounding box center [349, 233] width 40 height 16
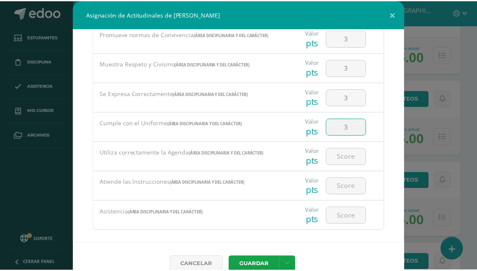
scroll to position [114, 0]
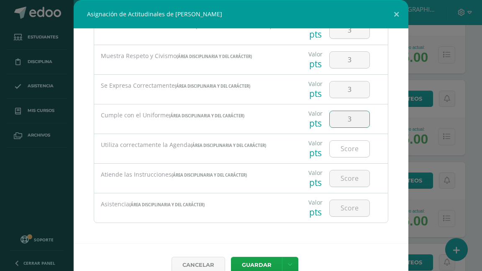
type input "3"
click at [340, 151] on input "number" at bounding box center [349, 149] width 40 height 16
type input "3"
click at [345, 179] on input "number" at bounding box center [349, 179] width 40 height 16
type input "3"
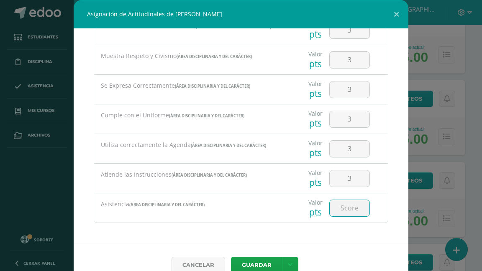
click at [347, 213] on input "number" at bounding box center [349, 208] width 40 height 16
type input "1"
click at [284, 263] on link at bounding box center [290, 265] width 16 height 16
click at [274, 234] on link "Guardar y poblar en todos mis cursos" at bounding box center [270, 233] width 92 height 20
click at [255, 261] on button "Guardar" at bounding box center [256, 265] width 51 height 16
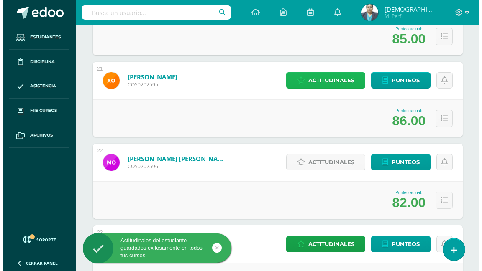
scroll to position [1806, 0]
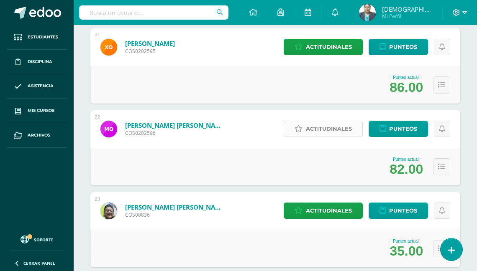
click at [328, 127] on span "Actitudinales" at bounding box center [329, 128] width 46 height 15
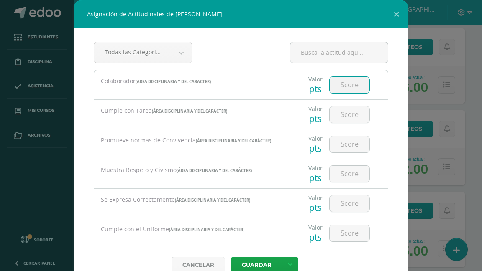
click at [342, 89] on input "number" at bounding box center [349, 85] width 40 height 16
type input "2"
click at [341, 113] on input "number" at bounding box center [349, 115] width 40 height 16
type input "2"
click at [335, 145] on input "number" at bounding box center [349, 144] width 40 height 16
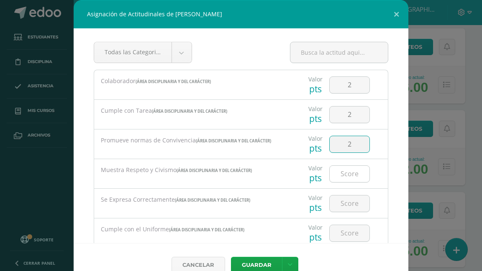
type input "2"
click at [340, 181] on input "number" at bounding box center [349, 174] width 40 height 16
type input "2"
click at [344, 203] on input "number" at bounding box center [349, 204] width 40 height 16
type input "2"
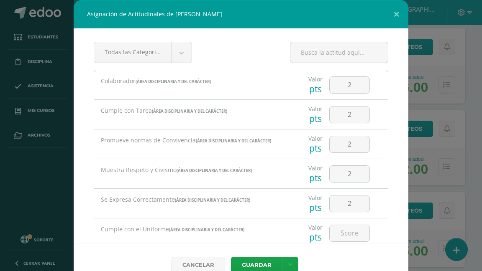
scroll to position [67, 0]
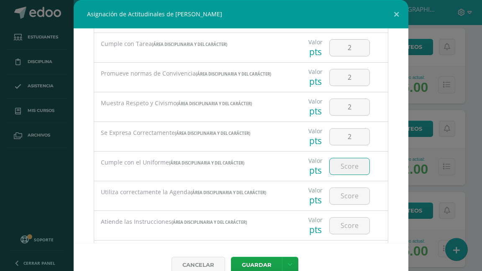
click at [341, 166] on input "number" at bounding box center [349, 166] width 40 height 16
type input "3"
click at [339, 197] on input "number" at bounding box center [349, 196] width 40 height 16
type input "2"
click at [344, 226] on input "number" at bounding box center [349, 226] width 40 height 16
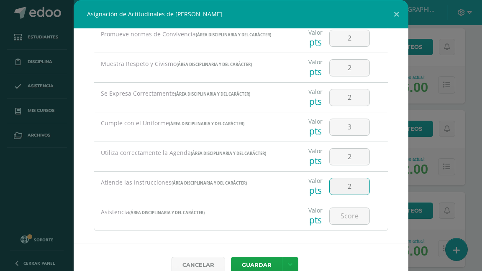
scroll to position [114, 0]
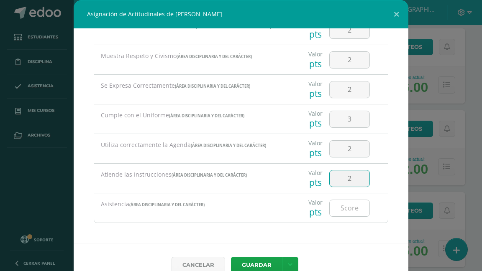
type input "2"
click at [351, 209] on input "number" at bounding box center [349, 208] width 40 height 16
type input "1"
type input "2"
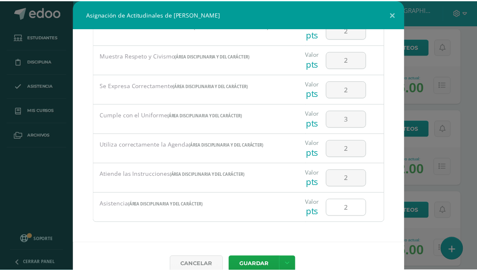
scroll to position [15, 0]
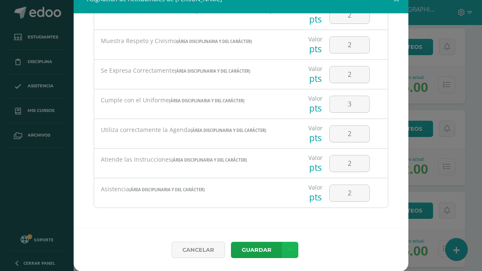
click at [288, 249] on icon at bounding box center [290, 250] width 5 height 7
click at [277, 221] on link "Guardar y poblar en todos mis cursos" at bounding box center [270, 218] width 92 height 20
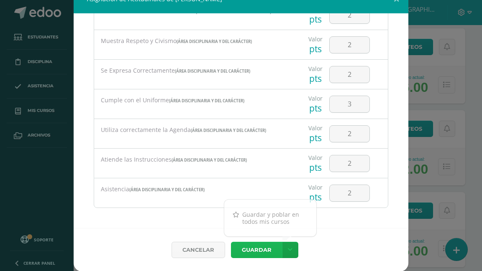
click at [256, 253] on button "Guardar" at bounding box center [256, 250] width 51 height 16
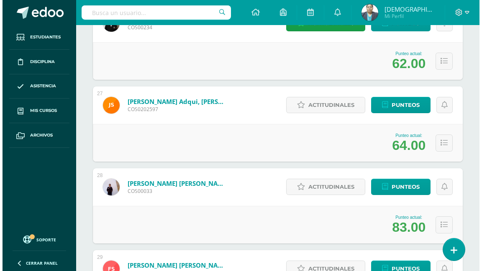
scroll to position [2241, 0]
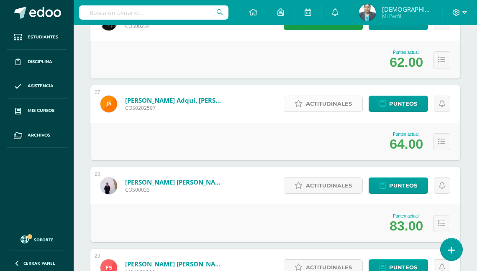
click at [319, 100] on span "Actitudinales" at bounding box center [329, 103] width 46 height 15
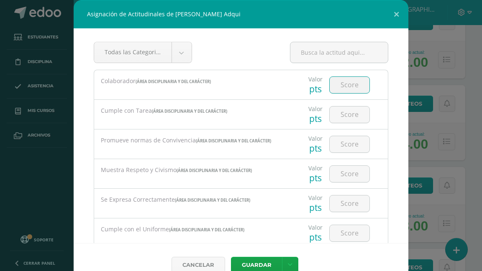
click at [339, 83] on input "number" at bounding box center [349, 85] width 40 height 16
type input "2"
click at [336, 111] on input "number" at bounding box center [349, 115] width 40 height 16
type input "1"
click at [345, 144] on input "number" at bounding box center [349, 144] width 40 height 16
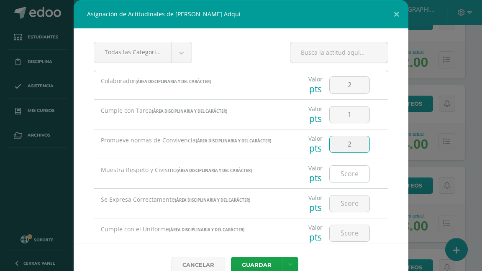
type input "2"
click at [343, 170] on input "number" at bounding box center [349, 174] width 40 height 16
type input "2"
click at [348, 203] on input "number" at bounding box center [349, 204] width 40 height 16
type input "2"
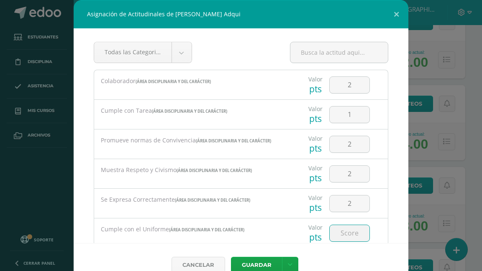
click at [347, 233] on input "number" at bounding box center [349, 233] width 40 height 16
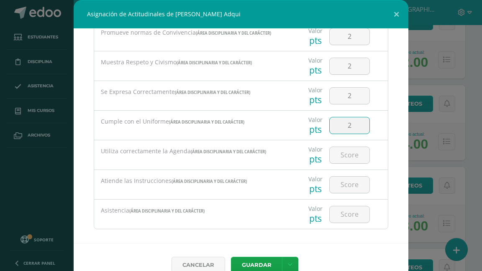
scroll to position [114, 0]
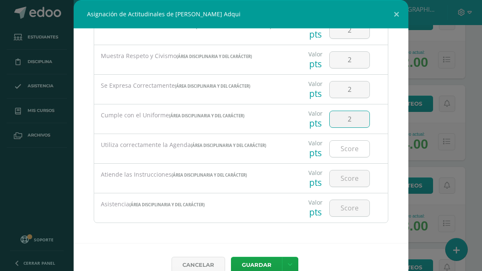
type input "2"
click at [339, 149] on input "number" at bounding box center [349, 149] width 40 height 16
type input "2"
click at [345, 111] on input "2" at bounding box center [349, 119] width 40 height 16
type input "3"
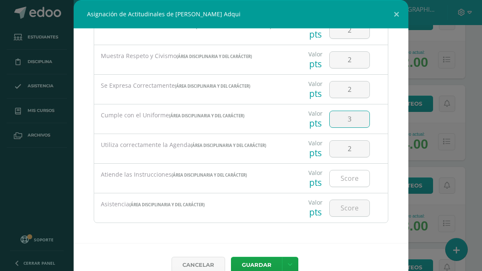
click at [339, 181] on input "number" at bounding box center [349, 179] width 40 height 16
type input "2"
click at [340, 206] on input "number" at bounding box center [349, 208] width 40 height 16
type input "1"
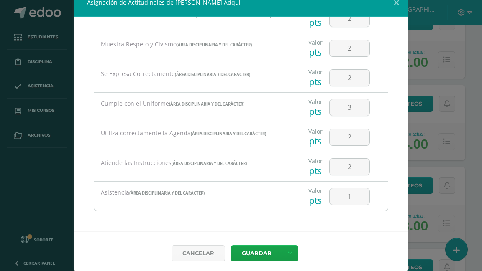
scroll to position [15, 0]
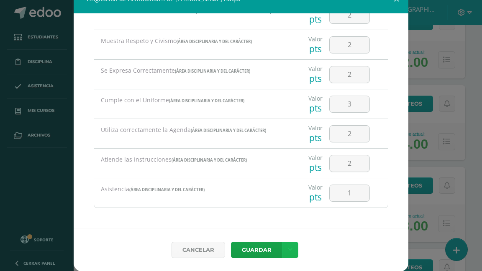
click at [289, 248] on icon at bounding box center [290, 250] width 5 height 7
click at [278, 218] on link "Guardar y poblar en todos mis cursos" at bounding box center [270, 218] width 92 height 20
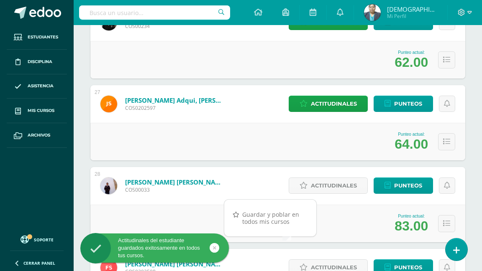
click at [258, 248] on div "Cancelar Guardar" at bounding box center [240, 237] width 301 height 39
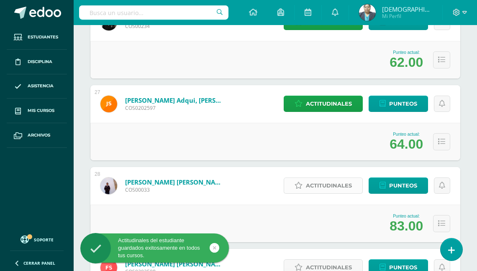
click at [328, 186] on span "Actitudinales" at bounding box center [329, 185] width 46 height 15
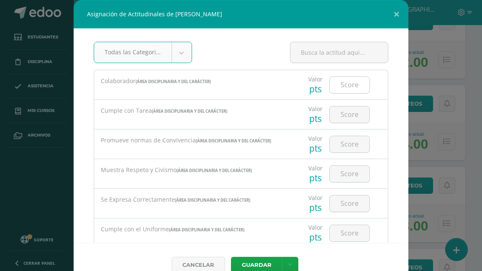
click at [347, 87] on input "number" at bounding box center [349, 85] width 40 height 16
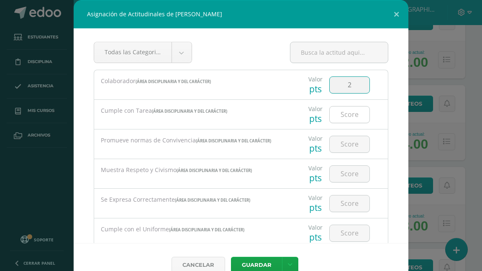
type input "2"
click at [347, 111] on input "number" at bounding box center [349, 115] width 40 height 16
type input "2"
click at [337, 144] on input "number" at bounding box center [349, 144] width 40 height 16
type input "2"
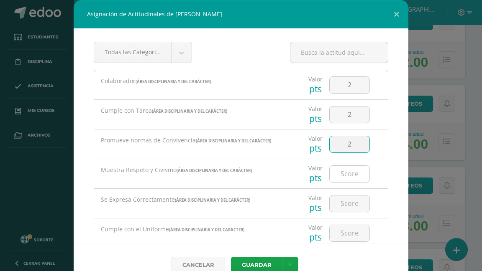
click at [335, 171] on input "number" at bounding box center [349, 174] width 40 height 16
type input "2"
click at [340, 204] on input "number" at bounding box center [349, 204] width 40 height 16
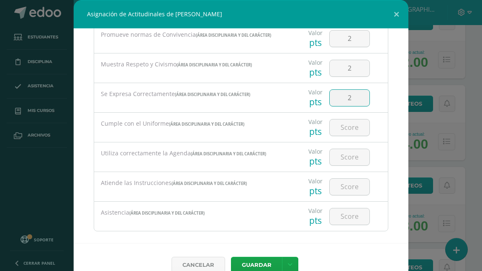
scroll to position [114, 0]
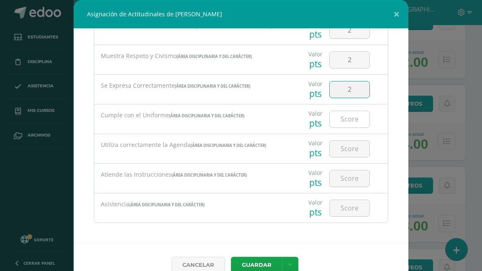
type input "2"
click at [340, 117] on input "number" at bounding box center [349, 119] width 40 height 16
type input "2"
click at [340, 149] on input "number" at bounding box center [349, 149] width 40 height 16
type input "2"
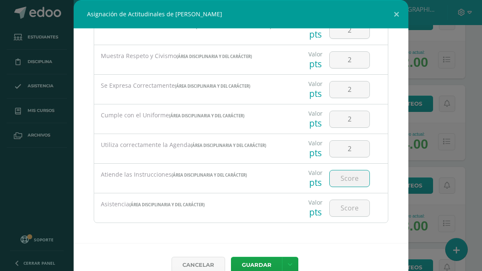
click at [342, 177] on input "number" at bounding box center [349, 179] width 40 height 16
type input "3"
click at [345, 173] on input "3" at bounding box center [349, 179] width 40 height 16
type input "2"
click at [343, 148] on input "2" at bounding box center [349, 149] width 40 height 16
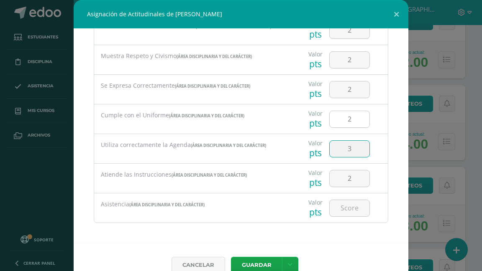
type input "3"
click at [346, 116] on input "2" at bounding box center [349, 119] width 40 height 16
type input "3"
click at [338, 209] on input "number" at bounding box center [349, 208] width 40 height 16
type input "2"
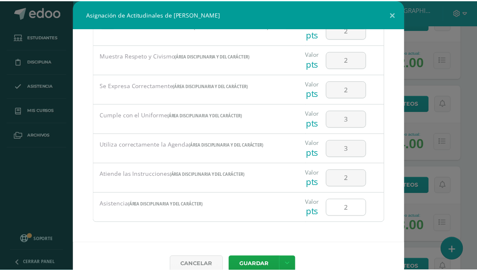
scroll to position [15, 0]
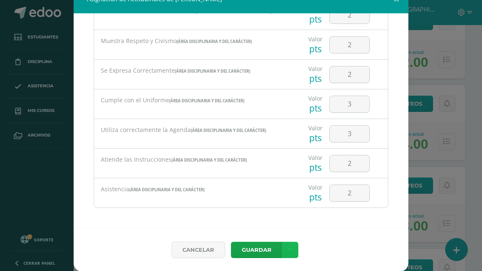
click at [287, 245] on link at bounding box center [290, 250] width 16 height 16
drag, startPoint x: 271, startPoint y: 220, endPoint x: 257, endPoint y: 234, distance: 20.1
click at [271, 220] on link "Guardar y poblar en todos mis cursos" at bounding box center [270, 218] width 92 height 20
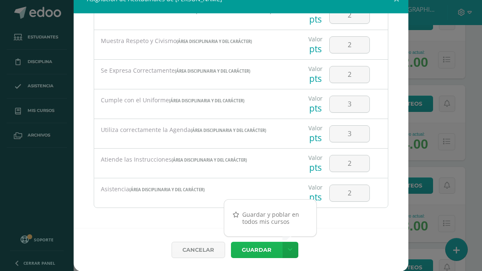
click at [251, 247] on button "Guardar" at bounding box center [256, 250] width 51 height 16
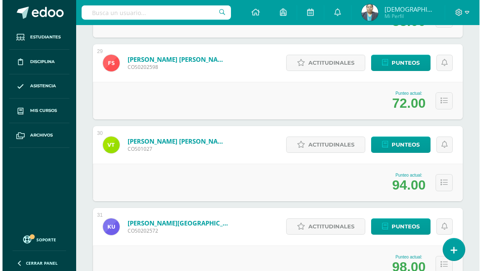
scroll to position [2372, 0]
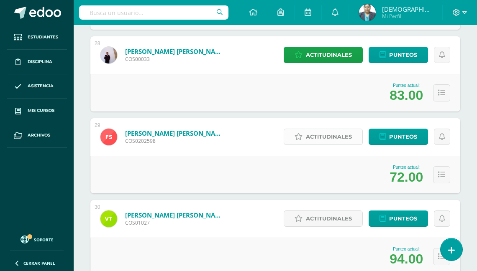
click at [326, 135] on span "Actitudinales" at bounding box center [329, 136] width 46 height 15
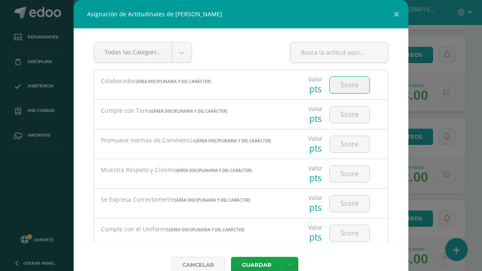
click at [339, 83] on input "number" at bounding box center [349, 85] width 40 height 16
type input "2"
click at [340, 110] on input "number" at bounding box center [349, 115] width 40 height 16
type input "2"
click at [345, 141] on input "number" at bounding box center [349, 144] width 40 height 16
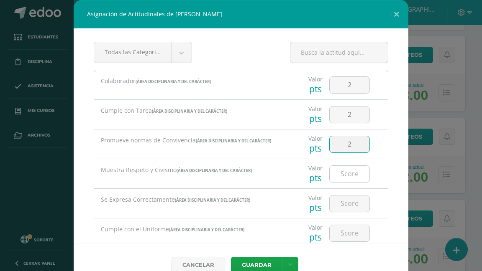
type input "2"
click at [343, 176] on input "number" at bounding box center [349, 174] width 40 height 16
type input "2"
click at [341, 200] on input "number" at bounding box center [349, 204] width 40 height 16
type input "2"
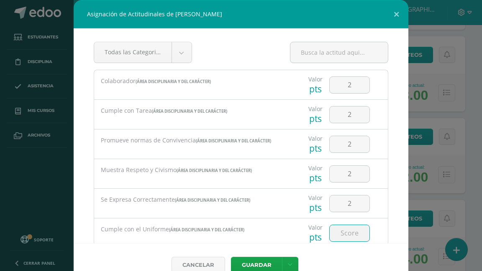
click at [337, 232] on input "number" at bounding box center [349, 233] width 40 height 16
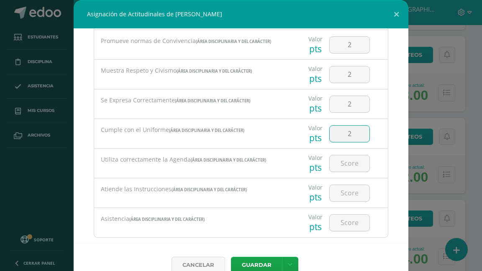
scroll to position [114, 0]
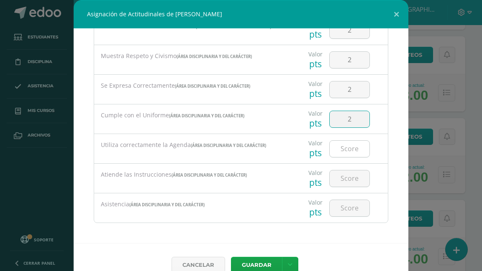
type input "2"
click at [344, 147] on input "number" at bounding box center [349, 149] width 40 height 16
type input "2"
click at [341, 176] on input "number" at bounding box center [349, 179] width 40 height 16
type input "2"
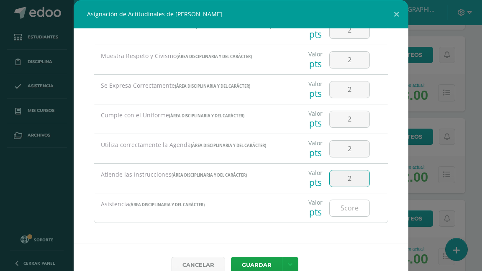
click at [339, 207] on input "number" at bounding box center [349, 208] width 40 height 16
type input "1"
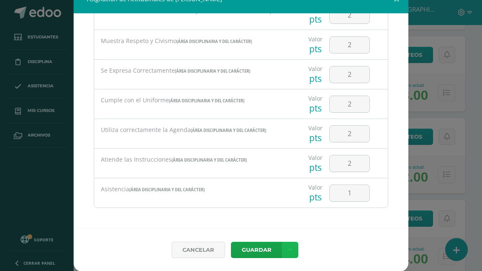
click at [288, 248] on icon at bounding box center [290, 250] width 5 height 7
click at [274, 223] on link "Guardar y poblar en todos mis cursos" at bounding box center [270, 219] width 92 height 20
click at [270, 249] on button "Guardar" at bounding box center [256, 250] width 51 height 16
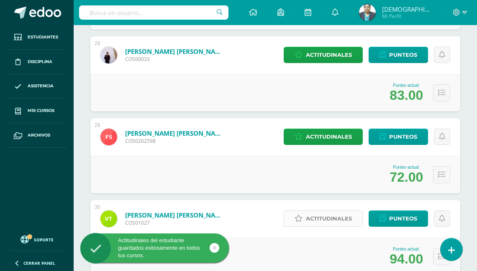
click at [324, 217] on span "Actitudinales" at bounding box center [329, 218] width 46 height 15
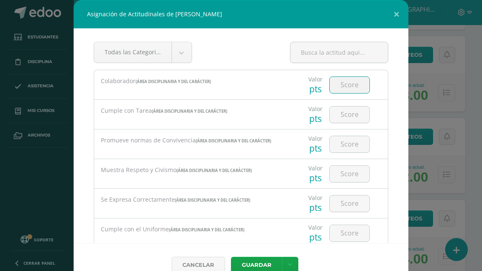
click at [349, 82] on input "number" at bounding box center [349, 85] width 40 height 16
type input "3"
click at [337, 114] on input "number" at bounding box center [349, 115] width 40 height 16
type input "3"
click at [341, 141] on input "number" at bounding box center [349, 144] width 40 height 16
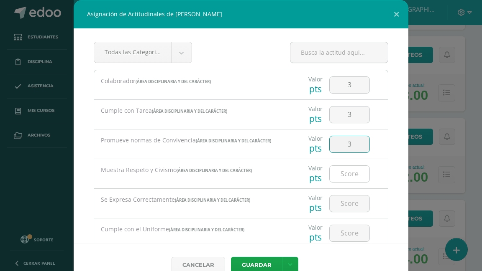
type input "3"
click at [344, 168] on input "number" at bounding box center [349, 174] width 40 height 16
type input "3"
click at [339, 201] on input "number" at bounding box center [349, 204] width 40 height 16
type input "3"
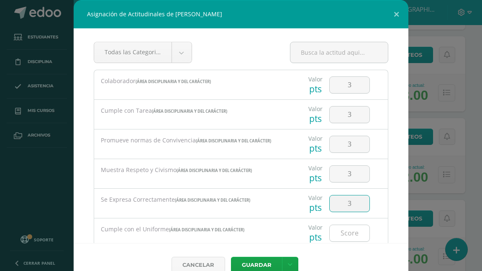
click at [345, 228] on input "number" at bounding box center [349, 233] width 40 height 16
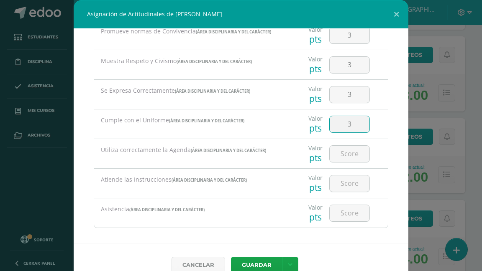
scroll to position [114, 0]
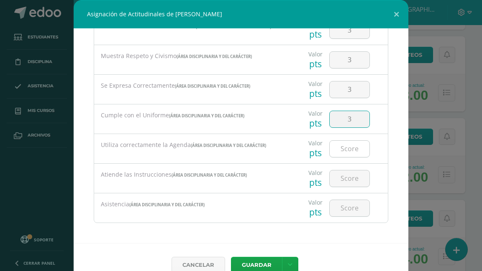
type input "3"
click at [344, 151] on input "number" at bounding box center [349, 149] width 40 height 16
type input "3"
click at [341, 174] on input "number" at bounding box center [349, 179] width 40 height 16
type input "3"
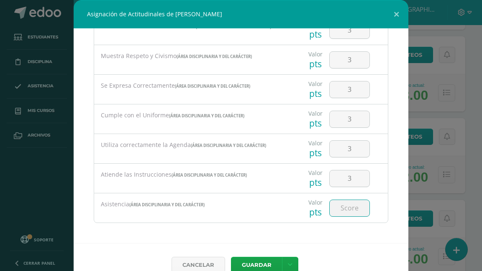
click at [347, 204] on input "number" at bounding box center [349, 208] width 40 height 16
type input "1"
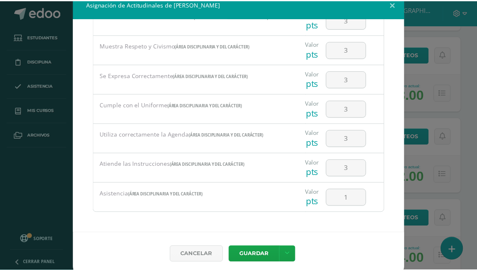
scroll to position [15, 0]
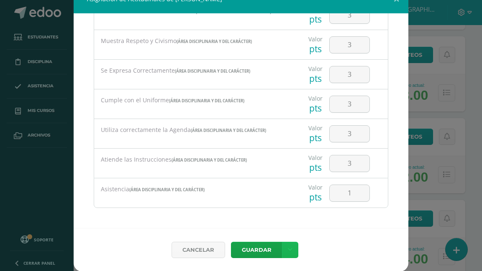
click at [290, 251] on link at bounding box center [290, 250] width 16 height 16
click at [280, 220] on link "Guardar y poblar en todos mis cursos" at bounding box center [270, 219] width 92 height 20
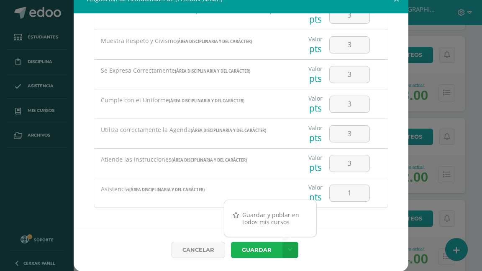
click at [263, 243] on button "Guardar" at bounding box center [256, 250] width 51 height 16
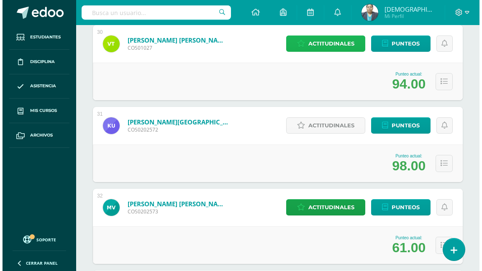
scroll to position [2539, 0]
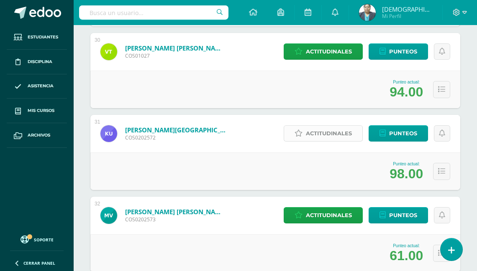
click at [325, 132] on span "Actitudinales" at bounding box center [329, 133] width 46 height 15
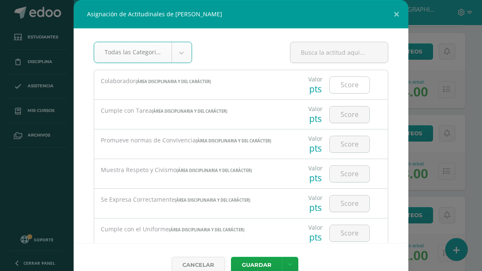
click at [334, 87] on input "number" at bounding box center [349, 85] width 40 height 16
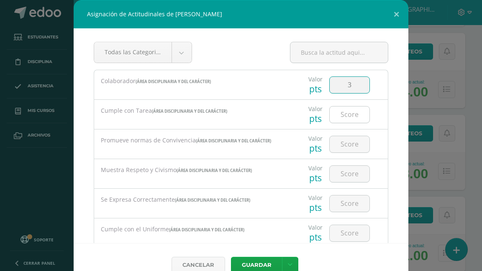
type input "3"
click at [345, 113] on input "number" at bounding box center [349, 115] width 40 height 16
type input "3"
click at [346, 138] on input "number" at bounding box center [349, 144] width 40 height 16
type input "3"
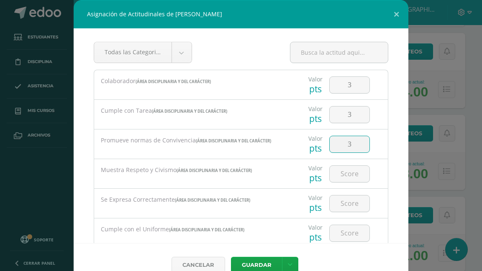
click at [343, 164] on div at bounding box center [349, 173] width 47 height 29
click at [347, 173] on input "number" at bounding box center [349, 174] width 40 height 16
type input "3"
click at [336, 196] on input "number" at bounding box center [349, 204] width 40 height 16
type input "3"
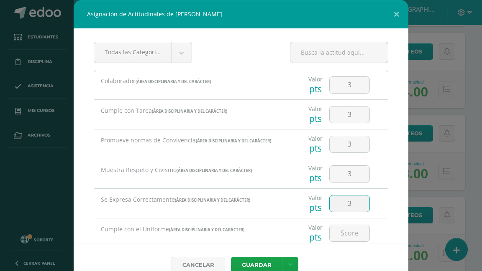
click at [338, 223] on div at bounding box center [349, 233] width 47 height 29
click at [343, 230] on input "number" at bounding box center [349, 233] width 40 height 16
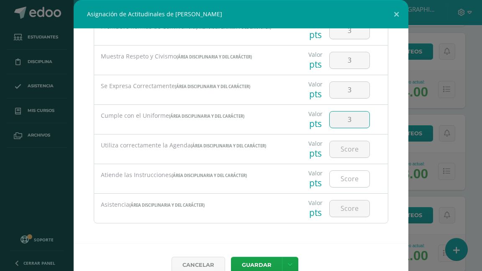
scroll to position [114, 0]
type input "3"
click at [345, 143] on input "number" at bounding box center [349, 149] width 40 height 16
type input "3"
click at [343, 171] on input "number" at bounding box center [349, 179] width 40 height 16
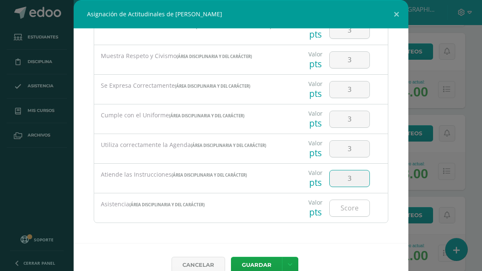
type input "3"
click at [340, 204] on input "number" at bounding box center [349, 208] width 40 height 16
type input "1"
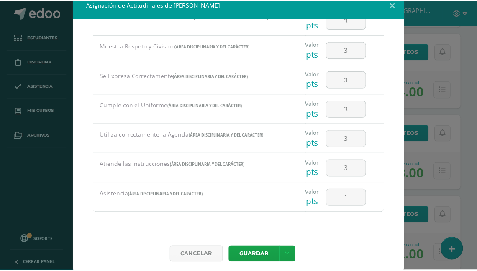
scroll to position [15, 0]
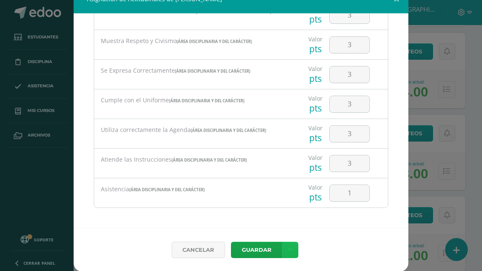
click at [288, 247] on icon at bounding box center [290, 250] width 5 height 7
click at [272, 219] on link "Guardar y poblar en todos mis cursos" at bounding box center [270, 219] width 92 height 20
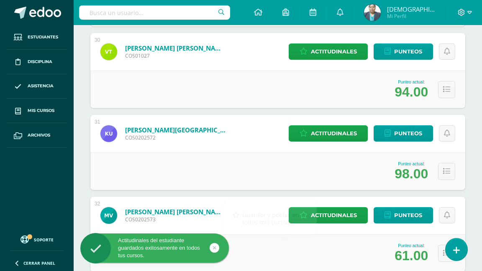
click at [261, 245] on button "Guardar" at bounding box center [255, 238] width 46 height 15
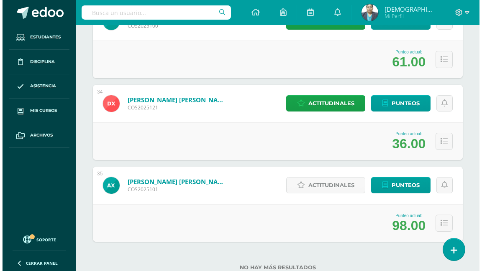
scroll to position [2840, 0]
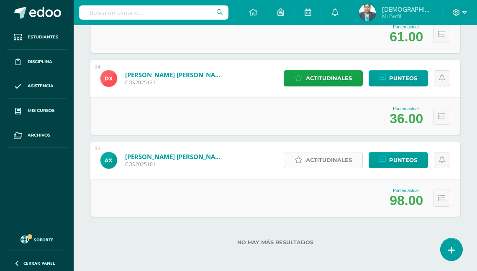
click at [326, 161] on span "Actitudinales" at bounding box center [329, 160] width 46 height 15
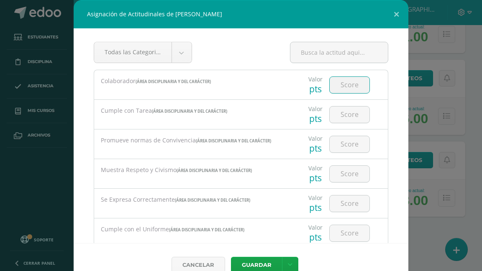
click at [342, 84] on input "number" at bounding box center [349, 85] width 40 height 16
type input "2"
click at [342, 112] on input "number" at bounding box center [349, 115] width 40 height 16
type input "3"
click at [334, 137] on input "number" at bounding box center [349, 144] width 40 height 16
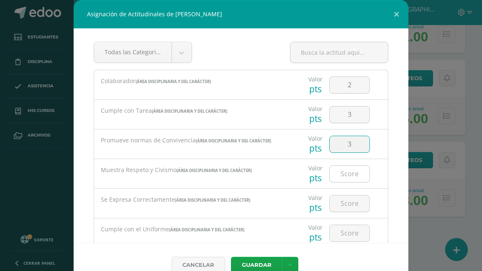
type input "3"
click at [340, 172] on input "number" at bounding box center [349, 174] width 40 height 16
type input "3"
click at [339, 204] on input "number" at bounding box center [349, 204] width 40 height 16
type input "3"
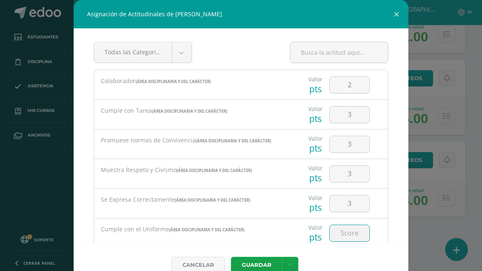
click at [337, 228] on input "number" at bounding box center [349, 233] width 40 height 16
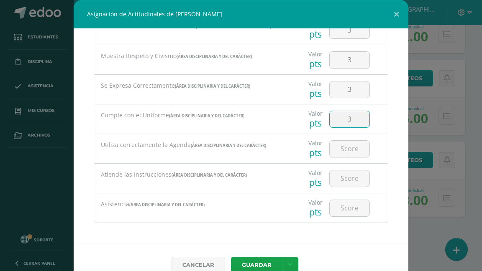
scroll to position [114, 0]
type input "3"
click at [345, 149] on input "number" at bounding box center [349, 149] width 40 height 16
type input "3"
click at [341, 176] on input "number" at bounding box center [349, 179] width 40 height 16
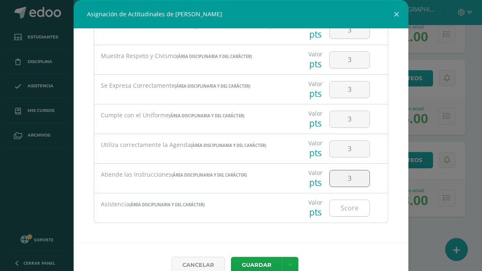
type input "3"
click at [339, 202] on input "number" at bounding box center [349, 208] width 40 height 16
type input "1"
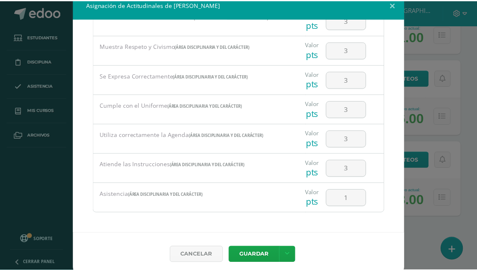
scroll to position [15, 0]
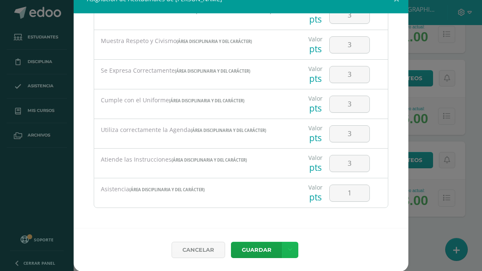
click at [289, 249] on link at bounding box center [290, 250] width 16 height 16
drag, startPoint x: 271, startPoint y: 222, endPoint x: 267, endPoint y: 225, distance: 5.4
click at [271, 222] on link "Guardar y poblar en todos mis cursos" at bounding box center [270, 219] width 92 height 20
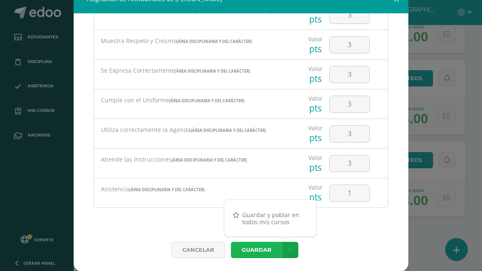
click at [258, 250] on button "Guardar" at bounding box center [256, 250] width 51 height 16
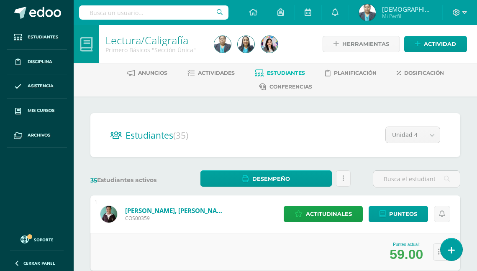
scroll to position [0, 0]
click at [214, 73] on span "Actividades" at bounding box center [216, 73] width 37 height 6
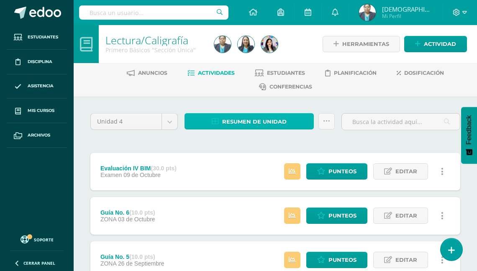
click at [264, 118] on span "Resumen de unidad" at bounding box center [254, 121] width 64 height 15
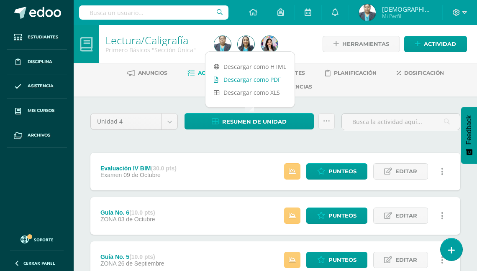
click at [247, 80] on link "Descargar como PDF" at bounding box center [249, 79] width 89 height 13
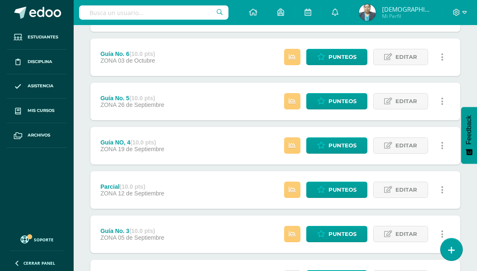
scroll to position [167, 0]
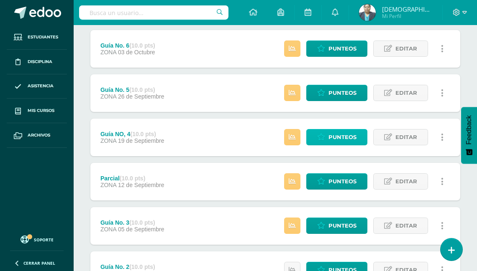
click at [337, 138] on span "Punteos" at bounding box center [342, 137] width 28 height 15
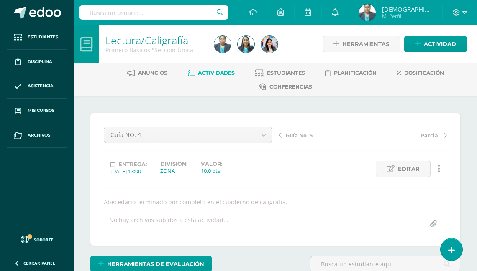
click at [219, 73] on span "Actividades" at bounding box center [216, 73] width 37 height 6
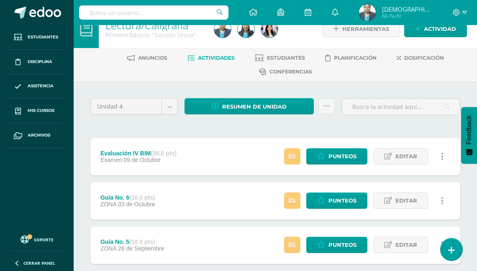
scroll to position [33, 0]
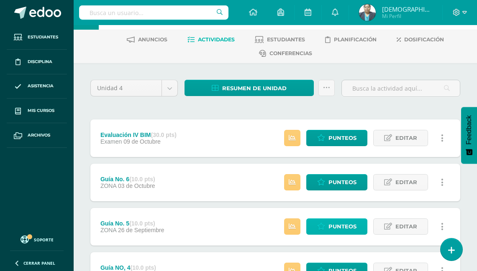
click at [331, 224] on span "Punteos" at bounding box center [342, 226] width 28 height 15
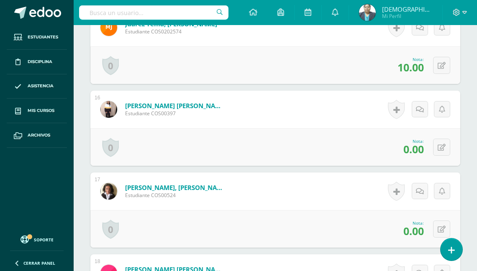
scroll to position [1484, 0]
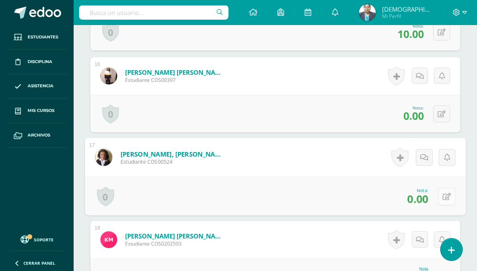
click at [440, 194] on button at bounding box center [446, 197] width 18 height 18
type input "8"
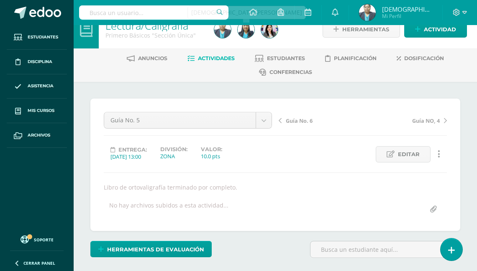
scroll to position [0, 0]
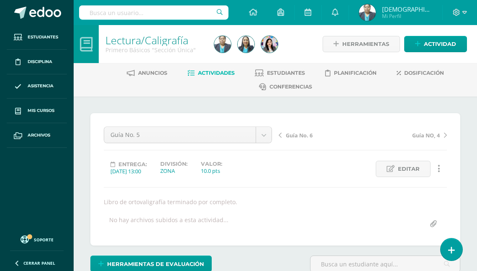
click at [209, 75] on span "Actividades" at bounding box center [216, 73] width 37 height 6
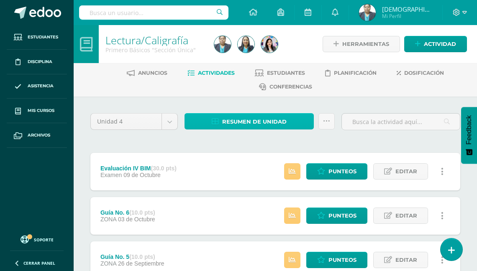
click at [253, 117] on span "Resumen de unidad" at bounding box center [254, 121] width 64 height 15
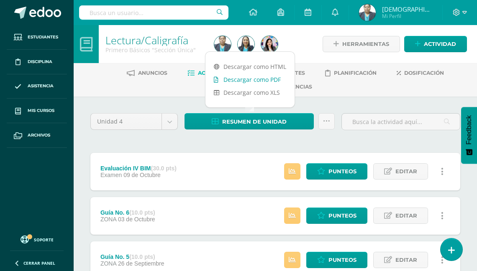
click at [257, 81] on link "Descargar como PDF" at bounding box center [249, 79] width 89 height 13
click at [375, 8] on img at bounding box center [367, 12] width 17 height 17
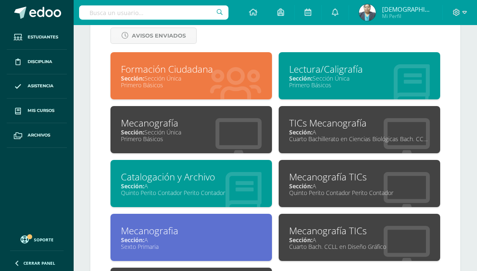
scroll to position [368, 0]
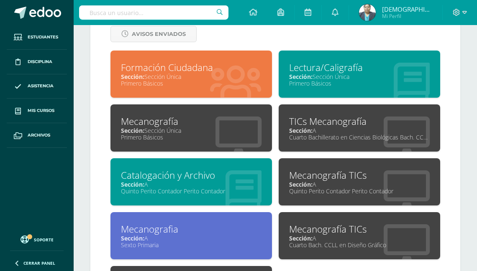
click at [343, 121] on div "TICs Mecanografía" at bounding box center [359, 121] width 140 height 13
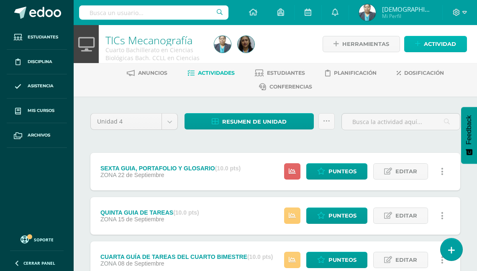
click at [430, 43] on span "Actividad" at bounding box center [440, 43] width 32 height 15
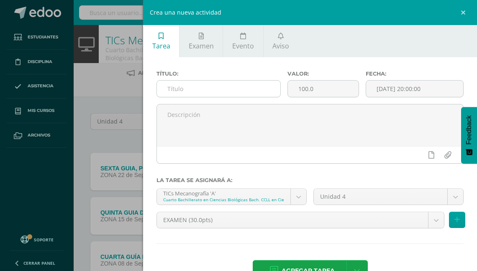
click at [217, 93] on input "text" at bounding box center [218, 89] width 123 height 16
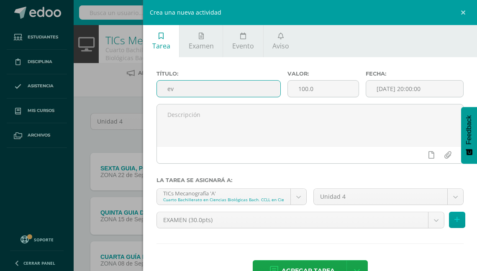
type input "e"
type input "EVALUACION DEL CUARTO BIMESTRE"
click at [328, 91] on input "100.0" at bounding box center [323, 89] width 71 height 16
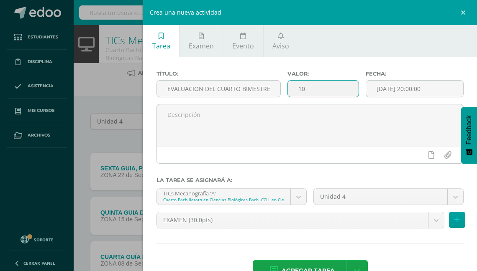
type input "1"
type input "30"
click at [400, 87] on input "[DATE] 20:00:00" at bounding box center [414, 89] width 97 height 16
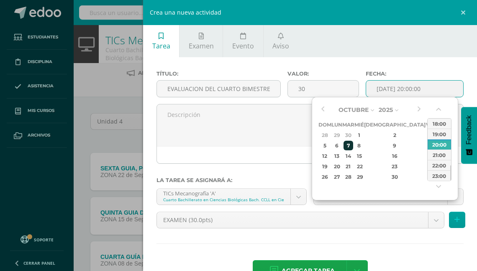
click at [353, 145] on div "7" at bounding box center [348, 146] width 10 height 10
click at [442, 138] on div "08:00" at bounding box center [438, 136] width 23 height 10
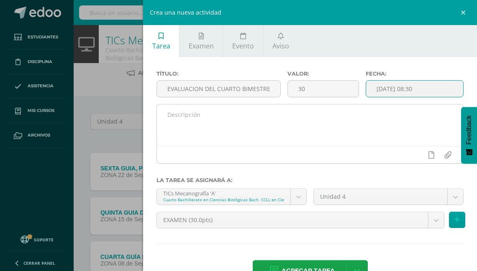
type input "2025-10-07 08:30"
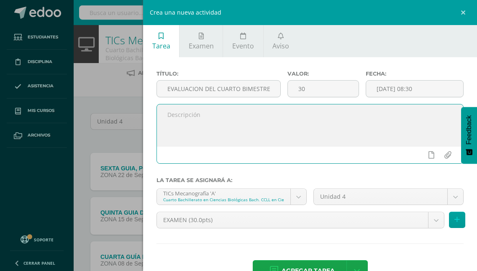
click at [166, 116] on textarea at bounding box center [310, 126] width 306 height 42
type textarea "l"
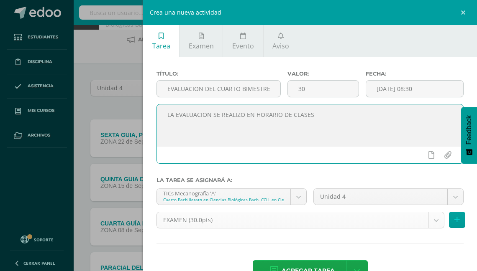
scroll to position [25, 0]
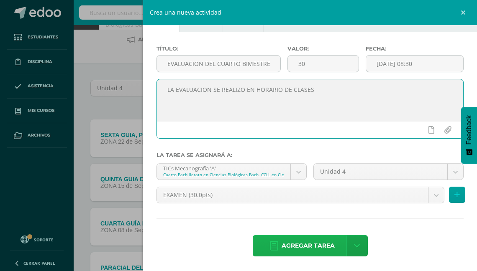
type textarea "LA EVALUACION SE REALIZO EN HORARIO DE CLASES"
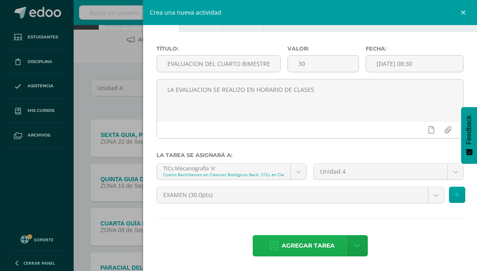
click at [304, 242] on span "Agregar tarea" at bounding box center [307, 246] width 53 height 20
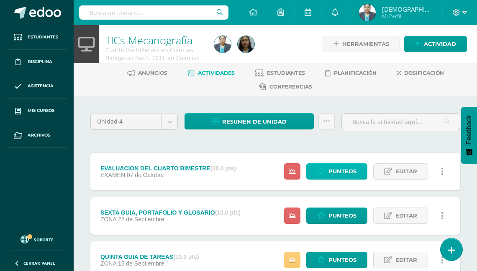
click at [342, 172] on span "Punteos" at bounding box center [342, 171] width 28 height 15
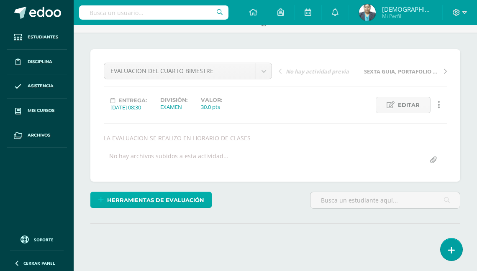
scroll to position [70, 0]
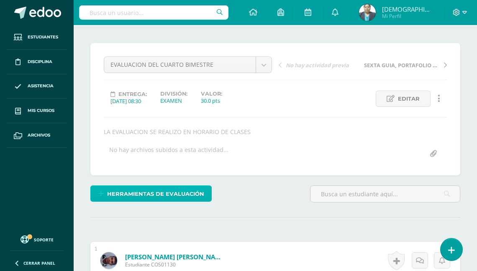
click at [137, 194] on span "Herramientas de evaluación" at bounding box center [155, 193] width 97 height 15
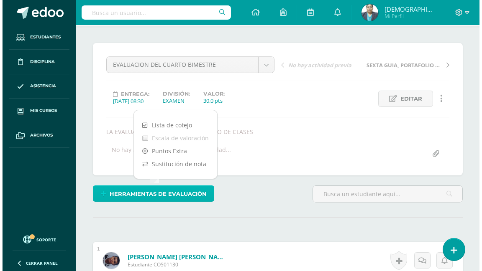
scroll to position [71, 0]
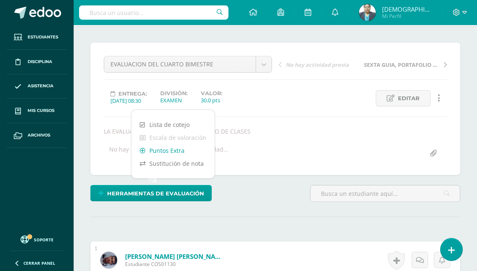
click at [163, 153] on link "Puntos Extra" at bounding box center [172, 150] width 83 height 13
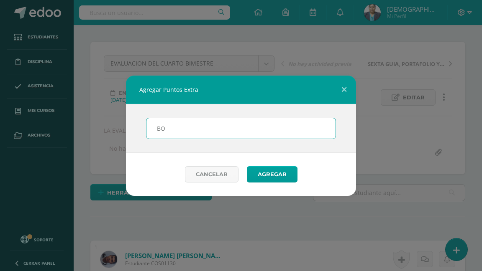
scroll to position [72, 0]
type input "B"
type input "P"
type input "BONOS"
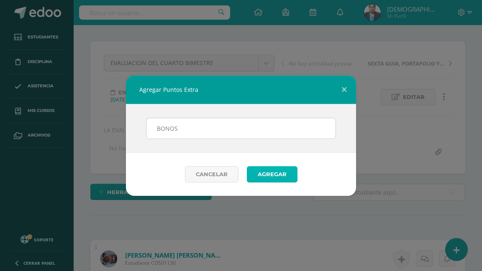
click at [258, 176] on button "Agregar" at bounding box center [272, 174] width 51 height 16
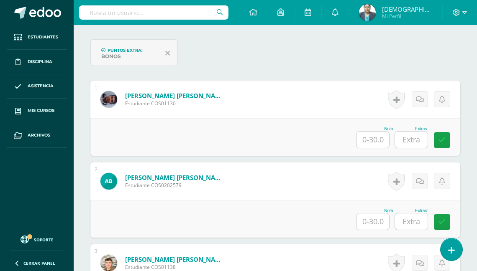
scroll to position [266, 0]
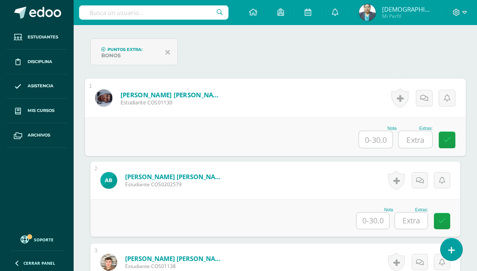
click at [371, 135] on input "text" at bounding box center [375, 139] width 33 height 17
type input "3"
type input "20"
click at [423, 140] on input "text" at bounding box center [414, 139] width 33 height 17
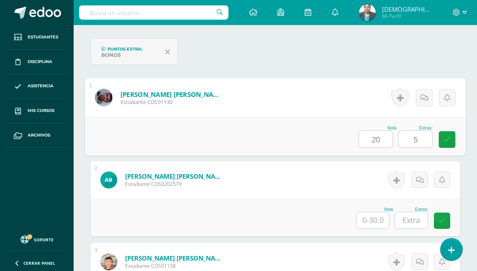
type input "5"
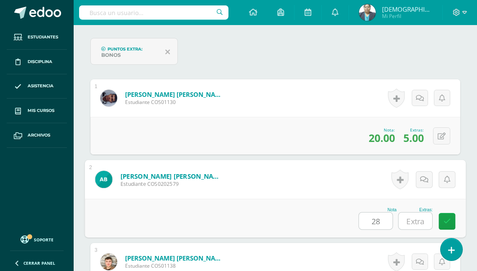
type input "28"
click at [424, 219] on input "text" at bounding box center [414, 221] width 33 height 17
type input "3"
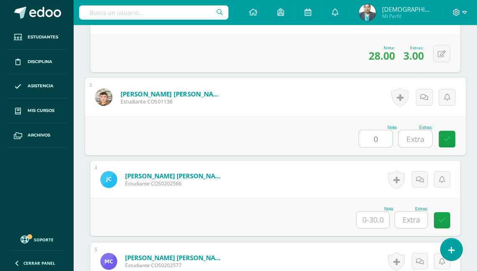
type input "0"
click at [419, 138] on input "text" at bounding box center [414, 138] width 33 height 17
type input "0"
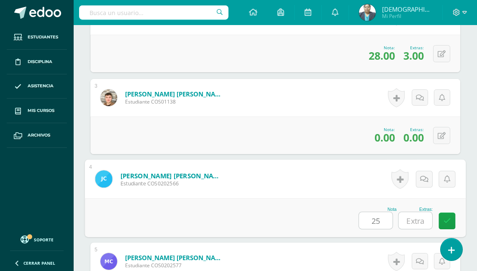
type input "25"
click at [424, 216] on input "text" at bounding box center [414, 220] width 33 height 17
type input "3"
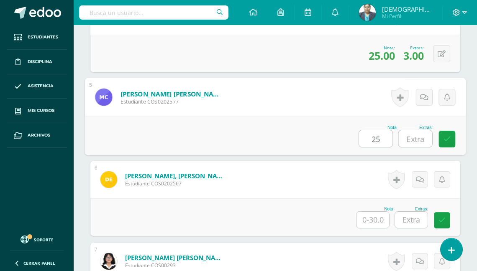
type input "25"
click at [414, 137] on input "text" at bounding box center [414, 138] width 33 height 17
type input "4"
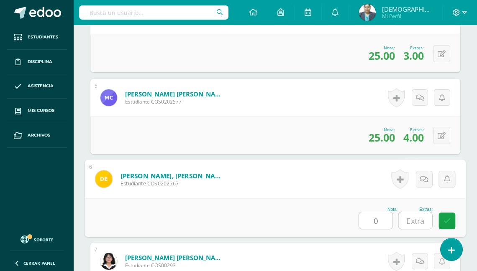
type input "0"
click at [412, 215] on input "text" at bounding box center [414, 220] width 33 height 17
type input "4"
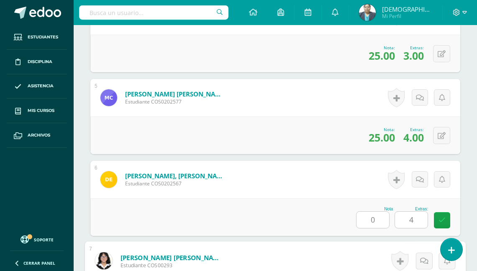
scroll to position [759, 0]
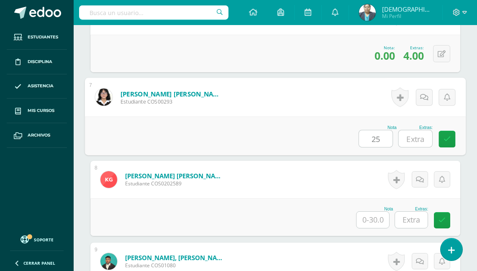
type input "25"
click at [422, 139] on input "text" at bounding box center [414, 138] width 33 height 17
type input "3"
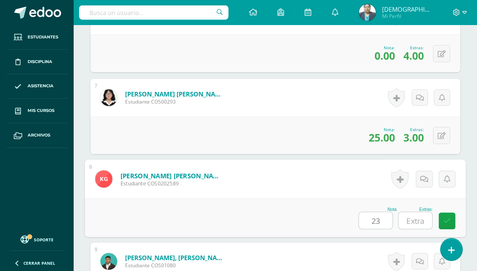
type input "23"
click at [419, 218] on input "text" at bounding box center [414, 220] width 33 height 17
type input "3"
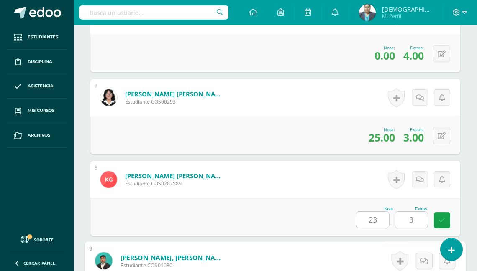
scroll to position [922, 0]
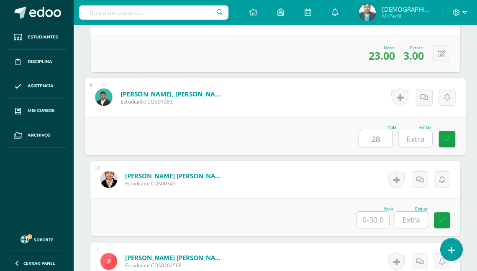
type input "28"
click at [415, 136] on input "text" at bounding box center [414, 138] width 33 height 17
type input "3"
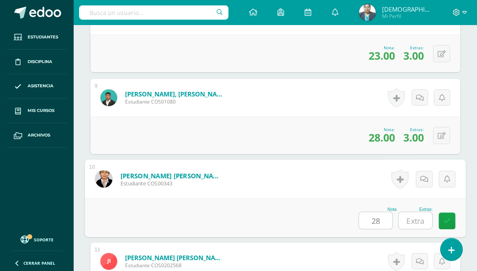
type input "28"
click at [413, 218] on input "text" at bounding box center [414, 220] width 33 height 17
type input "3"
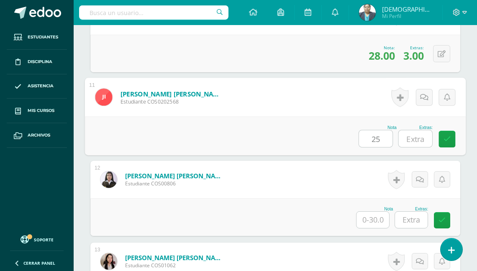
type input "25"
click at [416, 136] on input "text" at bounding box center [414, 138] width 33 height 17
type input "3"
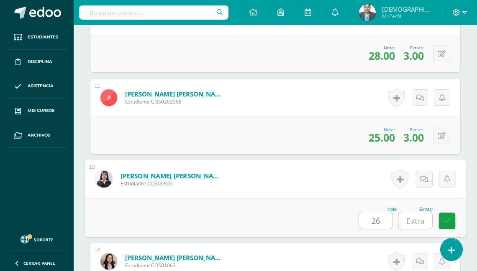
type input "26"
click at [419, 219] on input "text" at bounding box center [414, 220] width 33 height 17
type input "5"
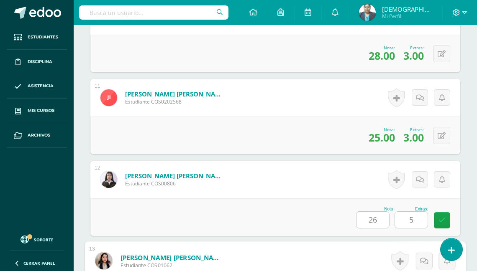
scroll to position [1250, 0]
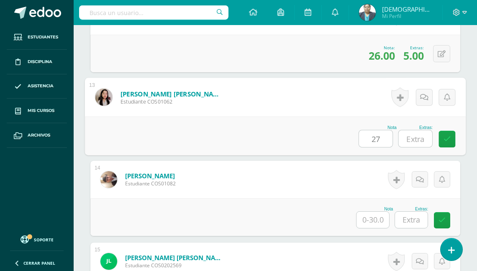
type input "27"
click at [419, 138] on input "text" at bounding box center [414, 138] width 33 height 17
type input "5"
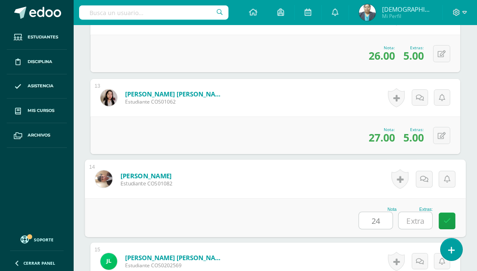
type input "24"
click at [414, 219] on input "text" at bounding box center [414, 220] width 33 height 17
type input "1"
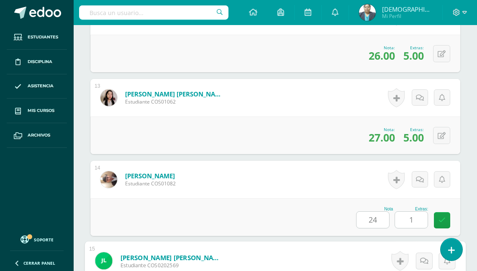
scroll to position [1414, 0]
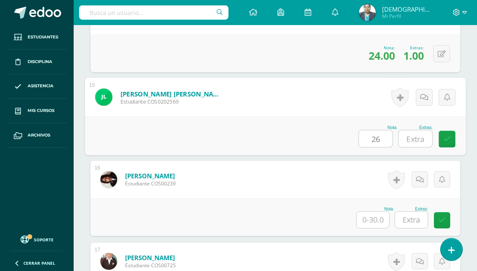
type input "26"
click at [424, 140] on input "text" at bounding box center [414, 138] width 33 height 17
type input "5"
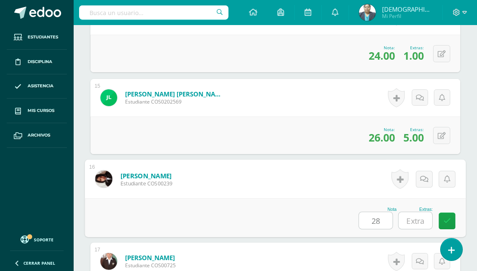
type input "28"
click at [415, 220] on input "text" at bounding box center [414, 220] width 33 height 17
type input "2"
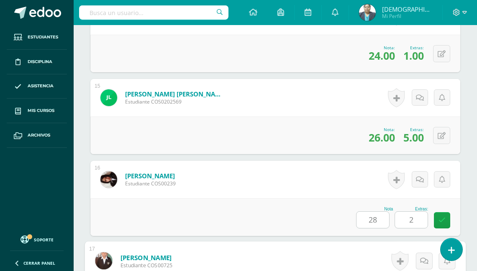
scroll to position [1578, 0]
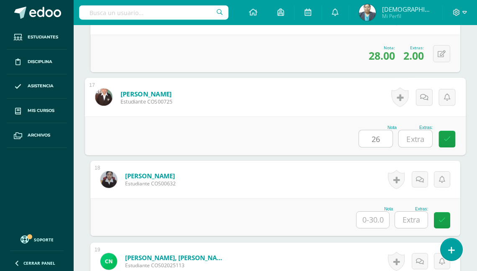
type input "26"
click at [420, 136] on input "text" at bounding box center [414, 138] width 33 height 17
type input "5"
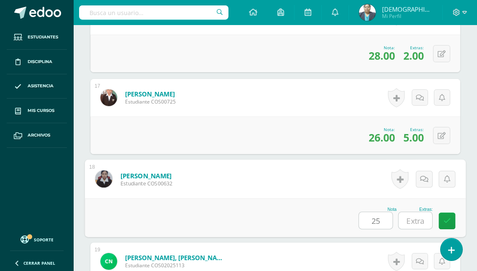
type input "25"
click at [416, 214] on input "text" at bounding box center [414, 220] width 33 height 17
type input "5"
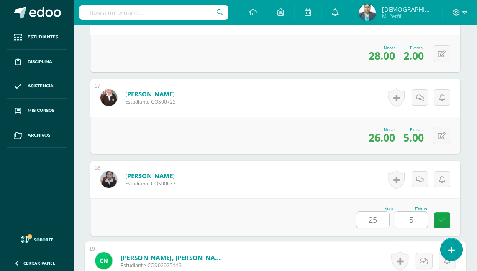
scroll to position [1742, 0]
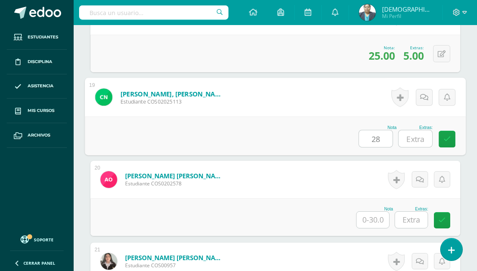
type input "28"
click at [418, 134] on input "text" at bounding box center [414, 138] width 33 height 17
type input "5"
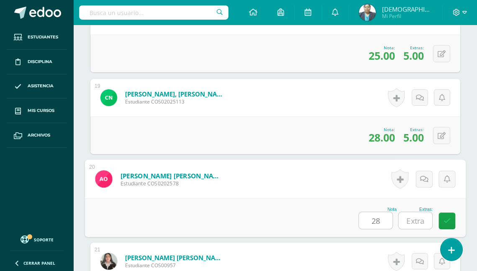
type input "28"
click at [421, 218] on input "text" at bounding box center [414, 220] width 33 height 17
type input "5"
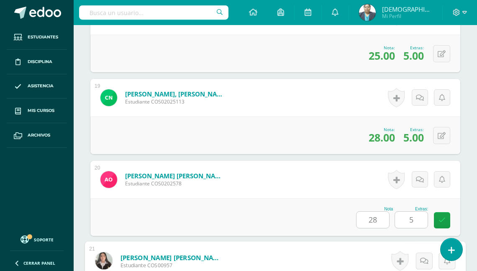
scroll to position [1906, 0]
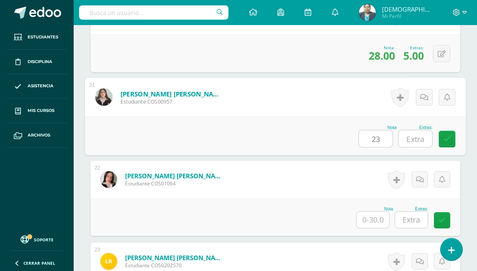
type input "23"
click at [420, 139] on input "text" at bounding box center [414, 138] width 33 height 17
type input "4"
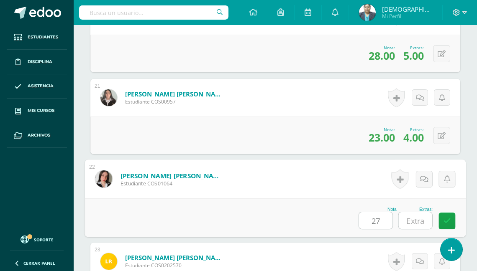
type input "27"
click at [411, 218] on input "text" at bounding box center [414, 220] width 33 height 17
type input "5"
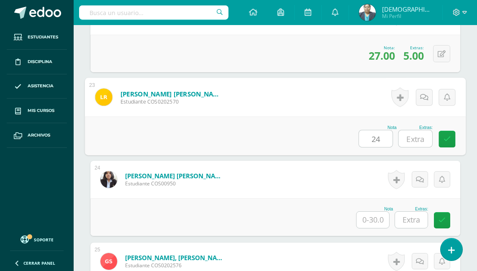
type input "24"
click at [418, 139] on input "text" at bounding box center [414, 138] width 33 height 17
type input "4"
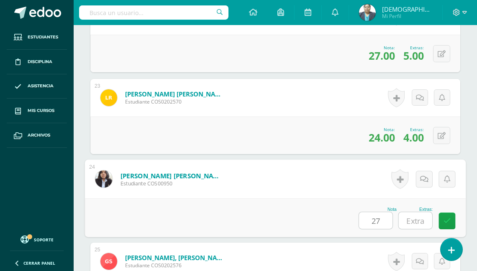
type input "27"
click at [411, 218] on input "text" at bounding box center [414, 220] width 33 height 17
type input "4"
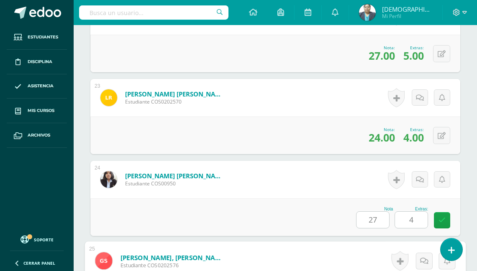
scroll to position [2234, 0]
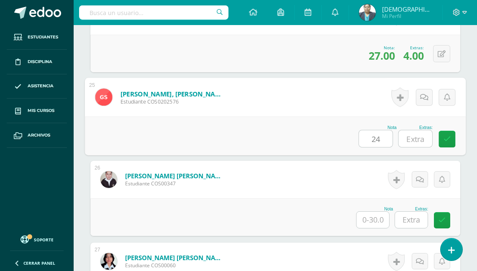
type input "24"
click at [416, 139] on input "text" at bounding box center [414, 138] width 33 height 17
type input "5"
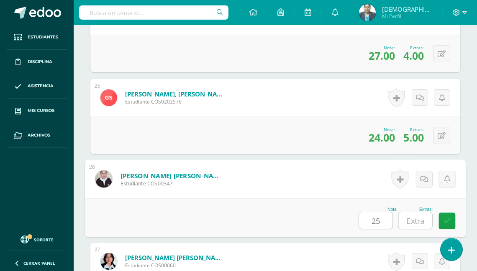
type input "25"
click at [416, 216] on input "text" at bounding box center [414, 220] width 33 height 17
type input "3"
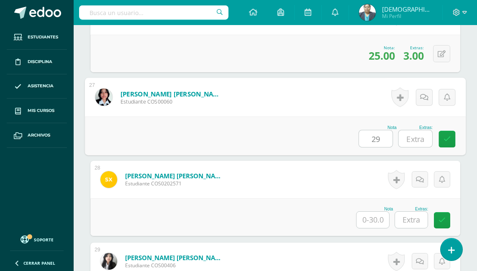
type input "29"
click at [419, 135] on input "text" at bounding box center [414, 138] width 33 height 17
type input "3"
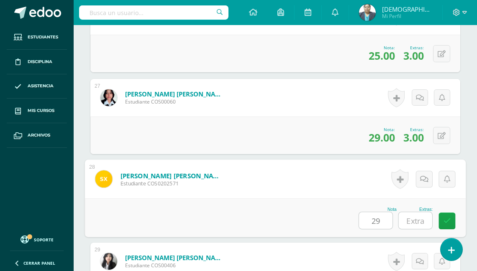
type input "29"
click at [417, 212] on input "text" at bounding box center [414, 220] width 33 height 17
type input "3"
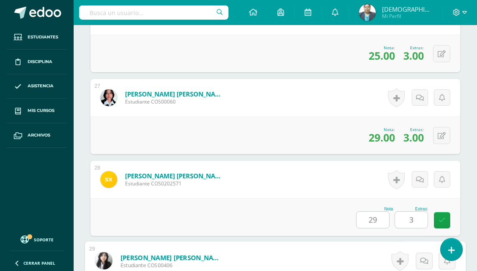
scroll to position [2562, 0]
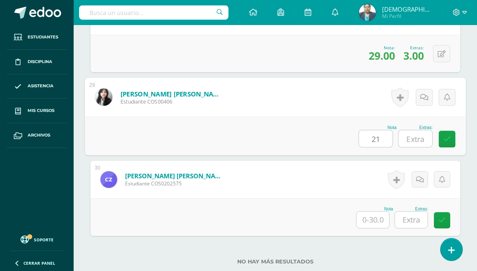
type input "21"
click at [422, 138] on input "text" at bounding box center [414, 138] width 33 height 17
type input "5"
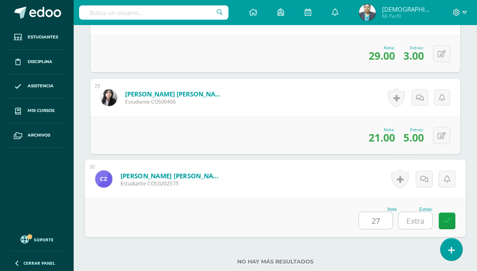
type input "27"
click at [414, 215] on input "text" at bounding box center [414, 220] width 33 height 17
type input "5"
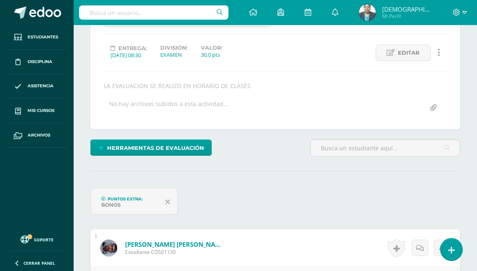
scroll to position [0, 0]
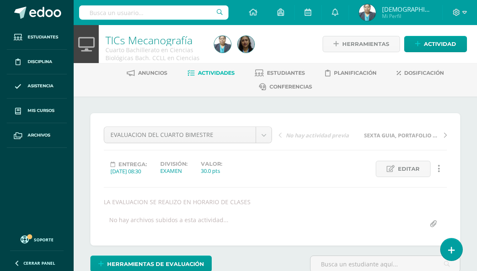
click at [213, 75] on span "Actividades" at bounding box center [216, 73] width 37 height 6
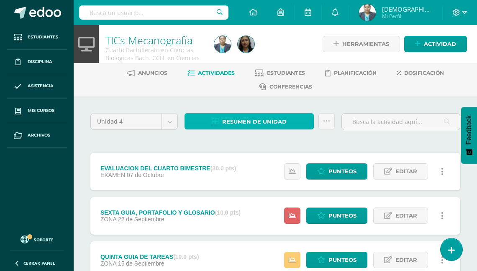
click at [261, 125] on span "Resumen de unidad" at bounding box center [254, 121] width 64 height 15
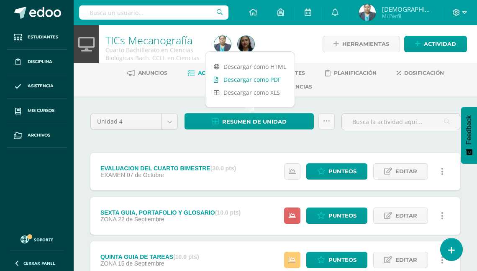
click at [260, 82] on link "Descargar como PDF" at bounding box center [249, 79] width 89 height 13
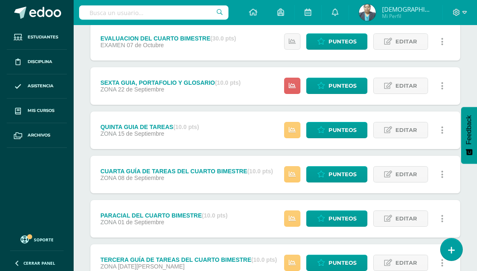
scroll to position [134, 0]
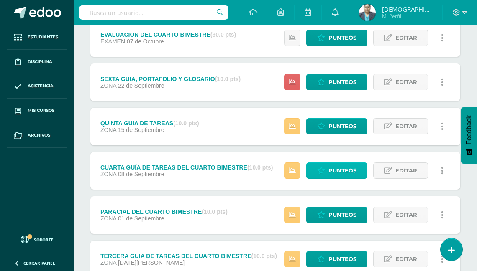
click at [330, 169] on span "Punteos" at bounding box center [342, 170] width 28 height 15
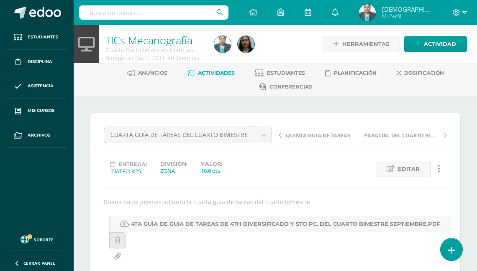
click at [217, 75] on span "Actividades" at bounding box center [216, 73] width 37 height 6
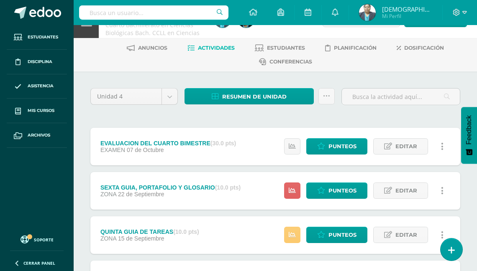
scroll to position [33, 0]
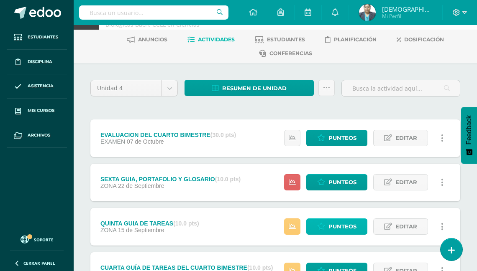
click at [335, 225] on span "Punteos" at bounding box center [342, 226] width 28 height 15
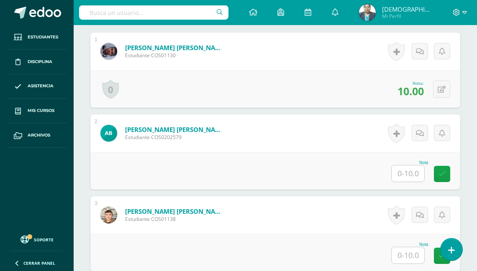
scroll to position [314, 0]
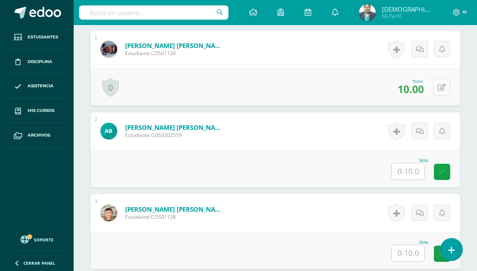
click at [443, 85] on icon at bounding box center [441, 87] width 8 height 7
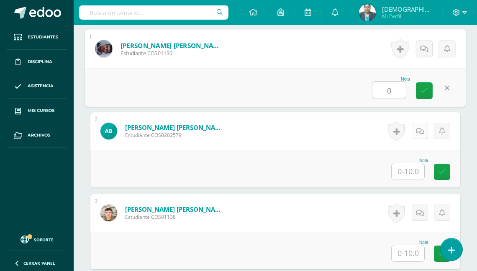
type input "0"
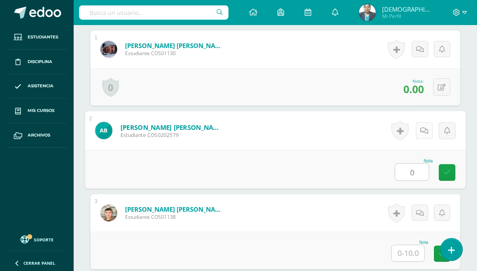
type input "0"
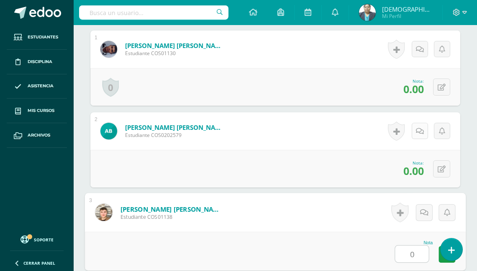
type input "0"
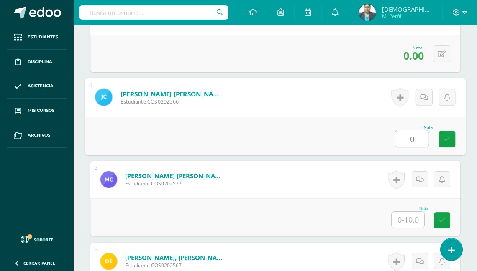
type input "0"
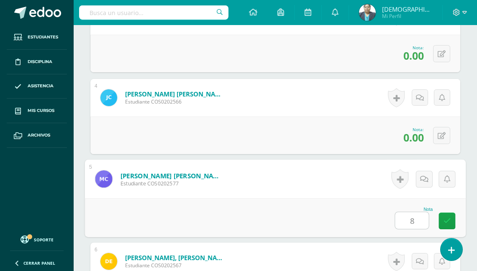
type input "8"
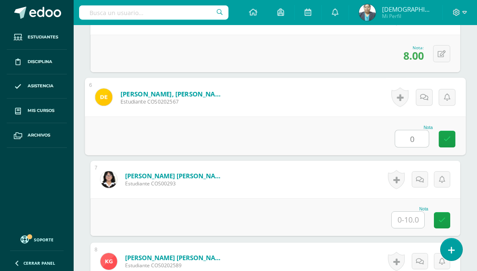
type input "0"
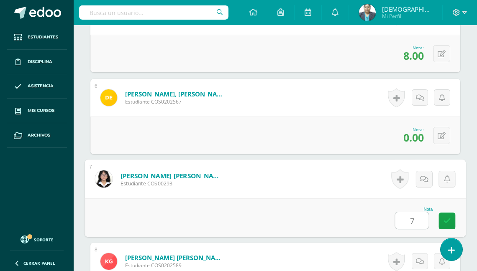
type input "7"
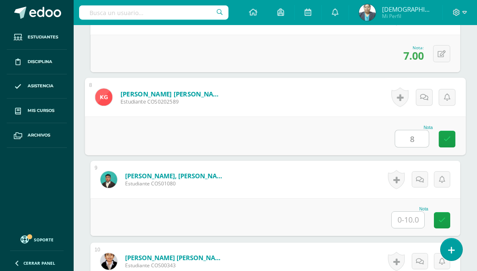
type input "8"
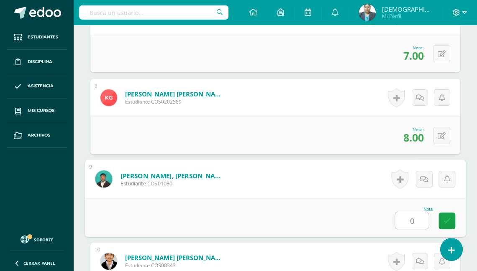
type input "0"
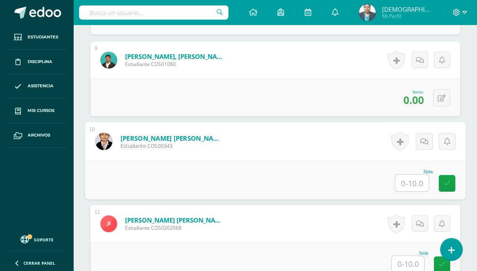
scroll to position [937, 0]
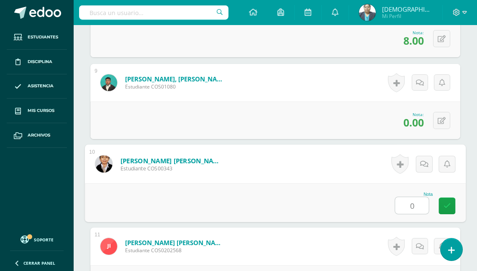
type input "0"
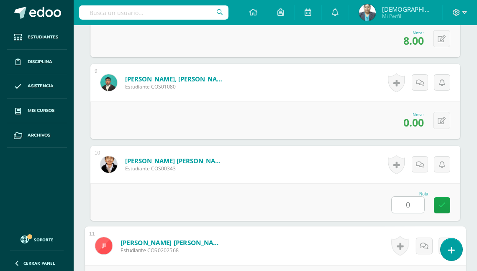
scroll to position [1085, 0]
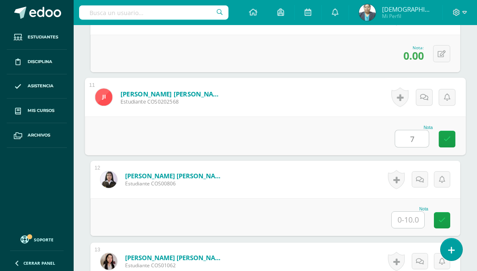
type input "7"
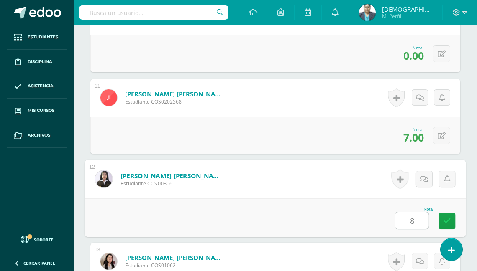
type input "8"
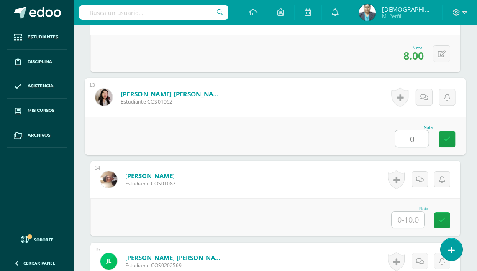
type input "0"
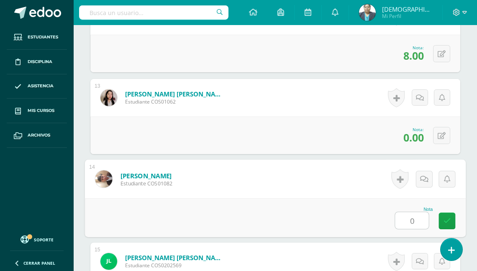
type input "0"
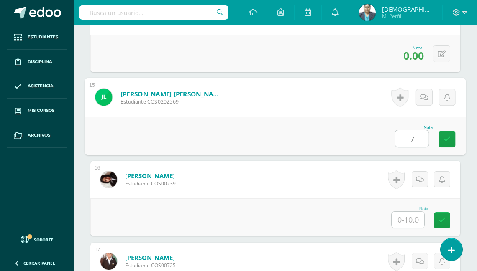
type input "7"
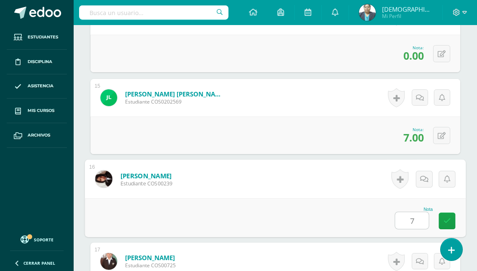
type input "7"
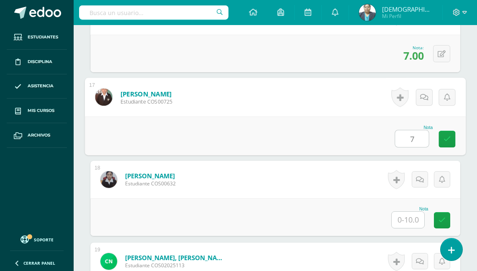
type input "7"
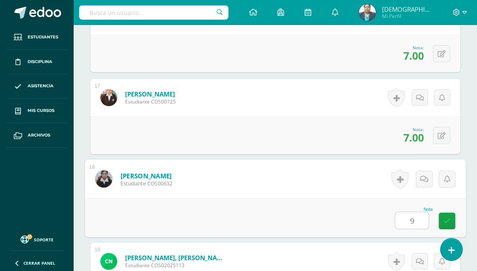
type input "9"
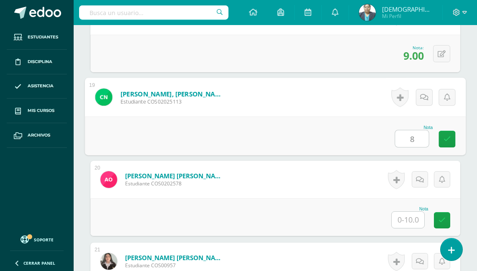
type input "8"
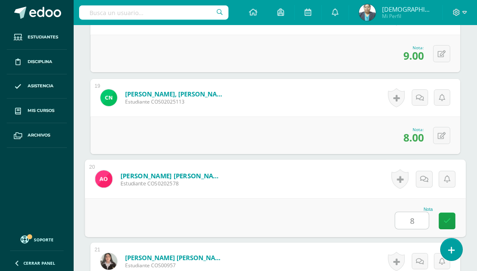
type input "8"
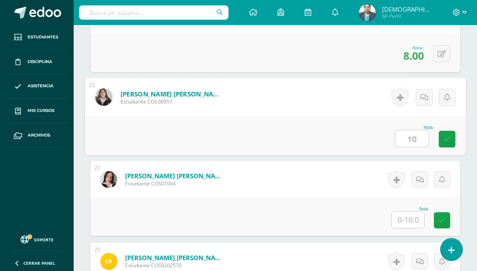
type input "10"
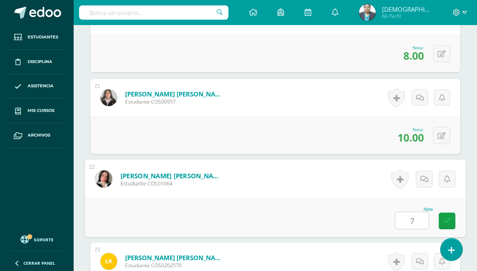
type input "7"
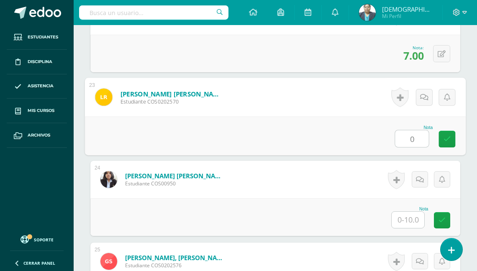
type input "0"
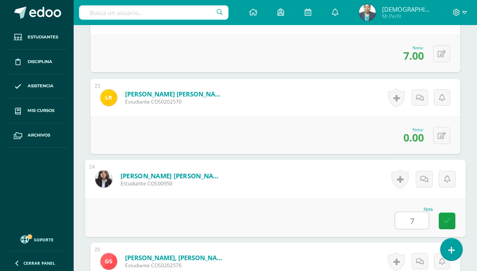
type input "7"
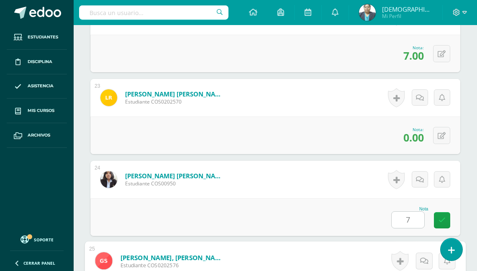
scroll to position [2233, 0]
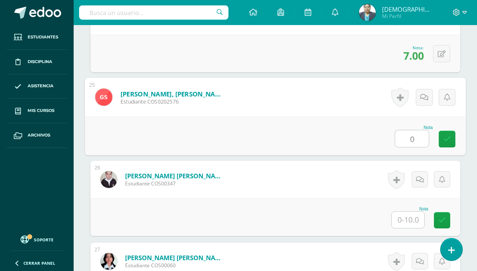
type input "0"
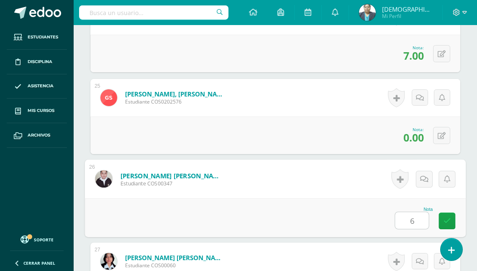
type input "6"
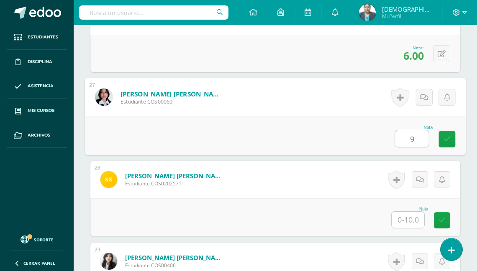
type input "9"
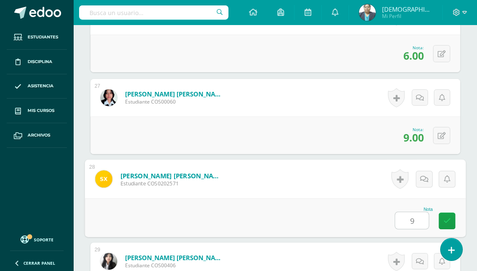
type input "9"
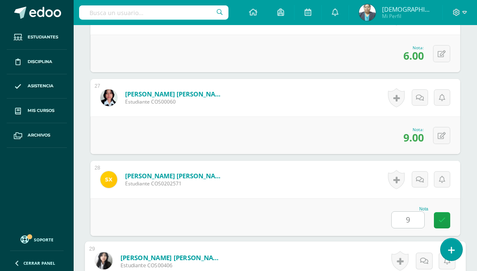
scroll to position [2561, 0]
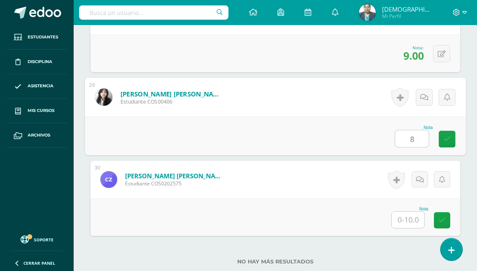
type input "8"
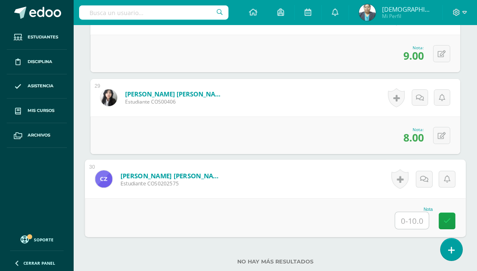
type input "0"
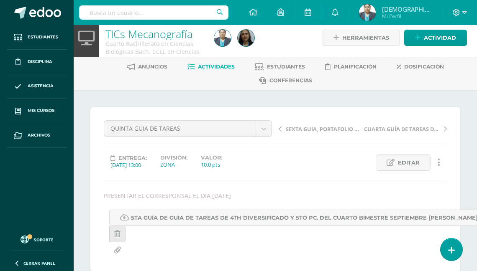
scroll to position [0, 0]
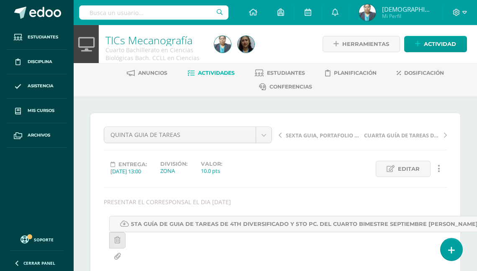
click at [201, 74] on span "Actividades" at bounding box center [216, 73] width 37 height 6
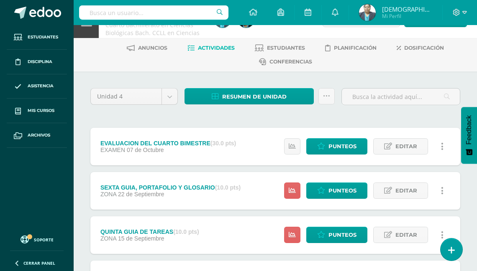
scroll to position [33, 0]
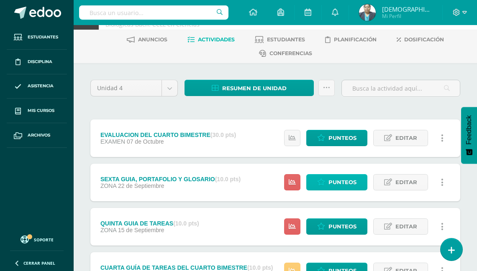
click at [345, 184] on span "Punteos" at bounding box center [342, 182] width 28 height 15
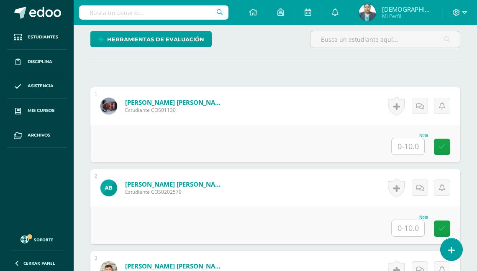
scroll to position [274, 0]
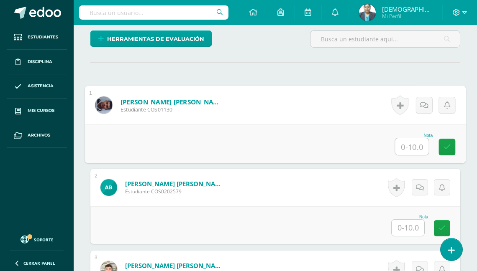
click at [405, 155] on input "text" at bounding box center [411, 146] width 33 height 17
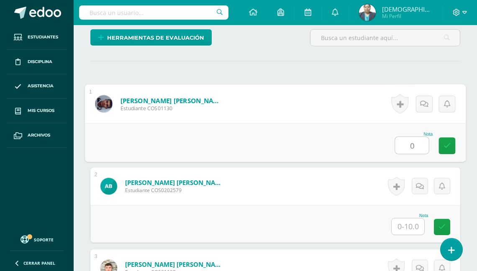
type input "0"
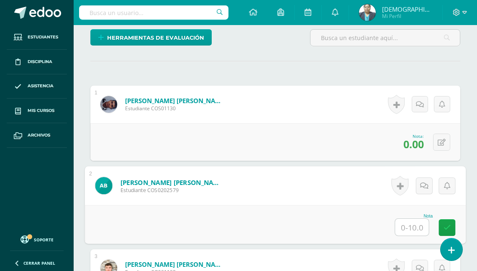
scroll to position [276, 0]
type input "0"
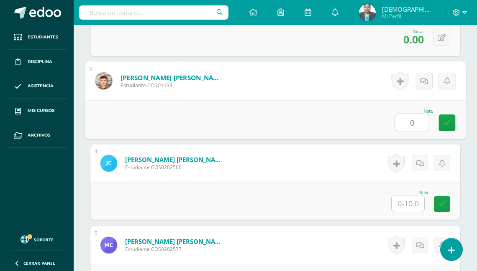
type input "0"
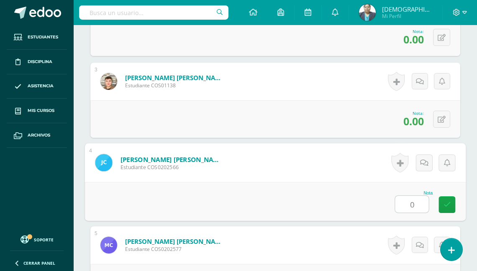
type input "0"
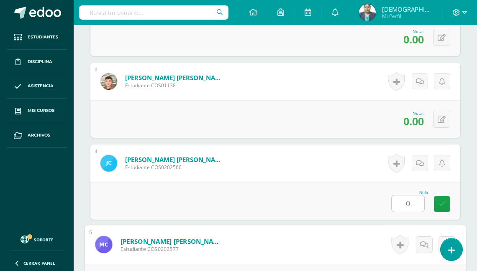
scroll to position [626, 0]
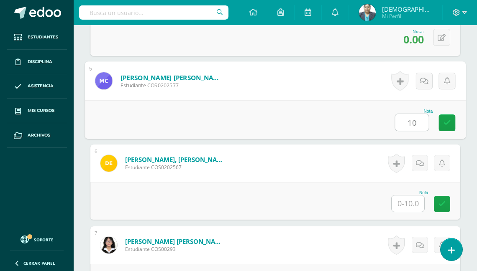
type input "10"
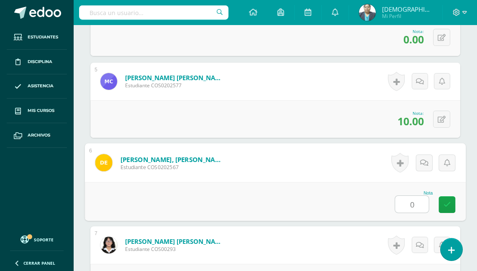
type input "0"
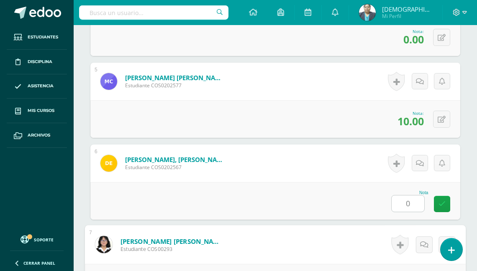
scroll to position [790, 0]
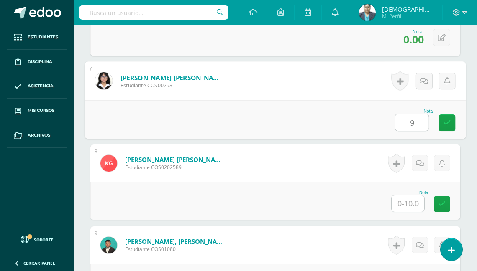
type input "9"
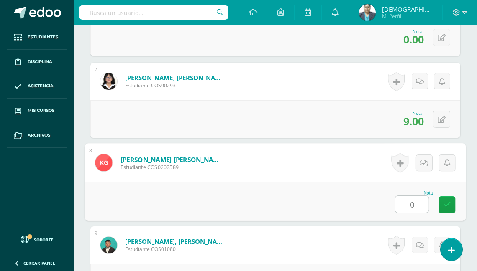
type input "0"
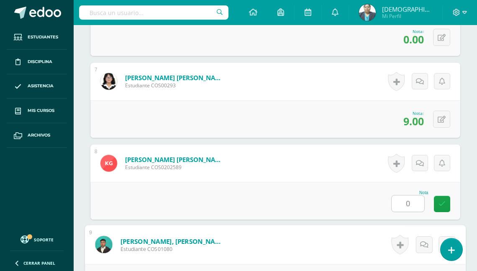
scroll to position [954, 0]
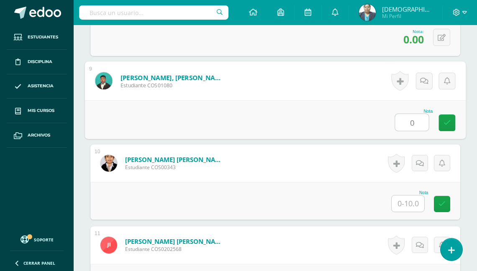
type input "0"
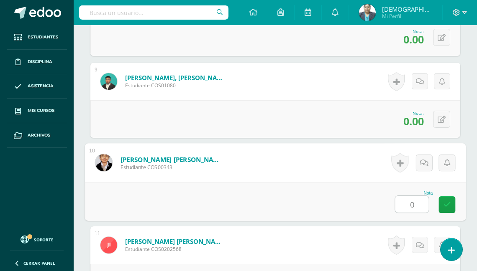
type input "0"
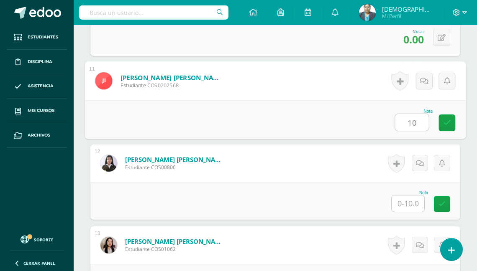
type input "10"
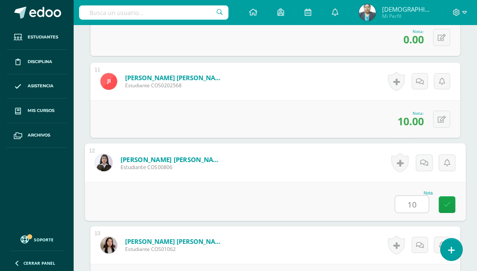
type input "10"
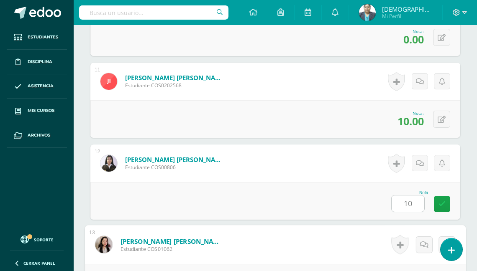
scroll to position [1282, 0]
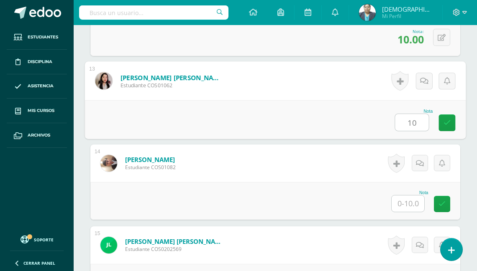
type input "10"
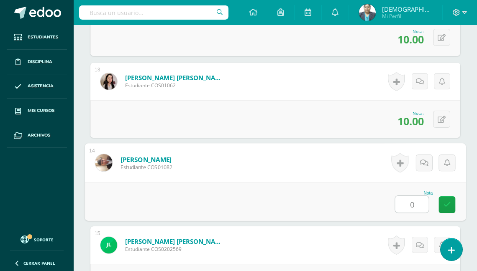
type input "0"
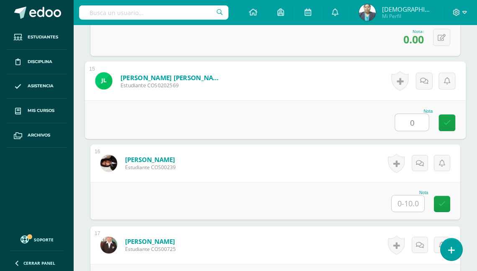
type input "0"
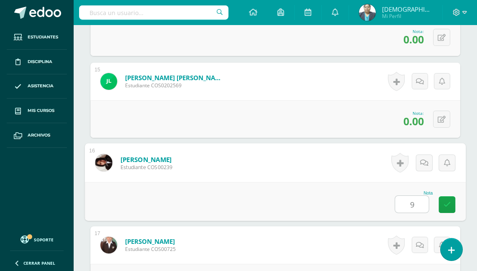
type input "9"
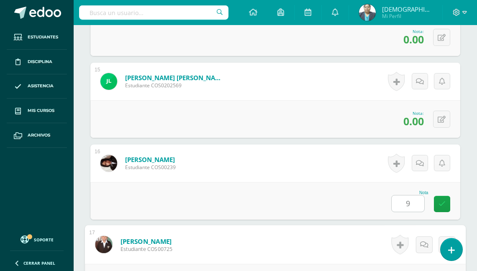
scroll to position [1610, 0]
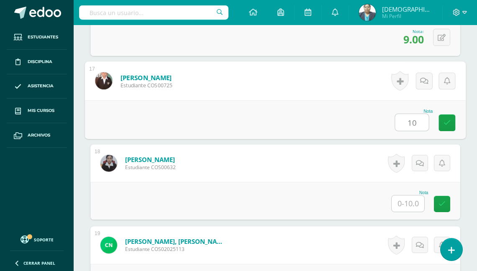
type input "10"
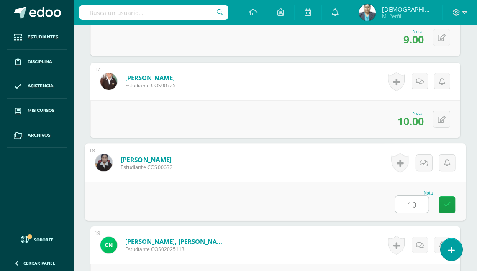
type input "10"
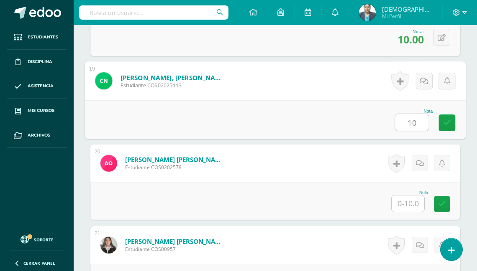
type input "10"
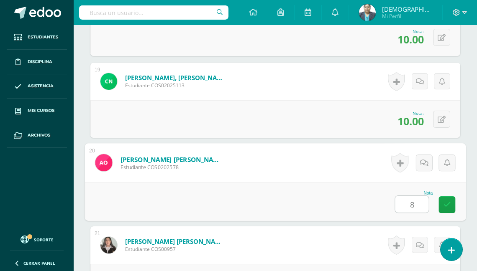
type input "8"
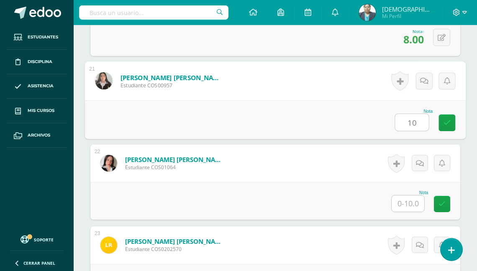
type input "10"
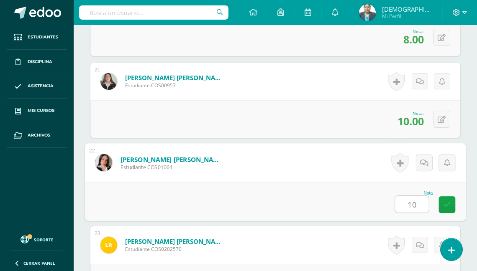
type input "10"
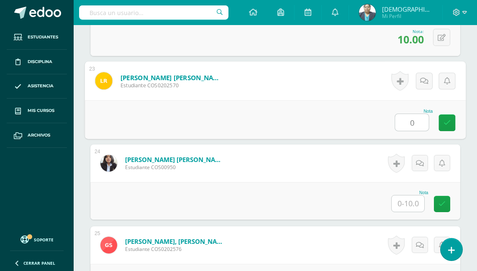
type input "0"
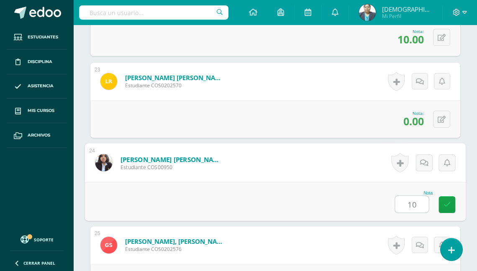
type input "10"
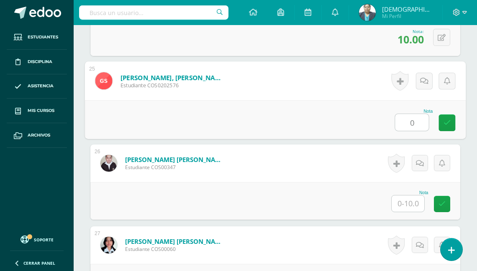
type input "0"
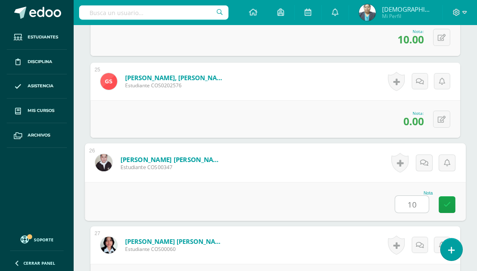
type input "10"
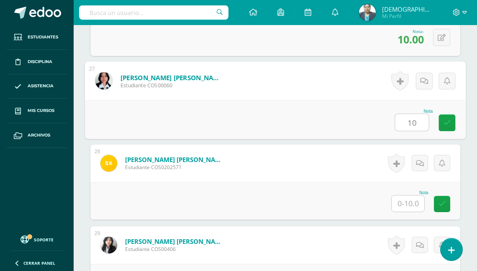
type input "10"
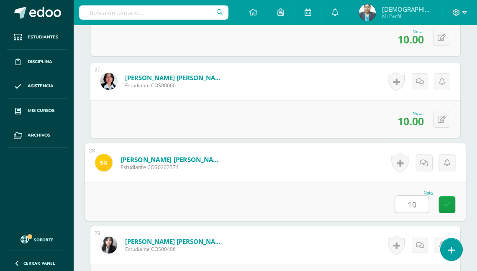
type input "10"
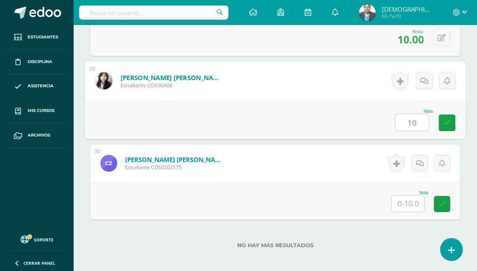
type input "10"
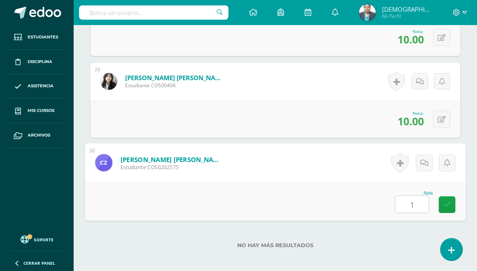
type input "10"
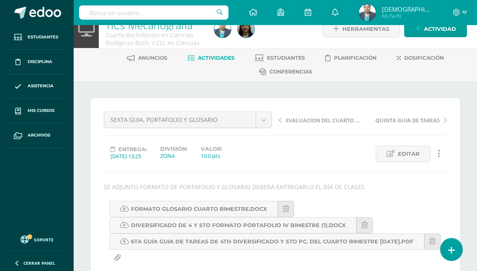
scroll to position [0, 0]
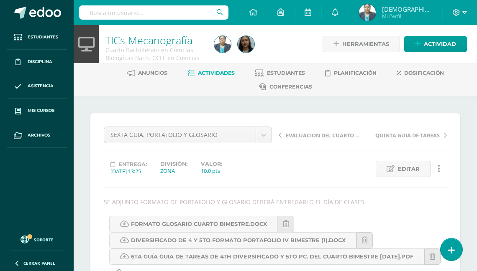
click at [208, 72] on span "Actividades" at bounding box center [216, 73] width 37 height 6
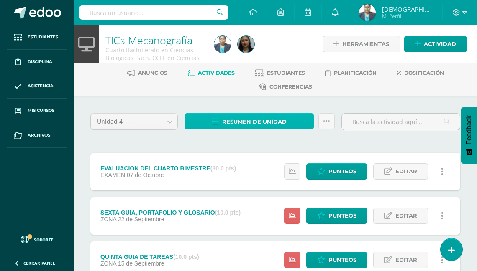
click at [257, 122] on span "Resumen de unidad" at bounding box center [254, 121] width 64 height 15
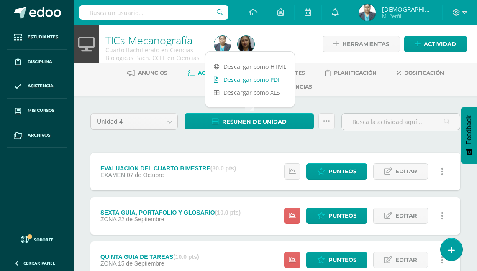
click at [255, 79] on link "Descargar como PDF" at bounding box center [249, 79] width 89 height 13
click at [258, 81] on link "Descargar como PDF" at bounding box center [249, 79] width 89 height 13
click at [375, 17] on img at bounding box center [367, 12] width 17 height 17
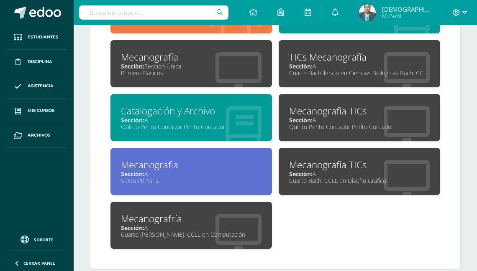
scroll to position [435, 0]
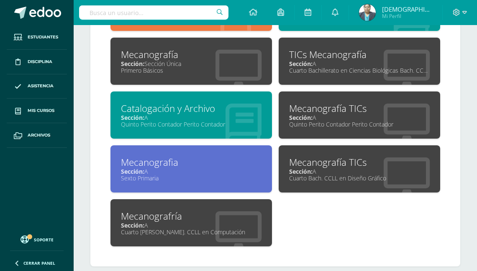
click at [326, 176] on div "Cuarto Bach. CCLL en Diseño Gráfico" at bounding box center [359, 178] width 140 height 8
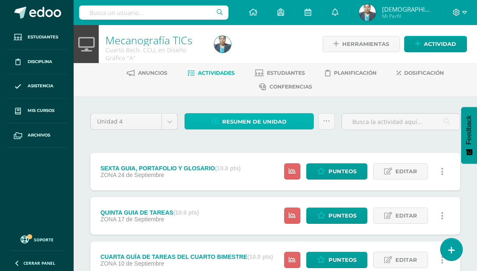
click at [245, 116] on span "Resumen de unidad" at bounding box center [254, 121] width 64 height 15
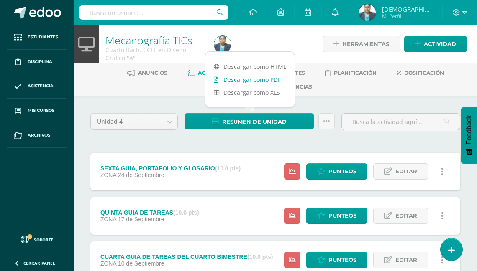
click at [249, 78] on link "Descargar como PDF" at bounding box center [249, 79] width 89 height 13
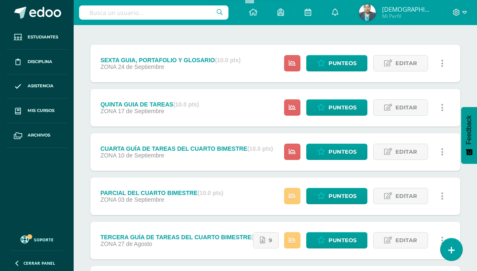
scroll to position [100, 0]
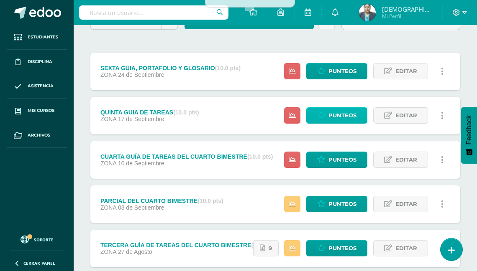
click at [341, 110] on span "Punteos" at bounding box center [342, 115] width 28 height 15
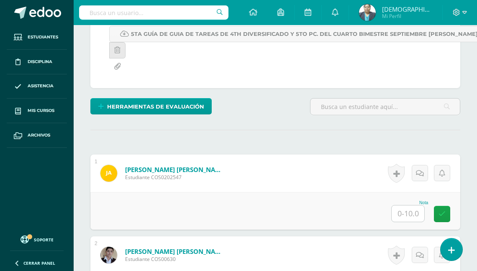
scroll to position [246, 0]
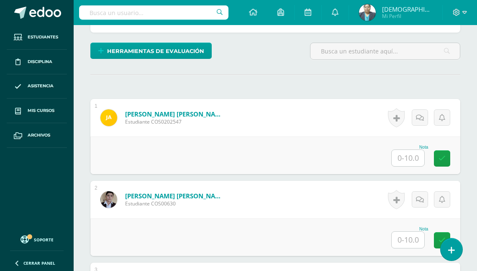
click at [408, 155] on input "text" at bounding box center [407, 158] width 33 height 16
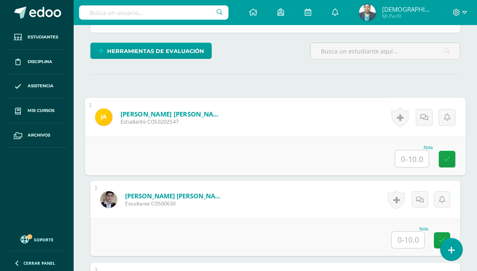
scroll to position [246, 0]
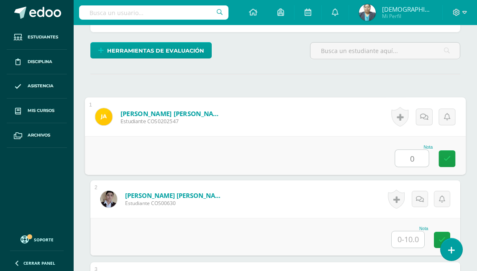
type input "0"
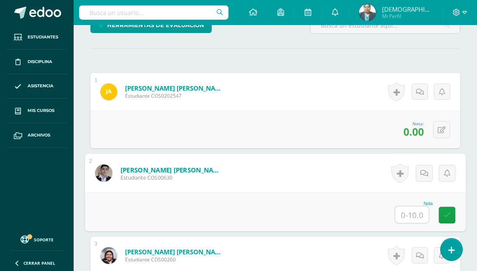
scroll to position [280, 0]
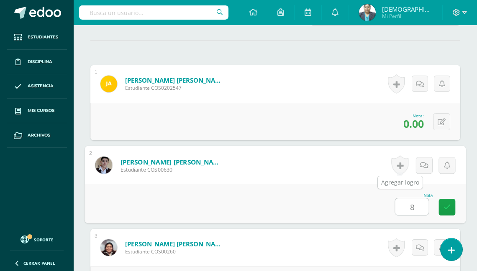
type input "8"
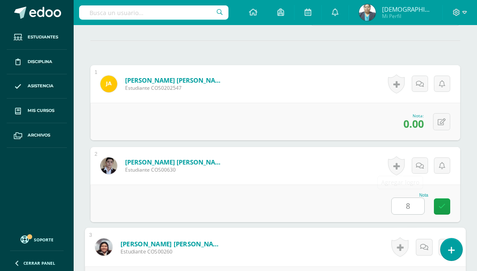
scroll to position [430, 0]
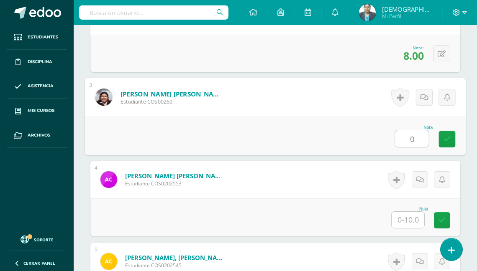
type input "0"
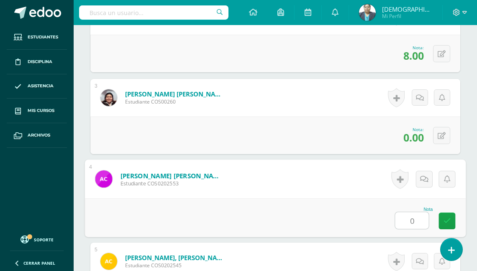
type input "0"
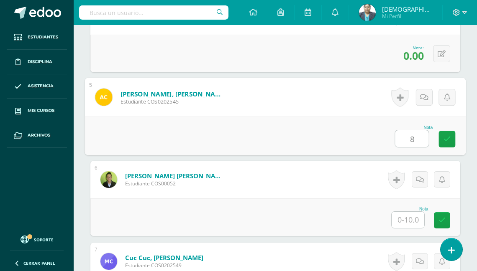
type input "8"
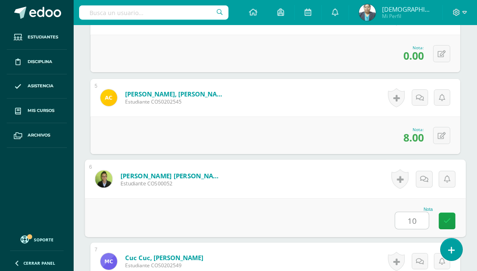
type input "10"
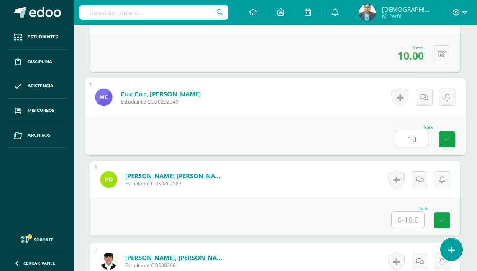
type input "10"
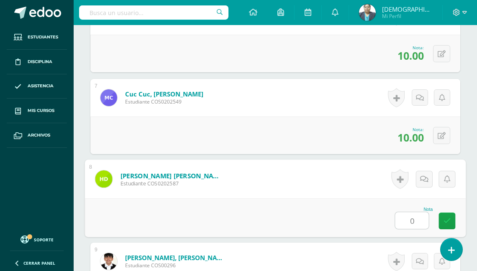
type input "0"
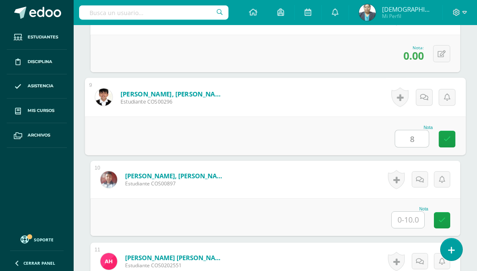
type input "8"
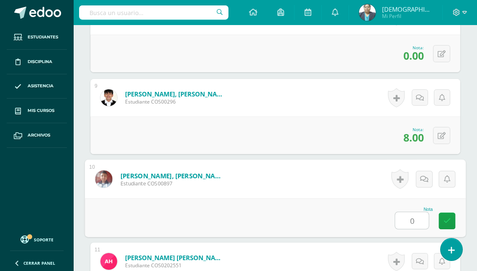
type input "0"
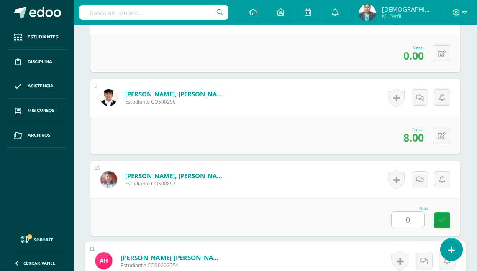
scroll to position [1085, 0]
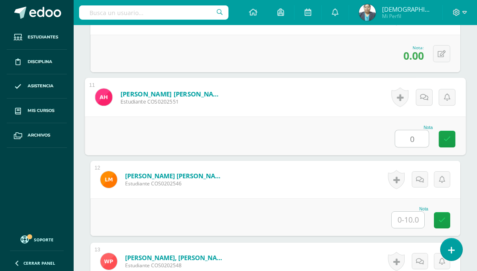
type input "0"
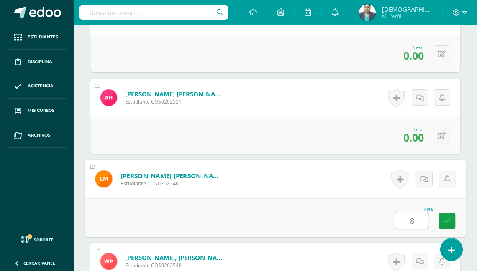
type input "8"
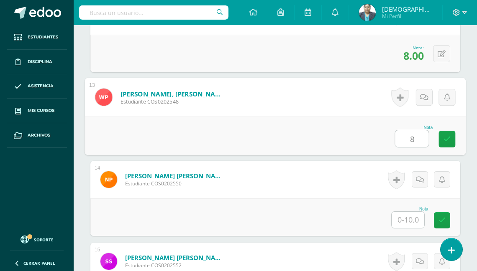
type input "8"
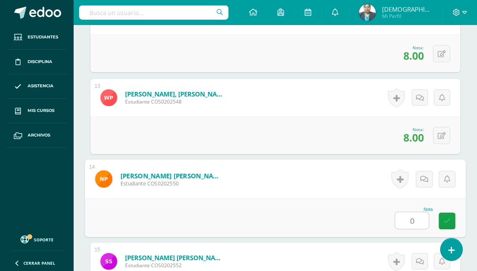
type input "0"
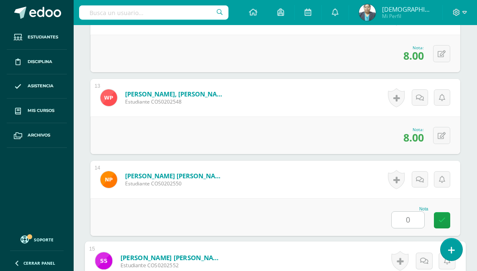
scroll to position [1413, 0]
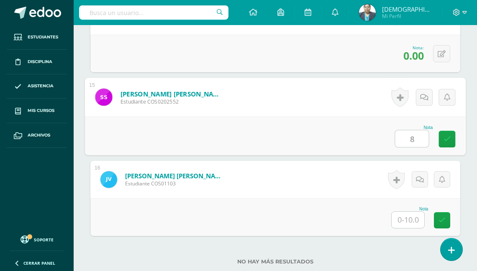
type input "8"
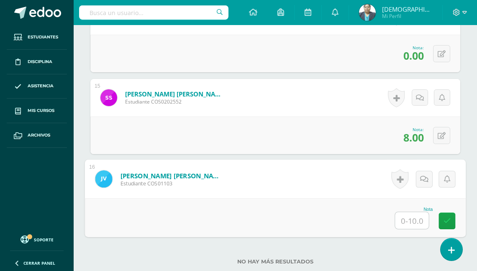
type input "8"
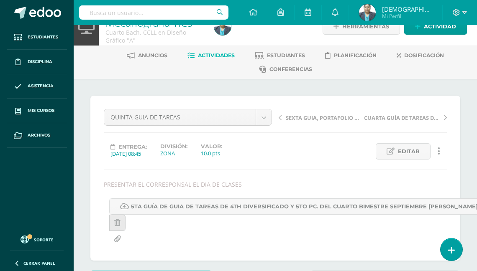
scroll to position [0, 0]
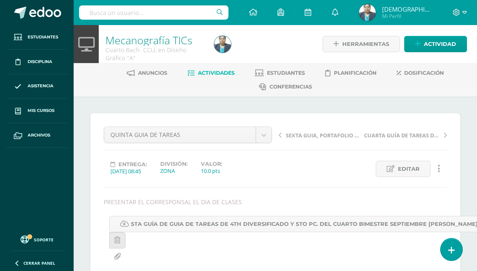
click at [215, 72] on span "Actividades" at bounding box center [216, 73] width 37 height 6
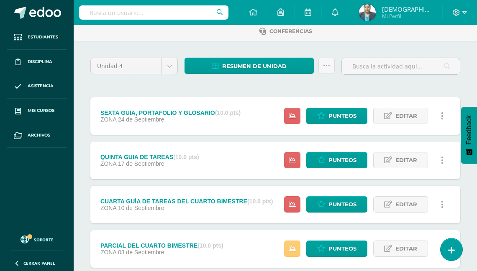
scroll to position [67, 0]
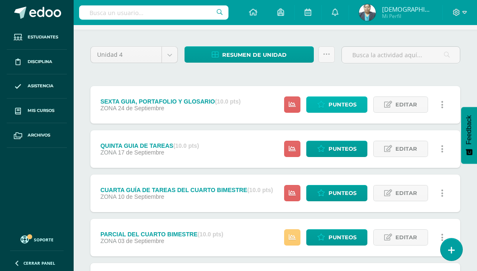
click at [335, 104] on span "Punteos" at bounding box center [342, 104] width 28 height 15
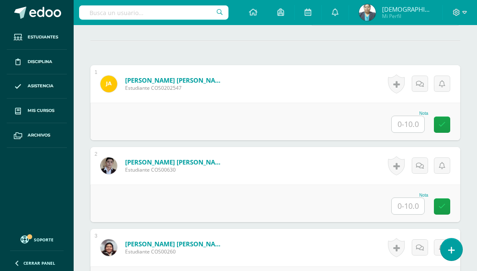
scroll to position [297, 0]
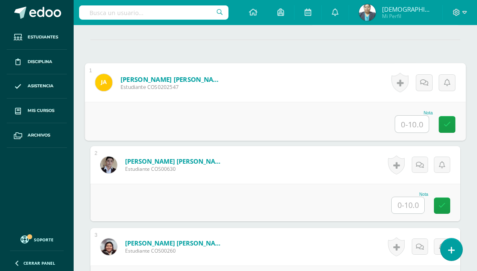
click at [407, 133] on input "text" at bounding box center [411, 124] width 33 height 17
type input "0"
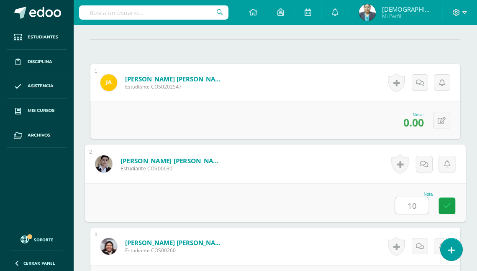
type input "10"
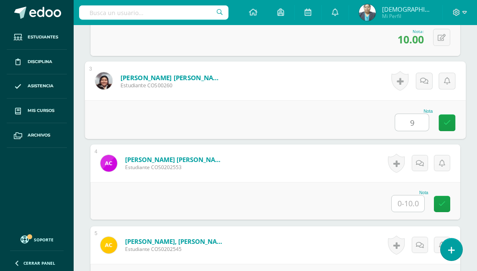
type input "9"
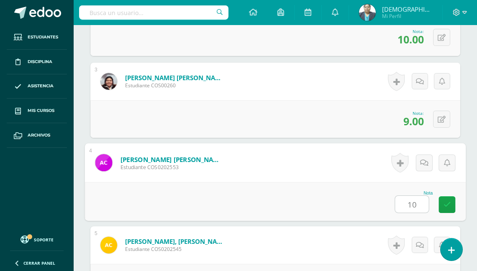
type input "10"
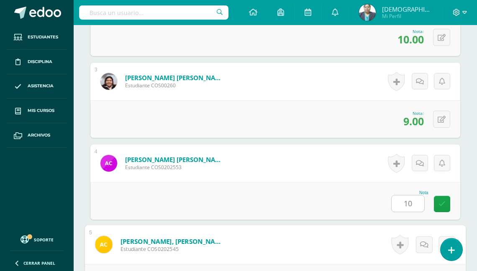
scroll to position [626, 0]
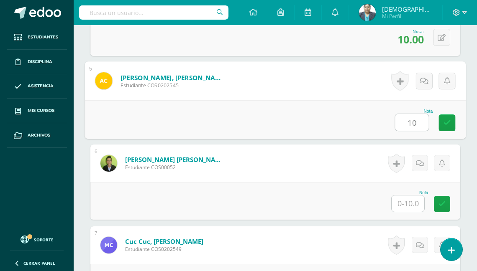
type input "10"
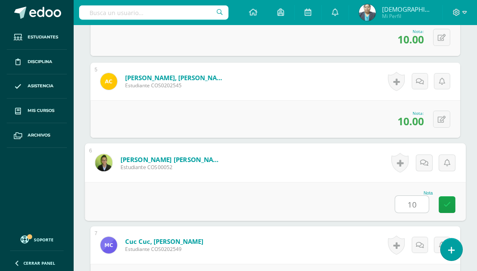
type input "10"
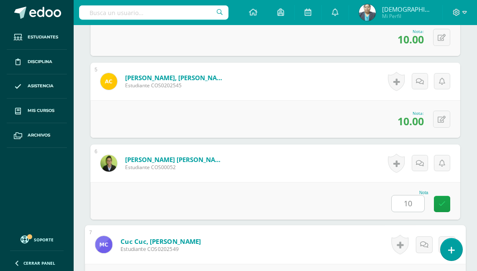
scroll to position [790, 0]
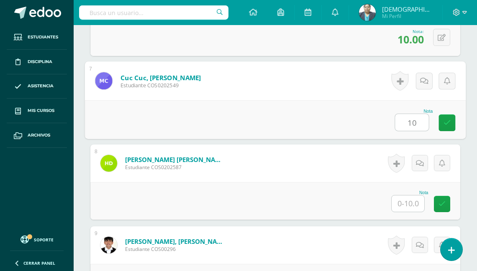
type input "10"
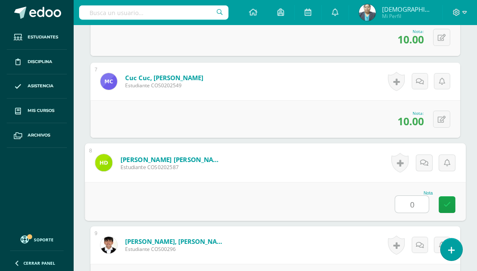
type input "0"
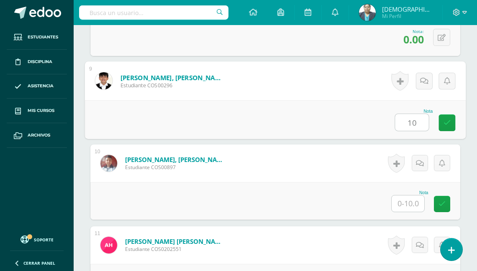
type input "10"
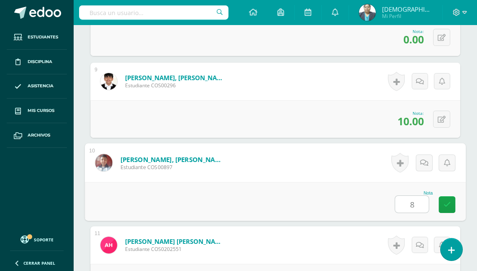
type input "8"
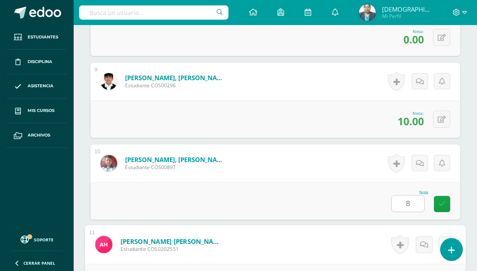
scroll to position [1118, 0]
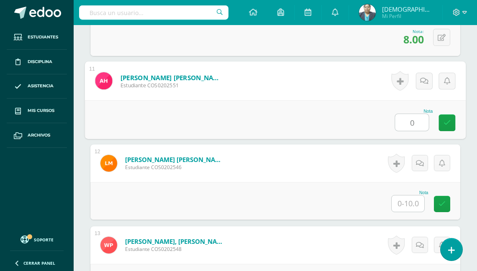
type input "0"
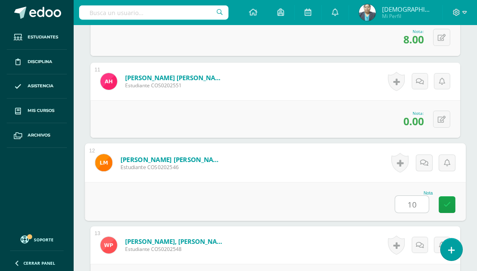
type input "10"
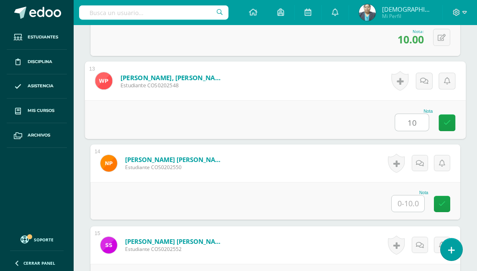
type input "10"
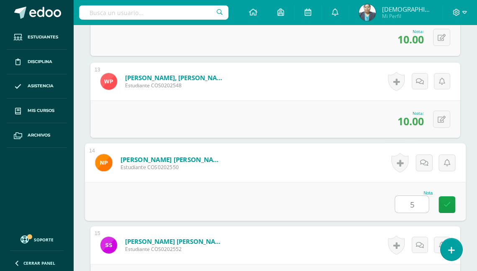
type input "5"
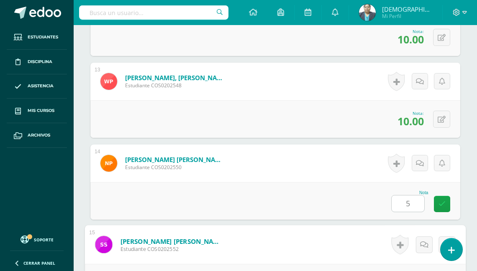
scroll to position [1446, 0]
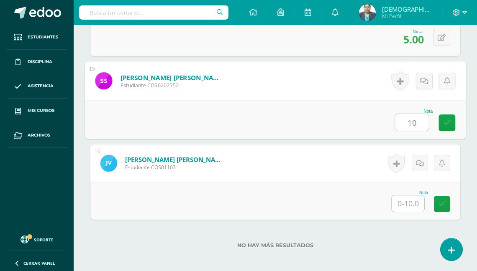
type input "10"
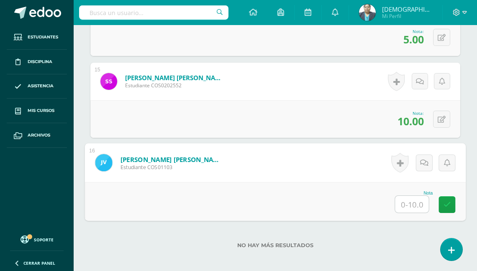
type input "9"
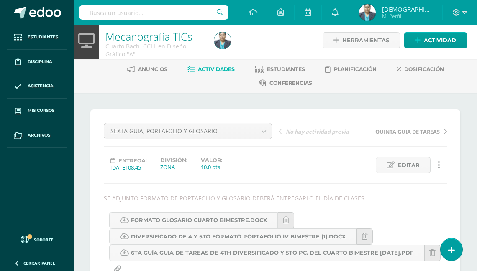
scroll to position [0, 0]
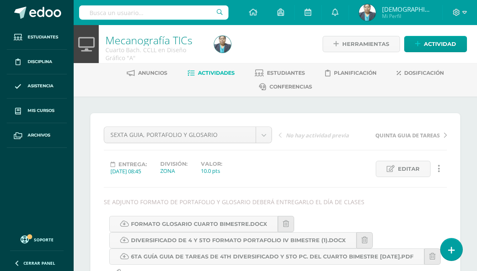
click at [211, 70] on span "Actividades" at bounding box center [216, 73] width 37 height 6
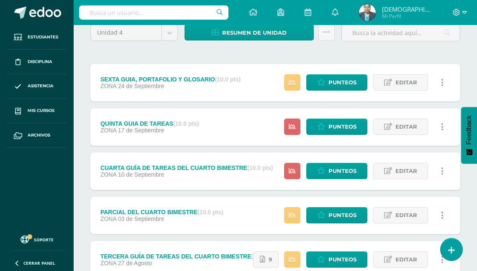
scroll to position [100, 0]
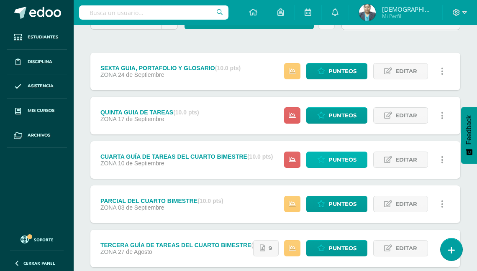
click at [350, 160] on span "Punteos" at bounding box center [342, 159] width 28 height 15
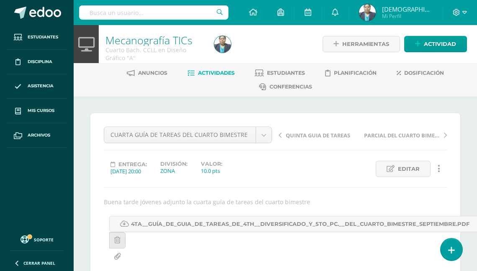
click at [218, 70] on span "Actividades" at bounding box center [216, 73] width 37 height 6
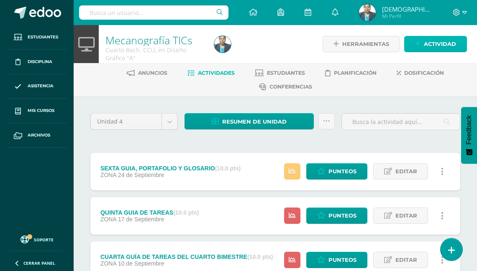
click at [435, 41] on span "Actividad" at bounding box center [440, 43] width 32 height 15
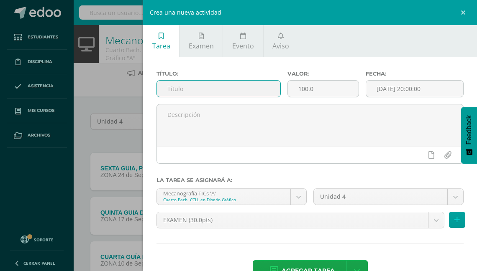
click at [238, 87] on input "text" at bounding box center [218, 89] width 123 height 16
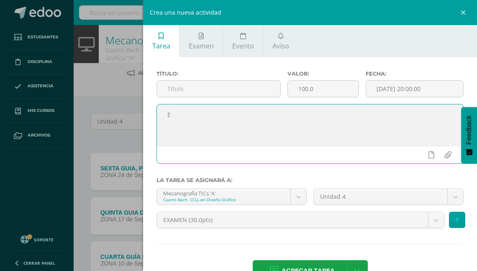
click at [307, 145] on textarea "E" at bounding box center [310, 126] width 306 height 42
type textarea "E"
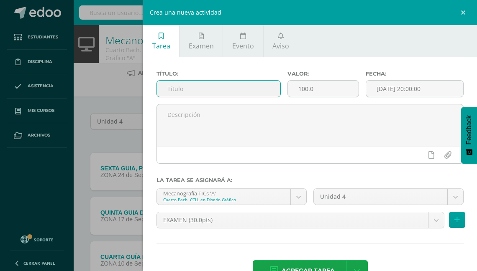
click at [171, 90] on input "text" at bounding box center [218, 89] width 123 height 16
type input "EVALUACION DEL CUARTO BIMESTRE"
click at [310, 89] on input "100.0" at bounding box center [323, 89] width 71 height 16
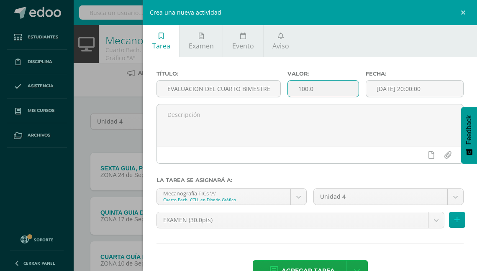
click at [310, 89] on input "100.0" at bounding box center [323, 89] width 71 height 16
drag, startPoint x: 317, startPoint y: 89, endPoint x: 294, endPoint y: 90, distance: 23.1
click at [294, 90] on input "100.0" at bounding box center [323, 89] width 71 height 16
type input "30"
click at [395, 90] on input "[DATE] 20:00:00" at bounding box center [414, 89] width 97 height 16
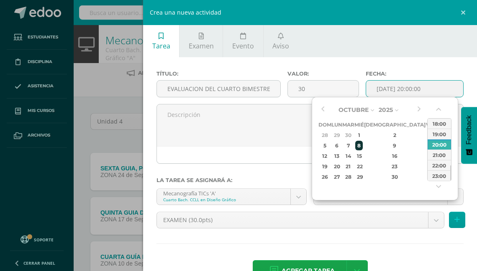
click at [363, 147] on div "8" at bounding box center [359, 146] width 8 height 10
click at [438, 129] on div "12:00" at bounding box center [438, 128] width 23 height 10
type input "2025-10-08 12:00"
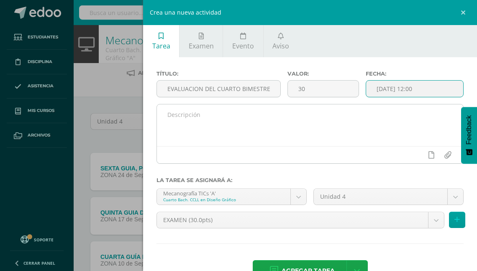
click at [172, 116] on textarea at bounding box center [310, 126] width 306 height 42
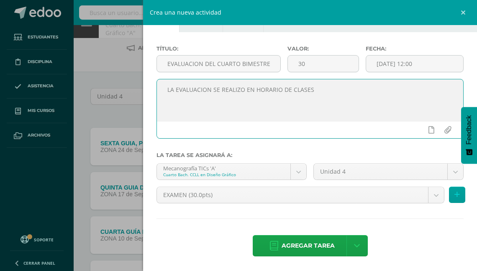
scroll to position [33, 0]
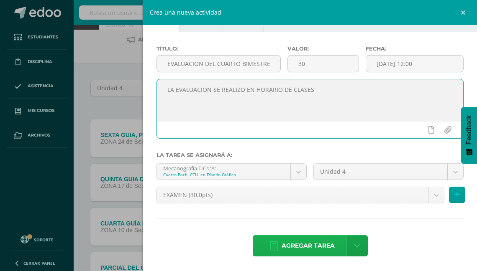
type textarea "LA EVALUACION SE REALIZO EN HORARIO DE CLASES"
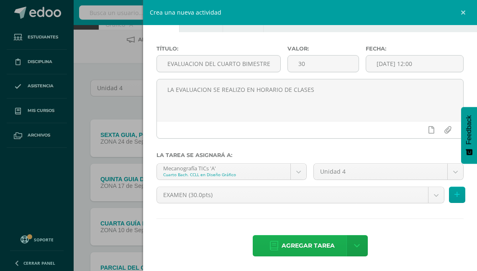
click at [290, 243] on span "Agregar tarea" at bounding box center [307, 246] width 53 height 20
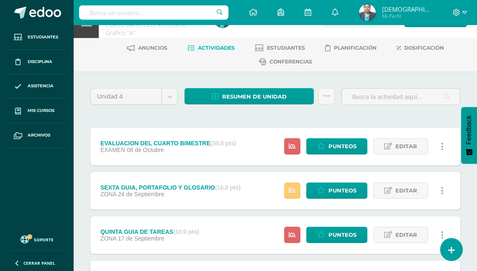
scroll to position [33, 0]
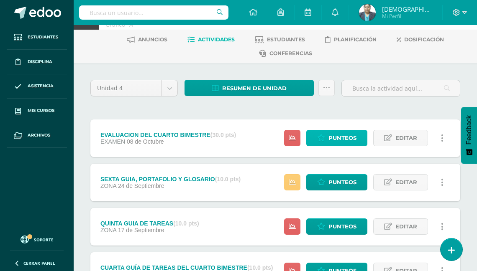
click at [332, 133] on span "Punteos" at bounding box center [342, 137] width 28 height 15
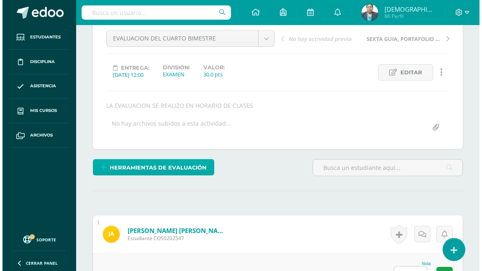
scroll to position [105, 0]
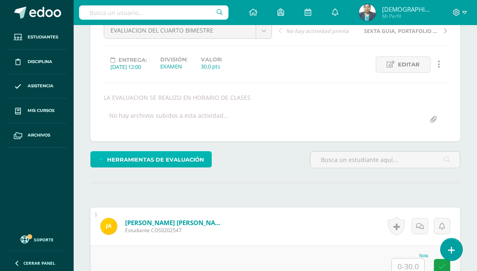
click at [159, 158] on span "Herramientas de evaluación" at bounding box center [155, 159] width 97 height 15
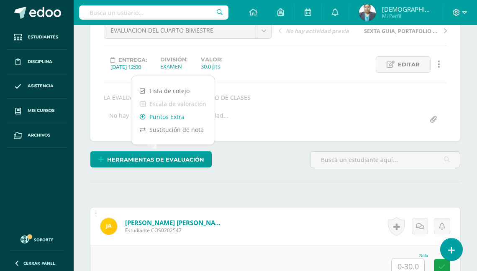
click at [172, 115] on link "Puntos Extra" at bounding box center [172, 116] width 83 height 13
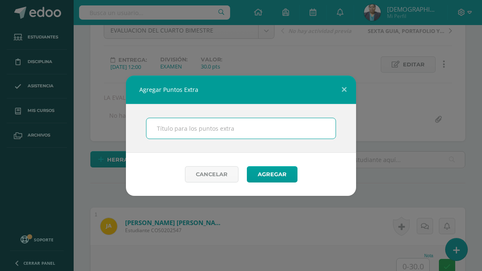
click at [164, 129] on input "text" at bounding box center [240, 128] width 189 height 20
type input "BONO"
click at [278, 177] on button "Agregar" at bounding box center [272, 174] width 51 height 16
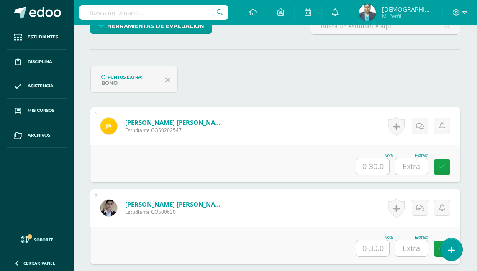
scroll to position [238, 0]
click at [373, 158] on input "text" at bounding box center [372, 166] width 33 height 16
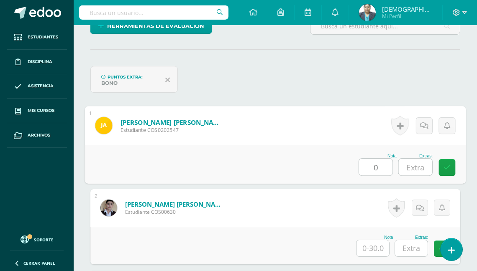
type input "0"
click at [409, 161] on input "text" at bounding box center [414, 167] width 33 height 17
type input "0"
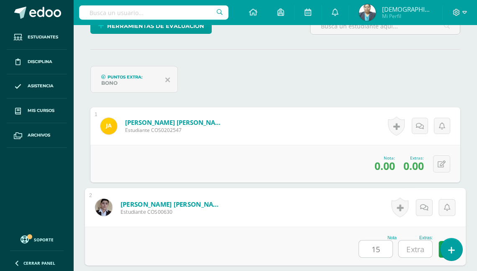
type input "15"
click at [417, 249] on input "text" at bounding box center [414, 249] width 33 height 17
type input "5"
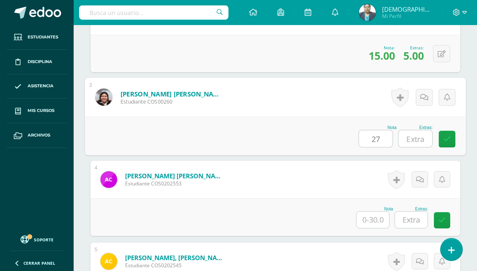
type input "27"
click at [420, 138] on input "text" at bounding box center [414, 138] width 33 height 17
type input "5"
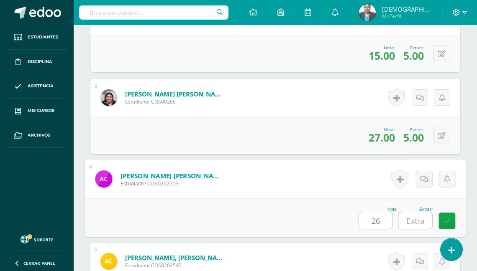
type input "26"
click at [411, 217] on input "text" at bounding box center [414, 220] width 33 height 17
type input "4"
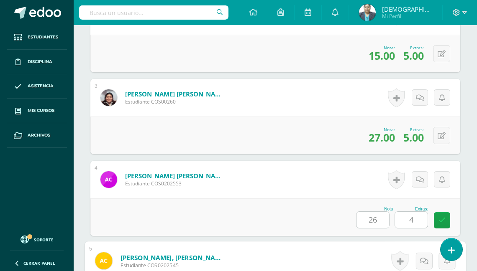
scroll to position [595, 0]
